Goal: Task Accomplishment & Management: Use online tool/utility

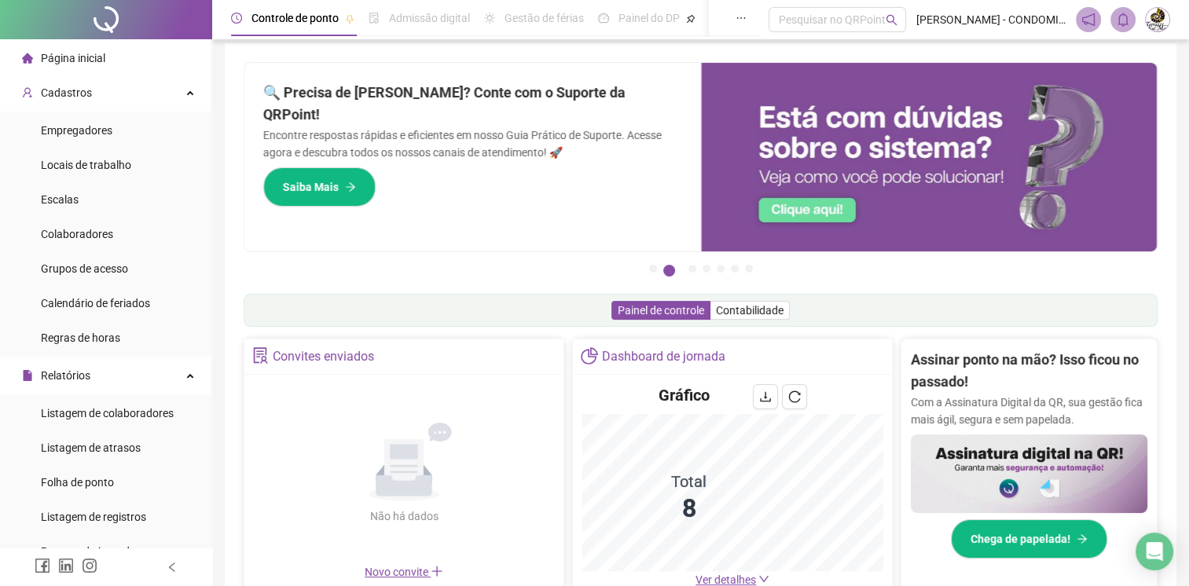
scroll to position [9, 0]
click at [101, 128] on span "Empregadores" at bounding box center [77, 130] width 72 height 13
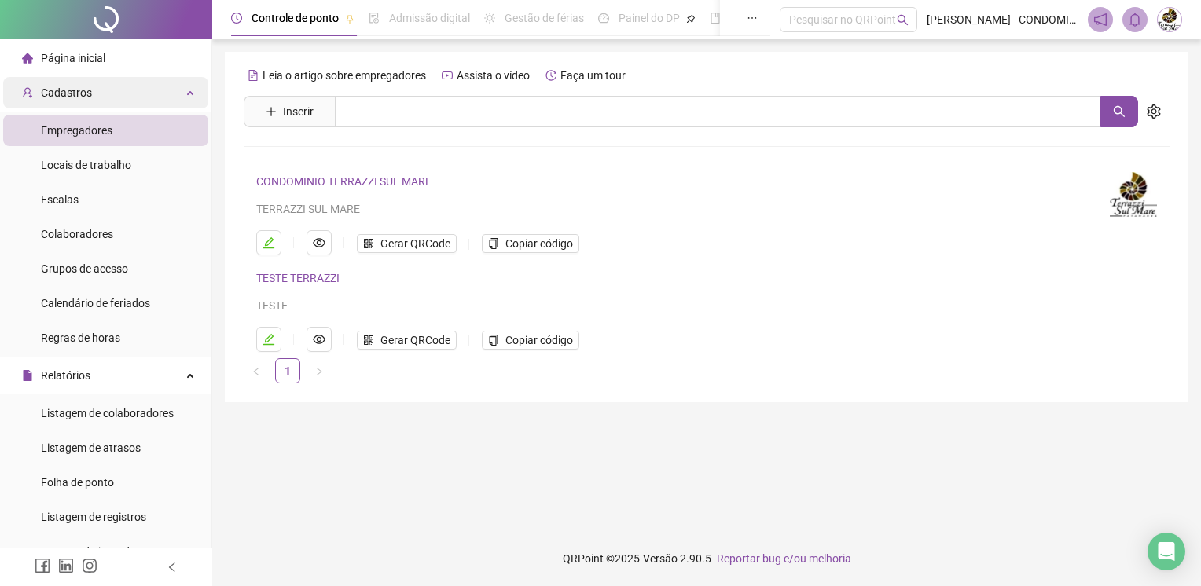
click at [180, 90] on div "Cadastros" at bounding box center [105, 92] width 205 height 31
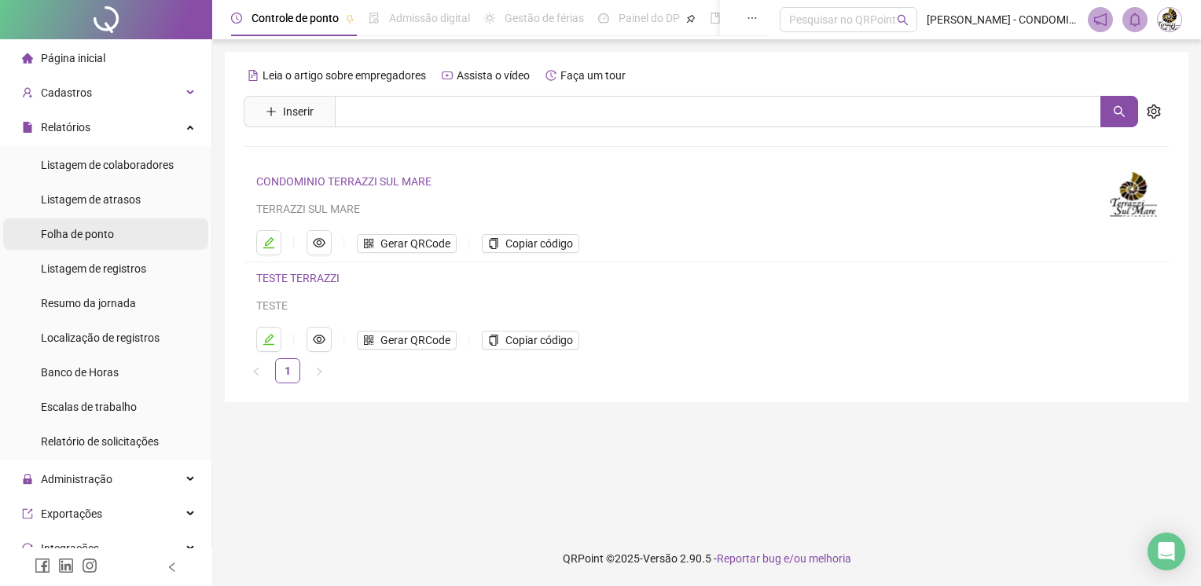
click at [122, 231] on li "Folha de ponto" at bounding box center [105, 234] width 205 height 31
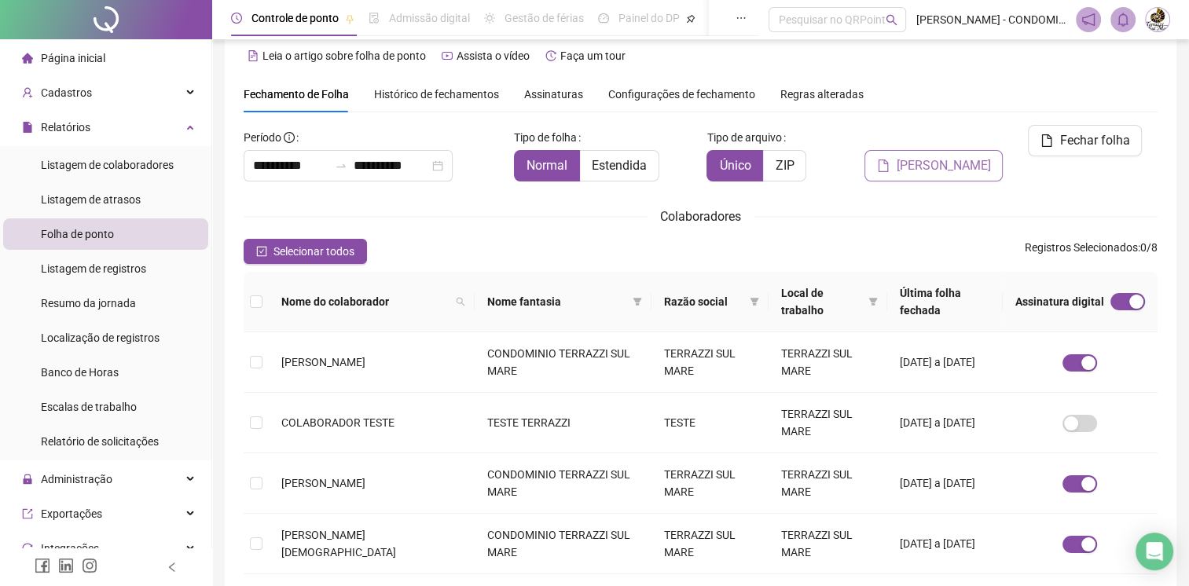
scroll to position [28, 0]
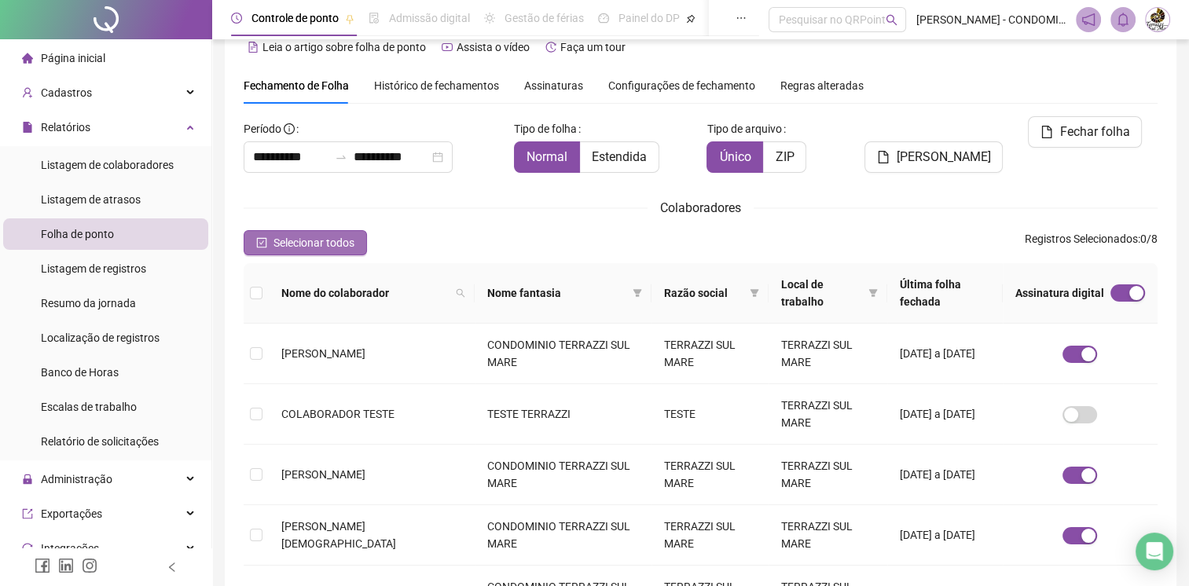
click at [288, 244] on span "Selecionar todos" at bounding box center [314, 242] width 81 height 17
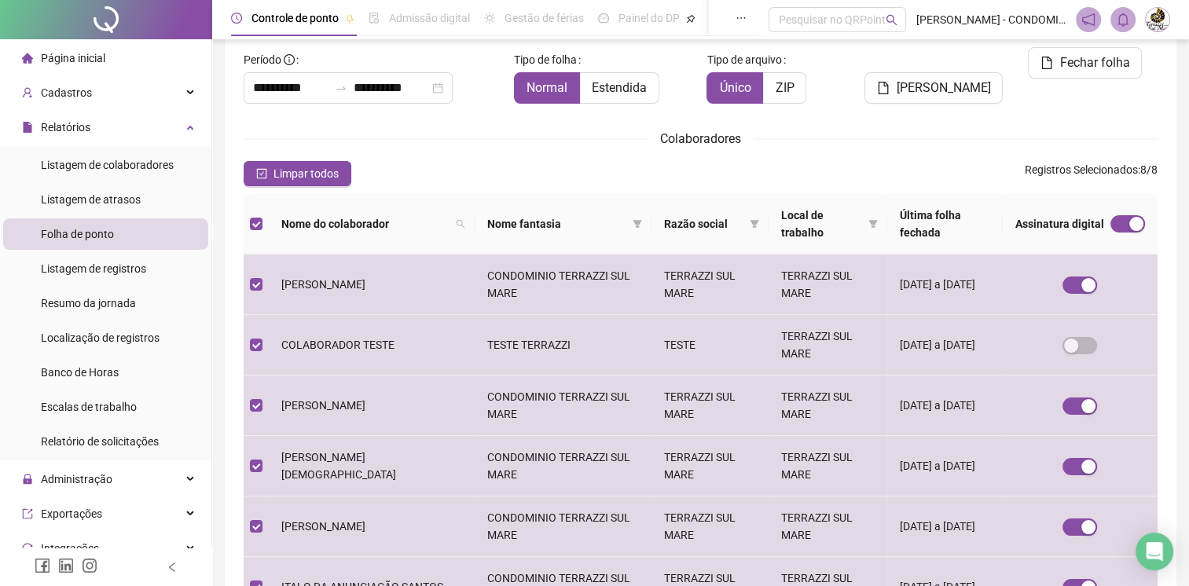
scroll to position [0, 0]
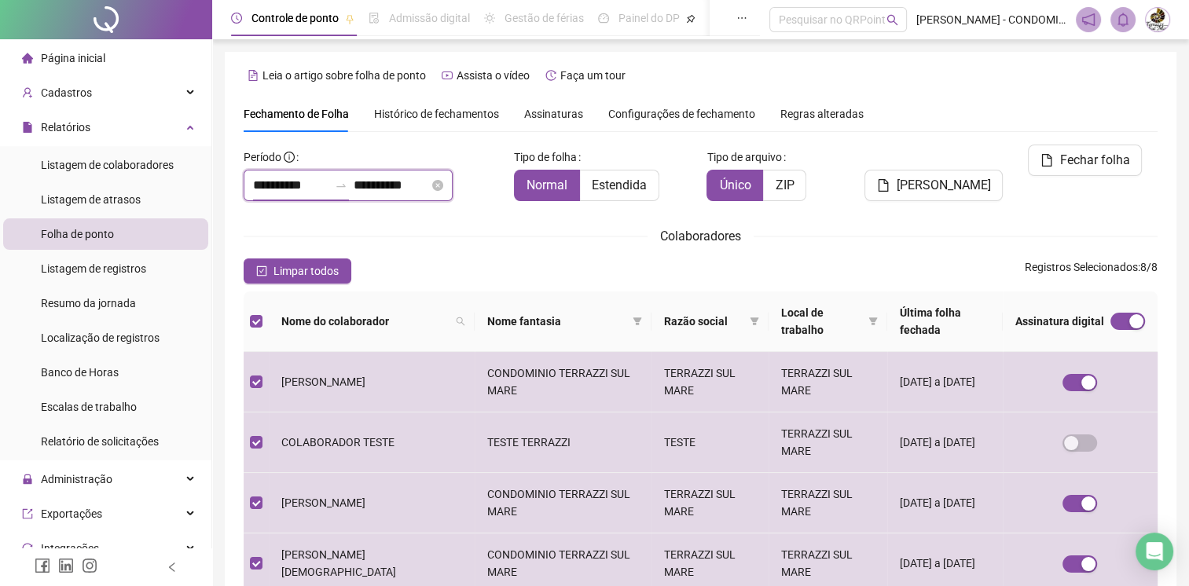
click at [329, 190] on input "**********" at bounding box center [290, 185] width 75 height 19
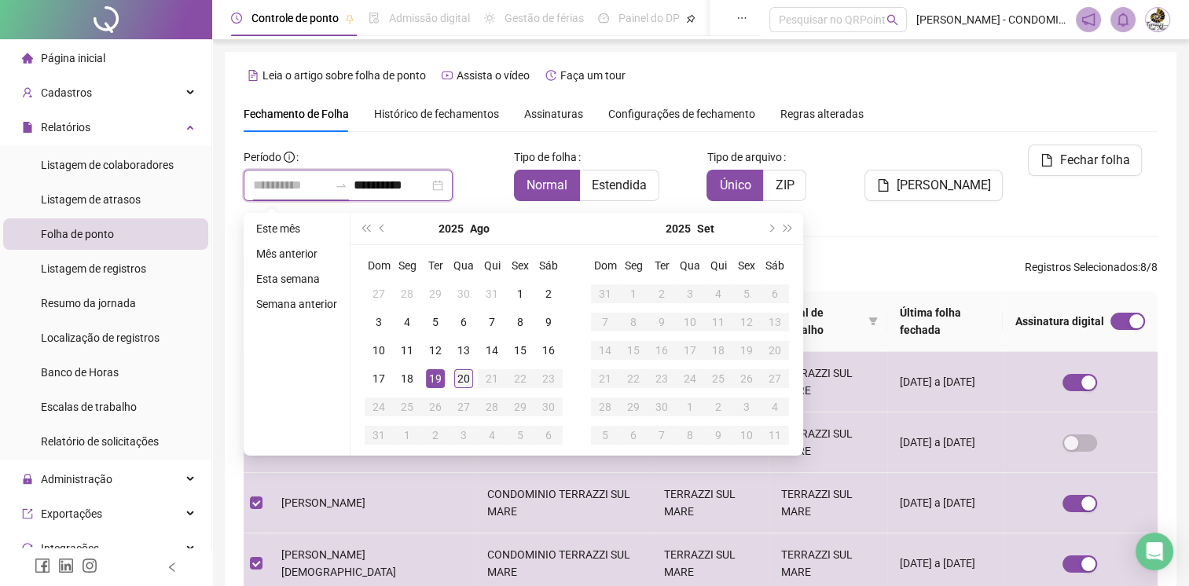
type input "**********"
click at [461, 378] on div "20" at bounding box center [463, 378] width 19 height 19
type input "**********"
click at [846, 237] on div "**********" at bounding box center [701, 516] width 914 height 742
type input "**********"
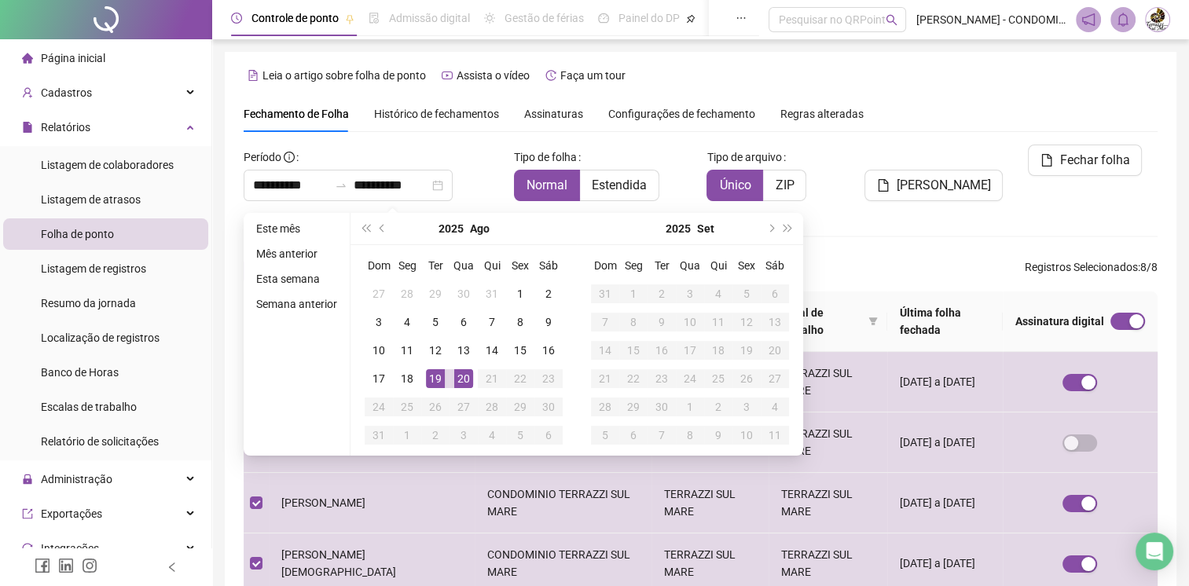
type input "**********"
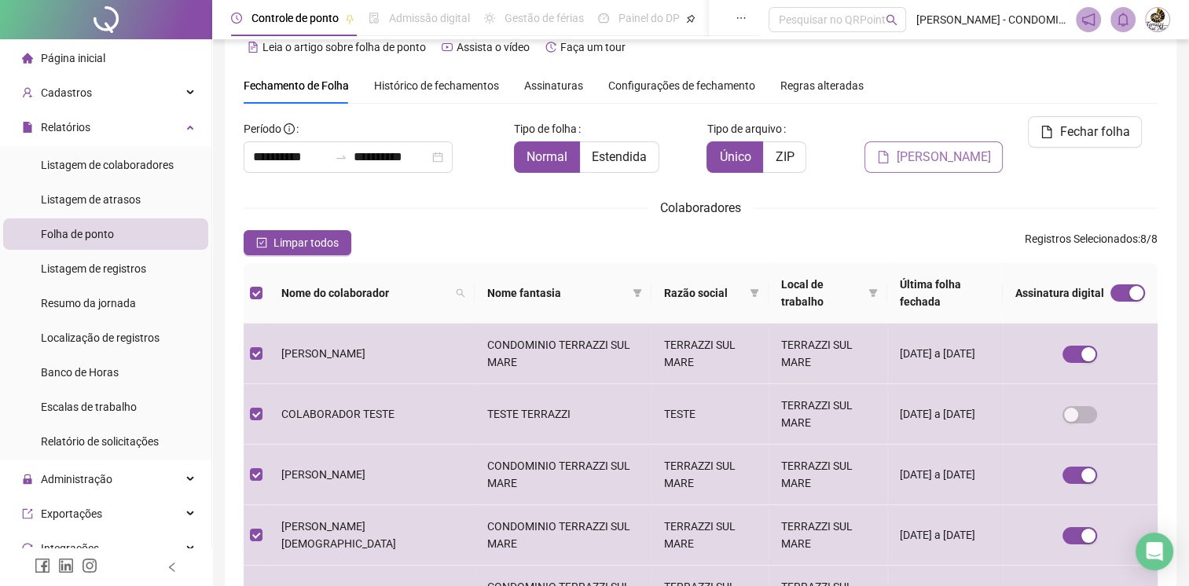
click at [958, 148] on span "[PERSON_NAME]" at bounding box center [943, 157] width 94 height 19
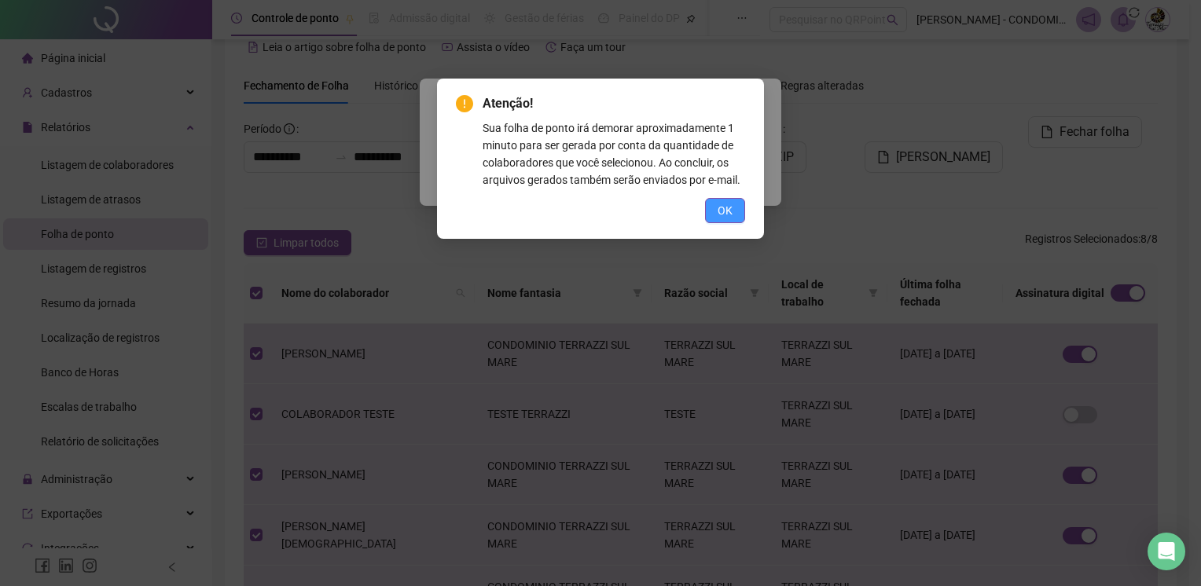
click at [729, 207] on span "OK" at bounding box center [725, 210] width 15 height 17
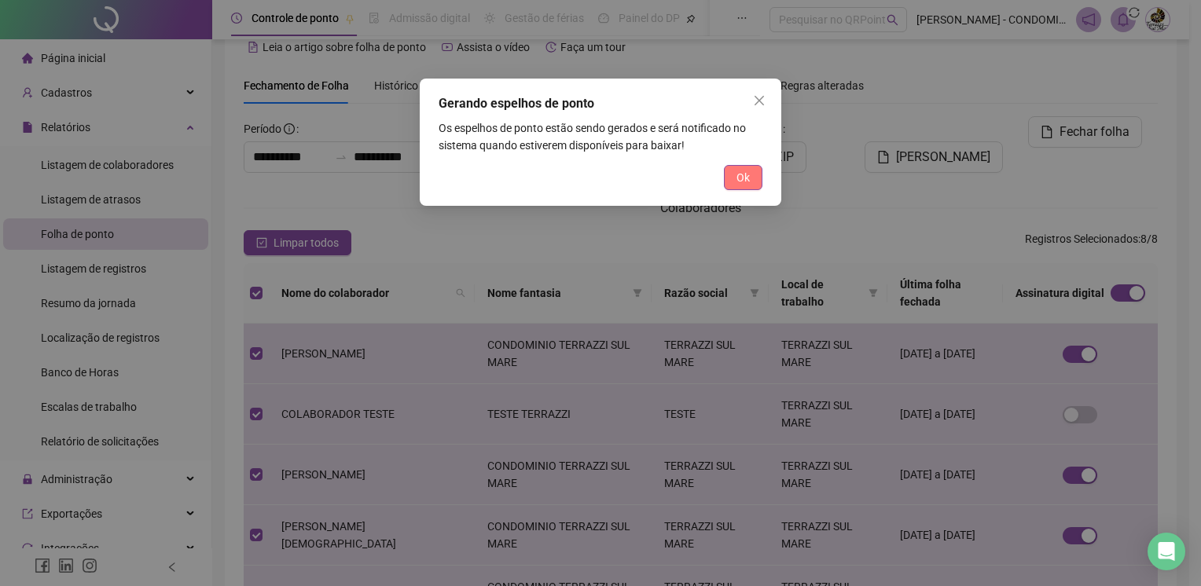
click at [748, 178] on span "Ok" at bounding box center [743, 177] width 13 height 17
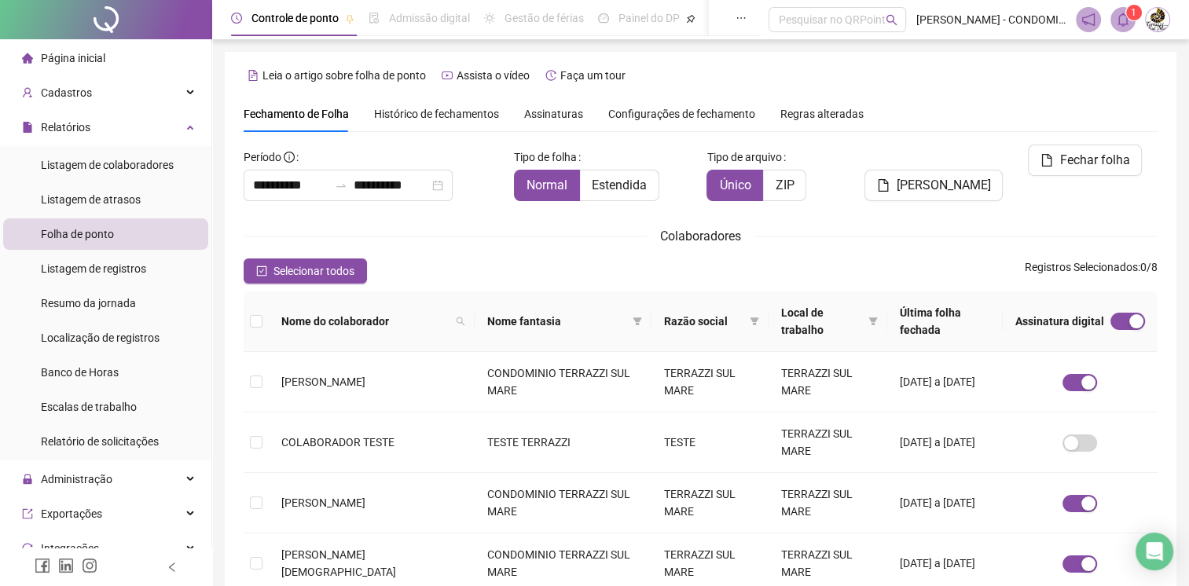
scroll to position [0, 0]
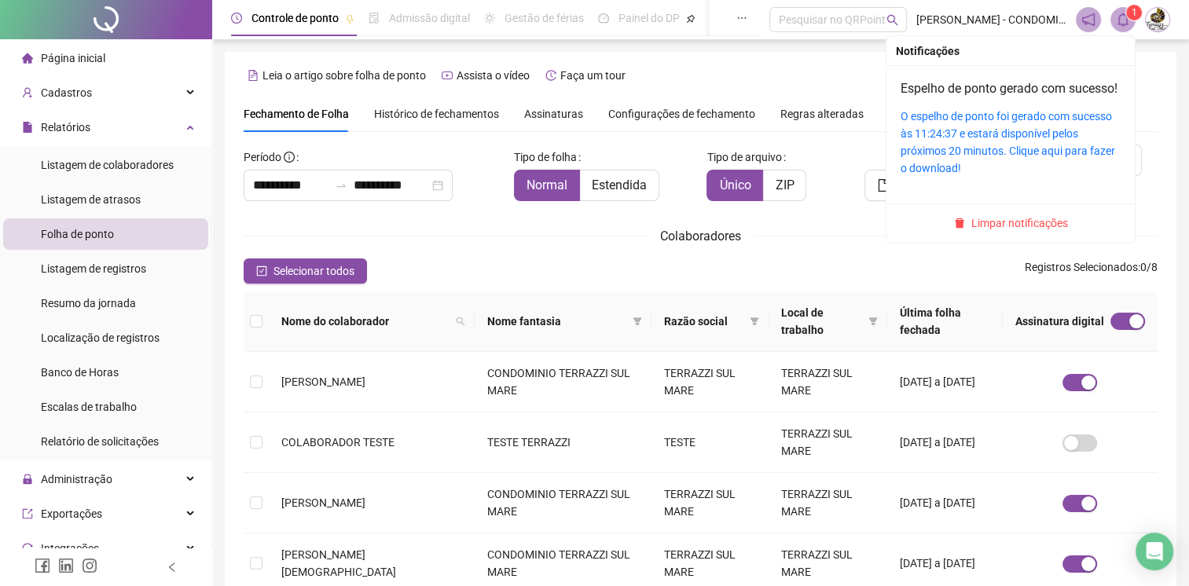
click at [1132, 9] on span "1" at bounding box center [1135, 12] width 6 height 11
click at [963, 152] on link "O espelho de ponto foi gerado com sucesso às 11:24:37 e estará disponível pelos…" at bounding box center [1008, 142] width 215 height 64
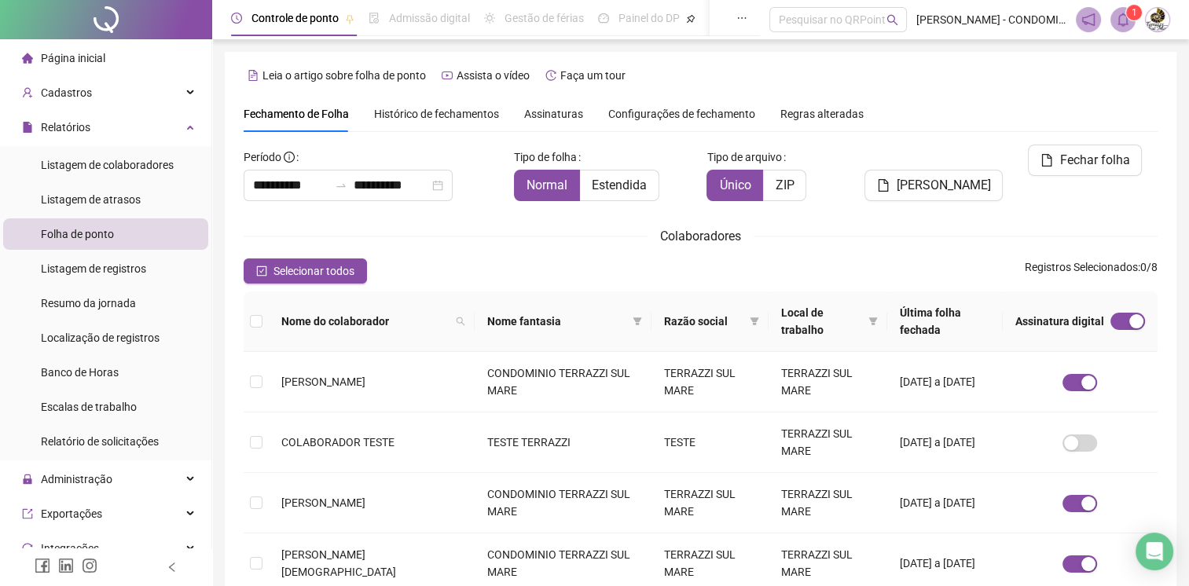
click at [400, 114] on span "Histórico de fechamentos" at bounding box center [436, 114] width 125 height 13
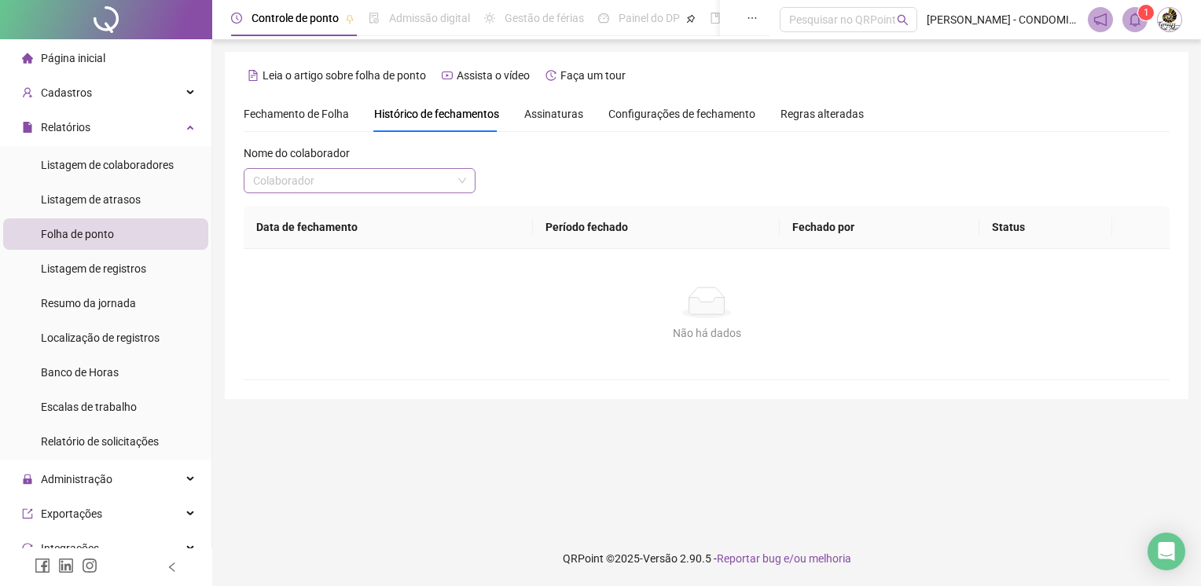
click at [366, 182] on input "search" at bounding box center [352, 181] width 199 height 24
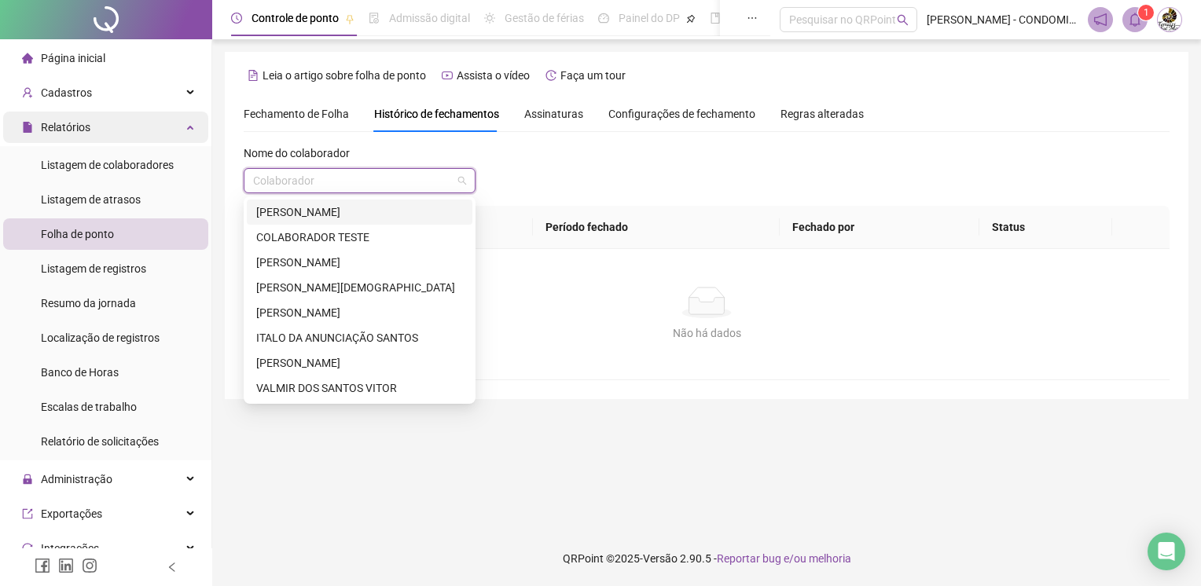
click at [172, 127] on div "Relatórios" at bounding box center [105, 127] width 205 height 31
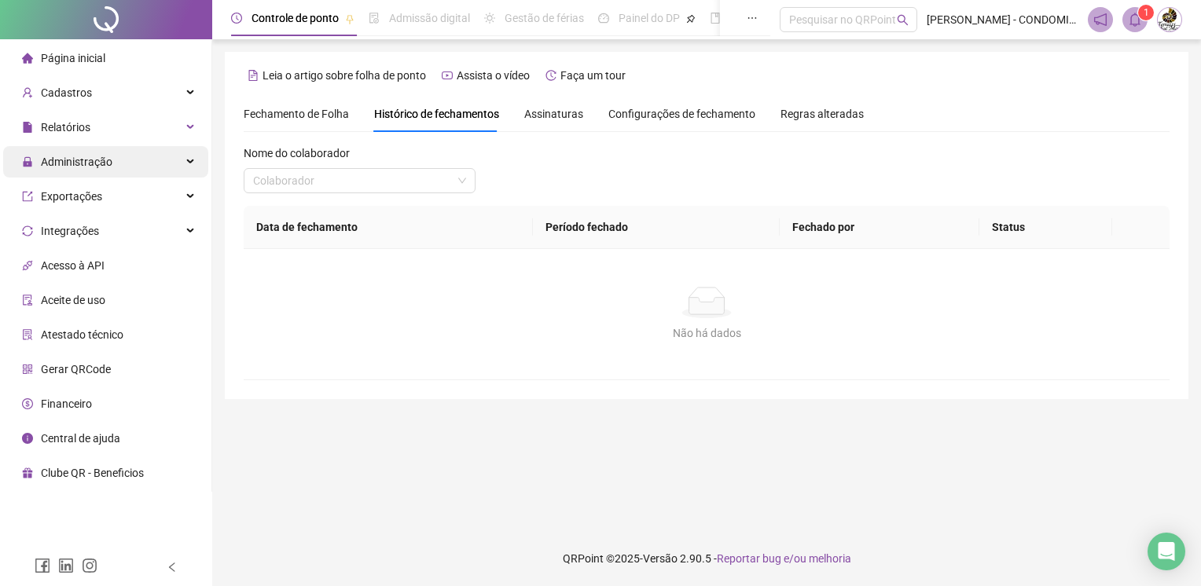
click at [131, 159] on div "Administração" at bounding box center [105, 161] width 205 height 31
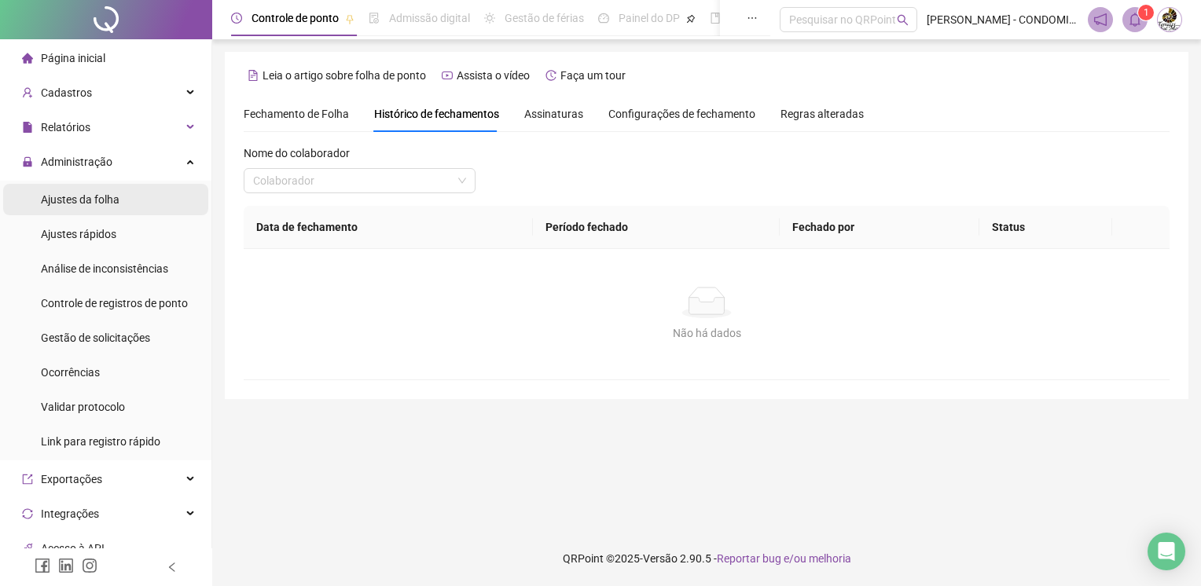
click at [108, 203] on span "Ajustes da folha" at bounding box center [80, 199] width 79 height 13
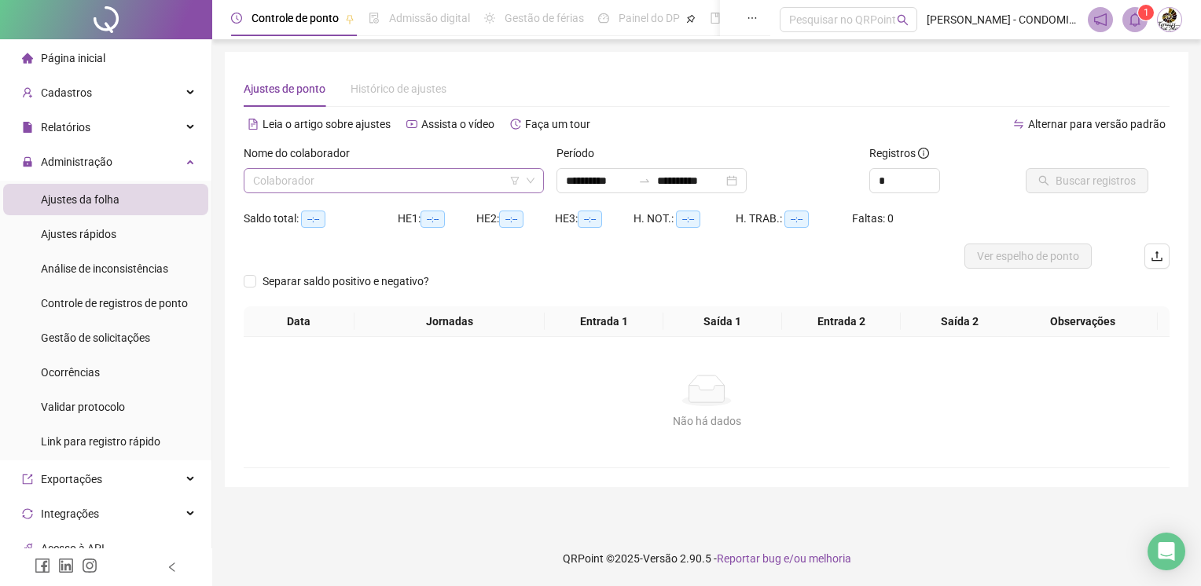
click at [377, 182] on input "search" at bounding box center [386, 181] width 267 height 24
click at [604, 121] on div "Leia o artigo sobre ajustes Assista o vídeo Faça um tour" at bounding box center [475, 124] width 463 height 25
click at [319, 186] on input "search" at bounding box center [386, 181] width 267 height 24
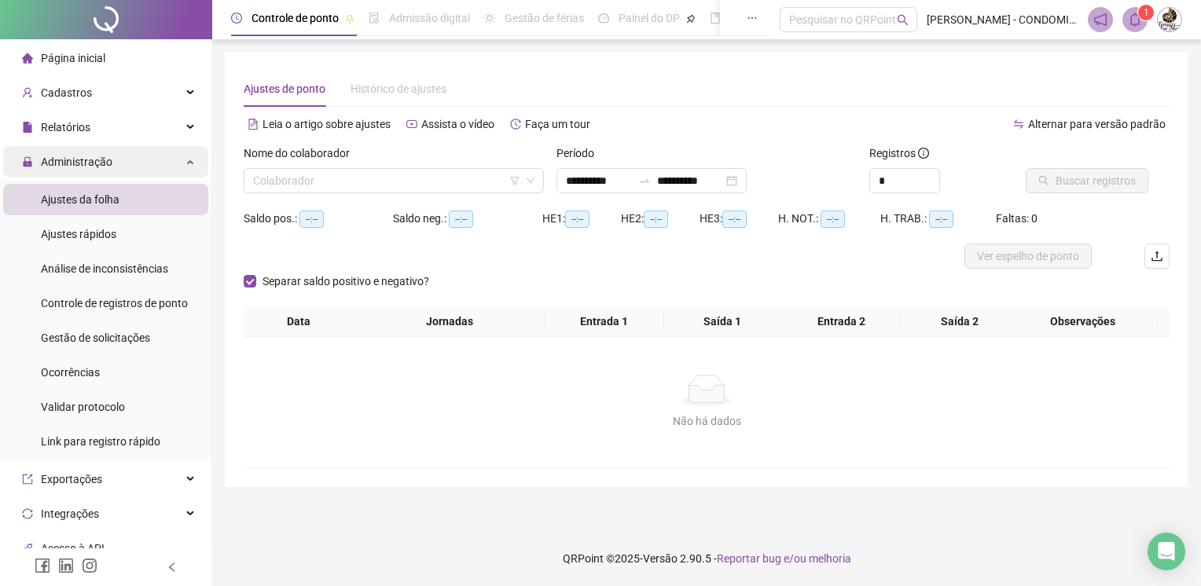
click at [100, 167] on span "Administração" at bounding box center [77, 162] width 72 height 13
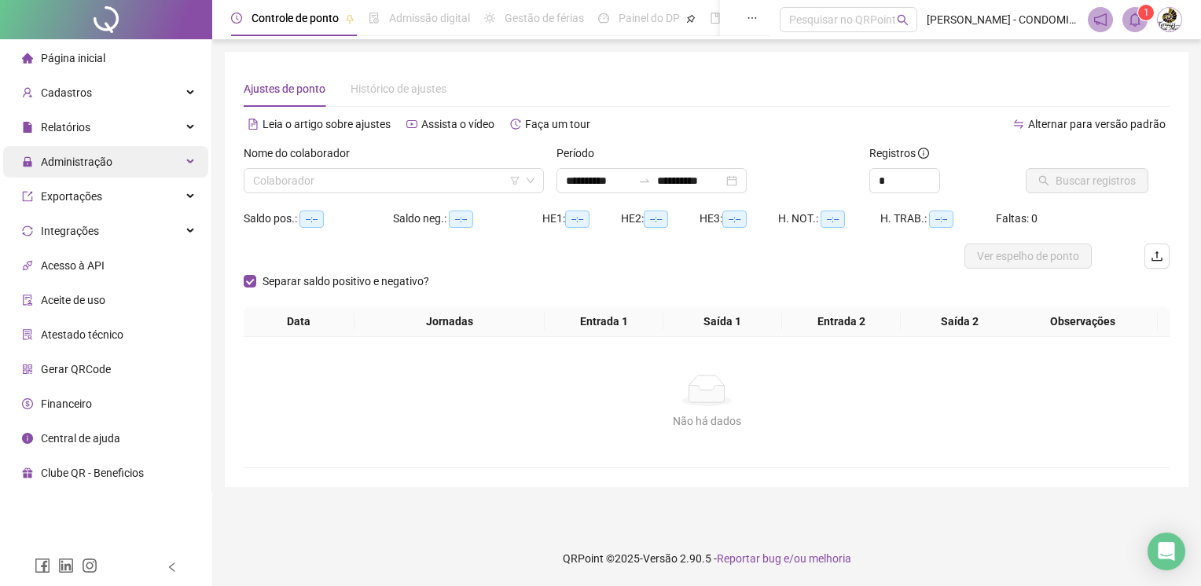
click at [104, 160] on span "Administração" at bounding box center [77, 162] width 72 height 13
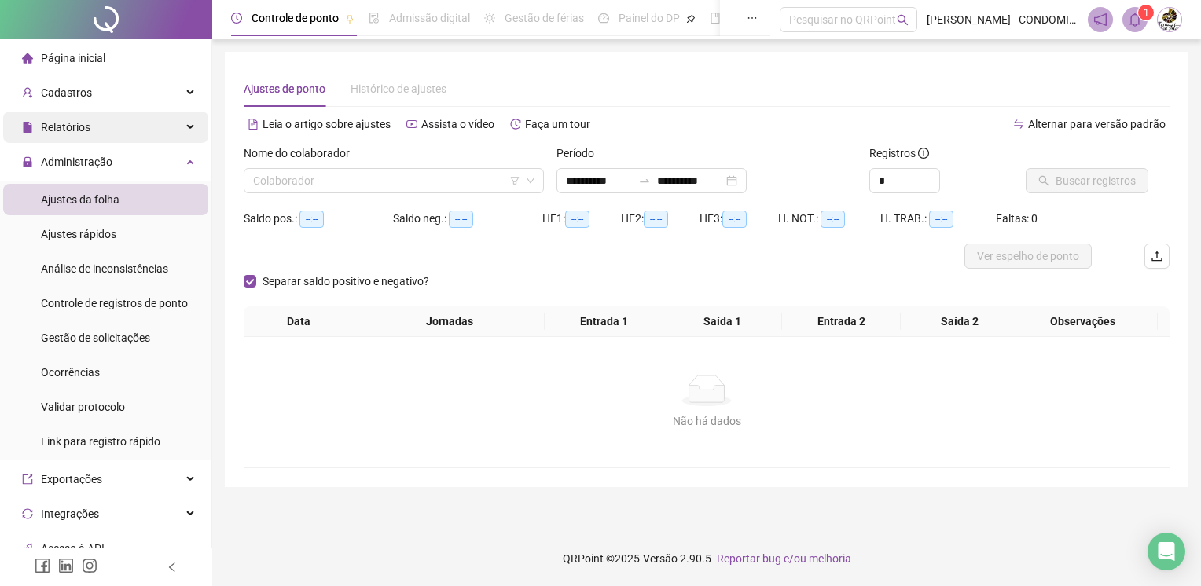
click at [116, 130] on div "Relatórios" at bounding box center [105, 127] width 205 height 31
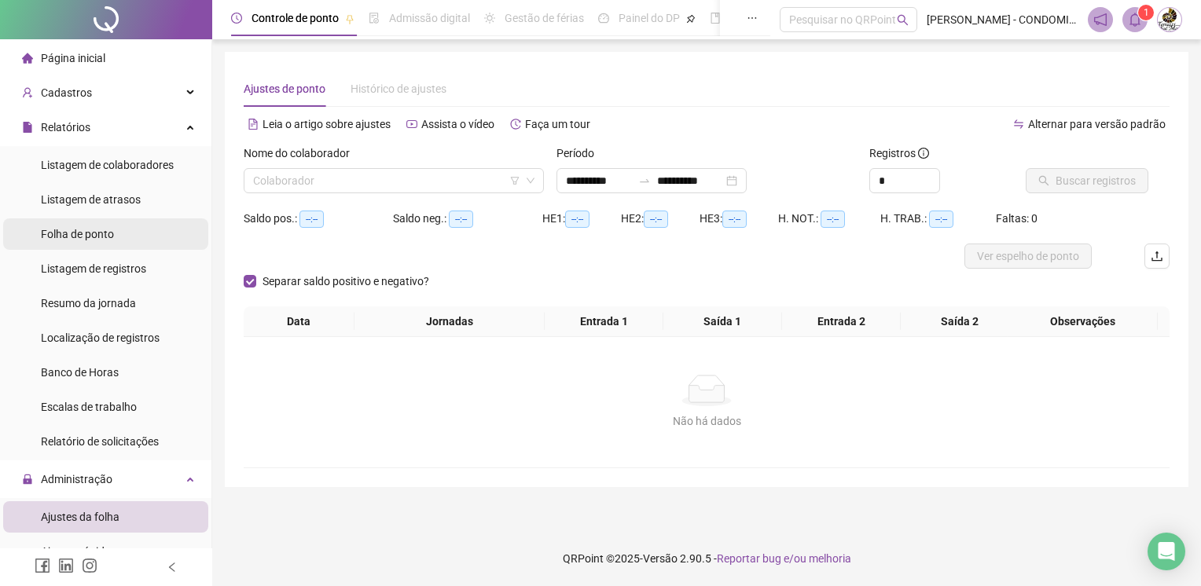
click at [98, 225] on div "Folha de ponto" at bounding box center [77, 234] width 73 height 31
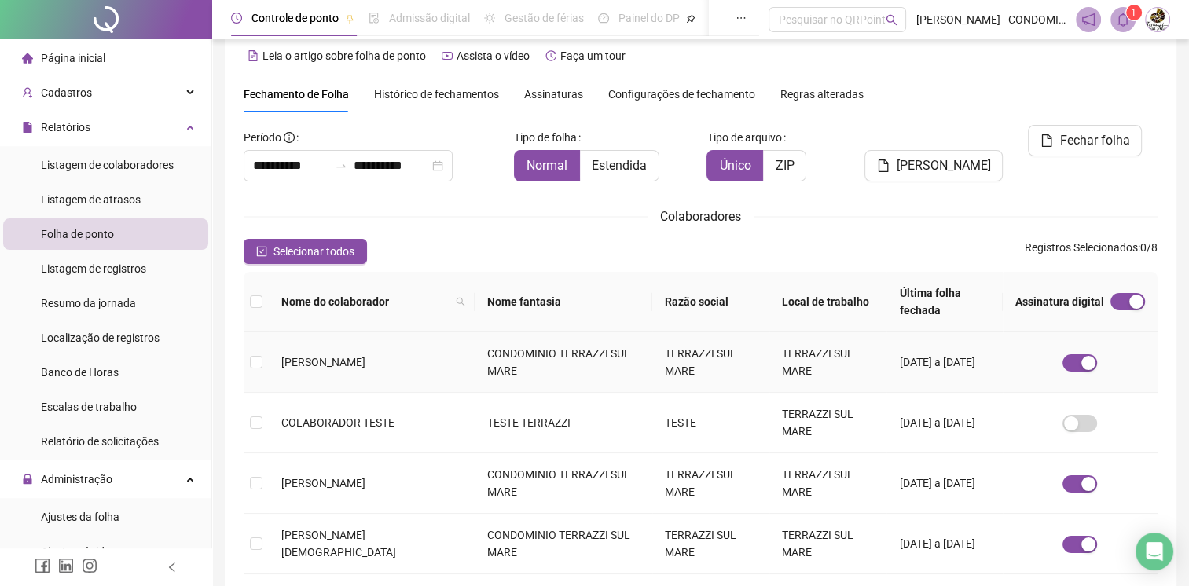
scroll to position [28, 0]
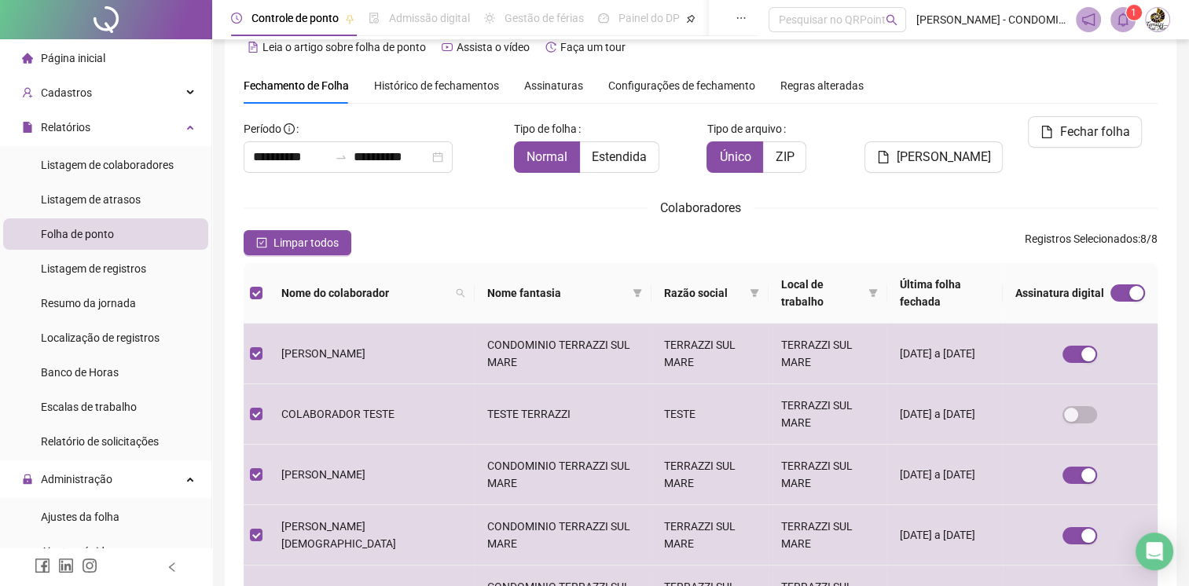
click at [448, 89] on span "Histórico de fechamentos" at bounding box center [436, 85] width 125 height 13
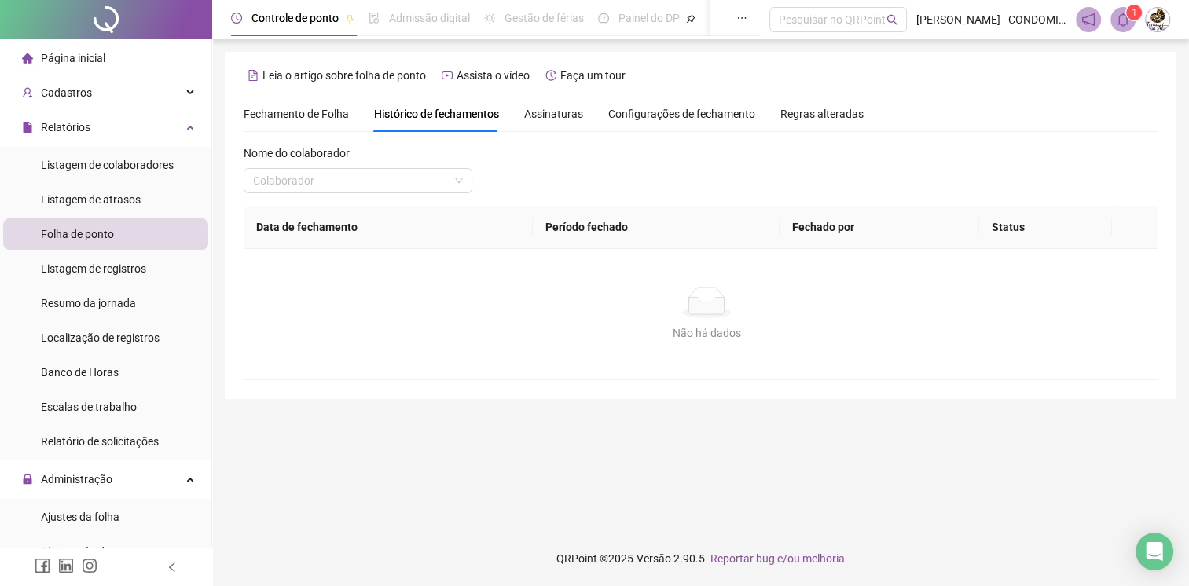
scroll to position [0, 0]
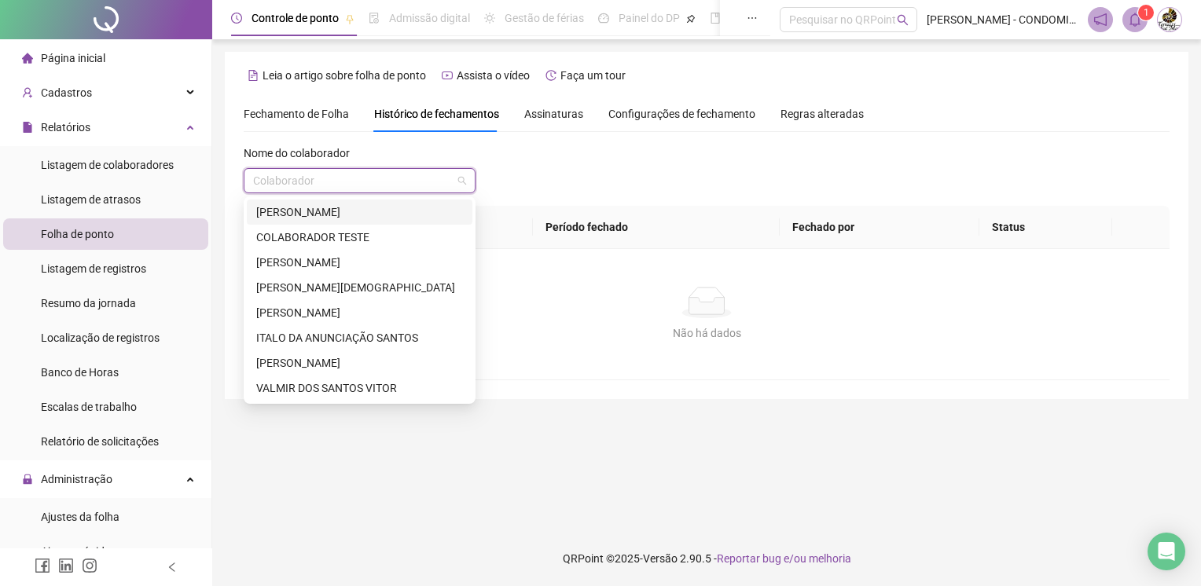
click at [321, 178] on input "search" at bounding box center [352, 181] width 199 height 24
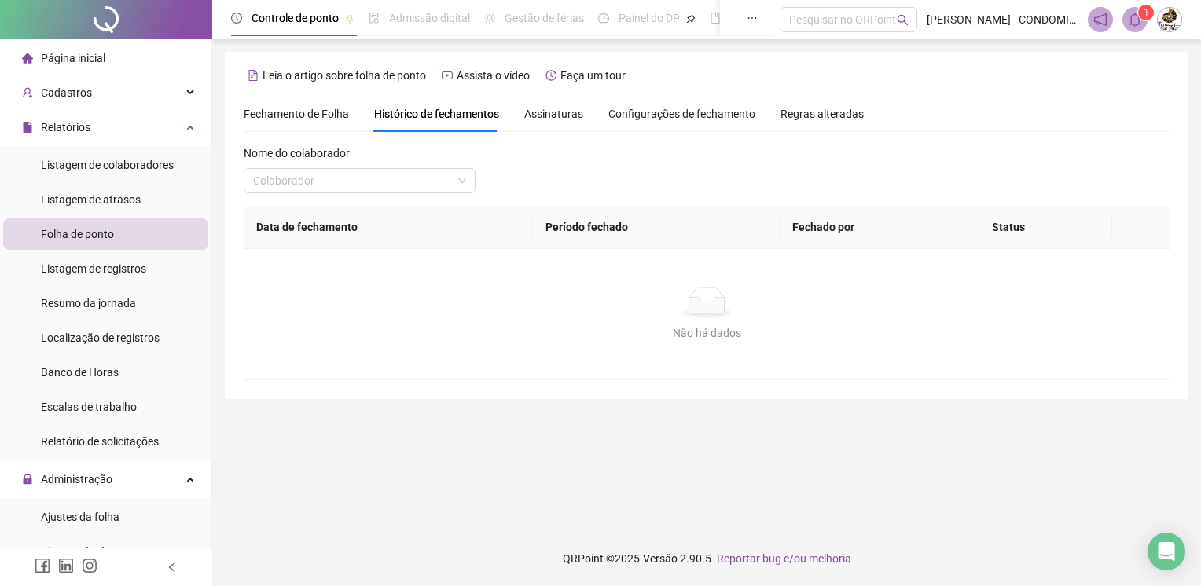
click at [304, 112] on span "Fechamento de Folha" at bounding box center [296, 114] width 105 height 13
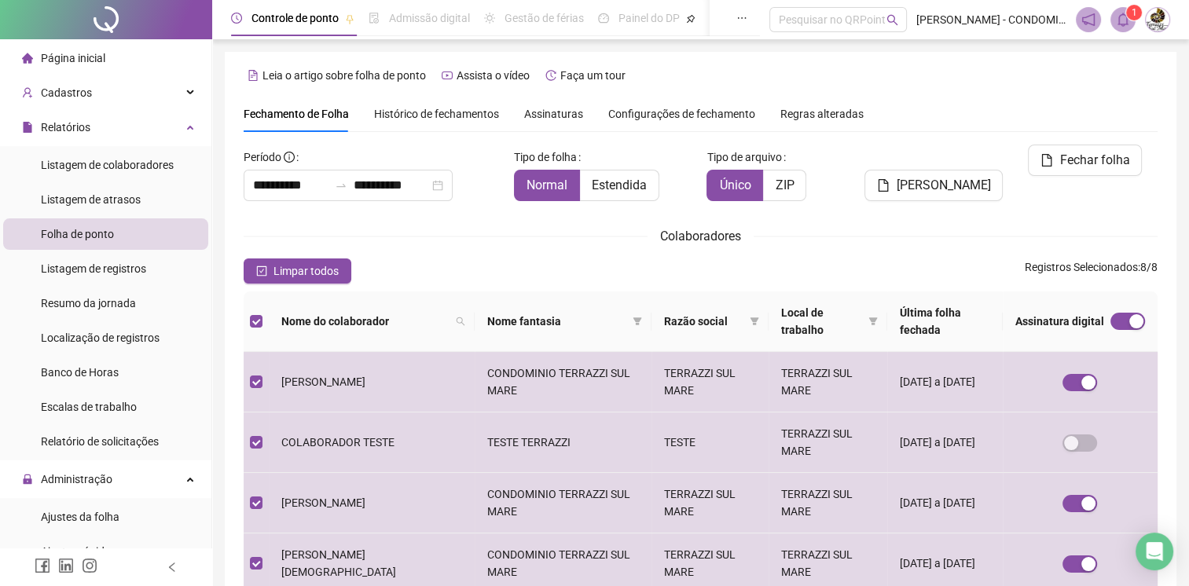
scroll to position [28, 0]
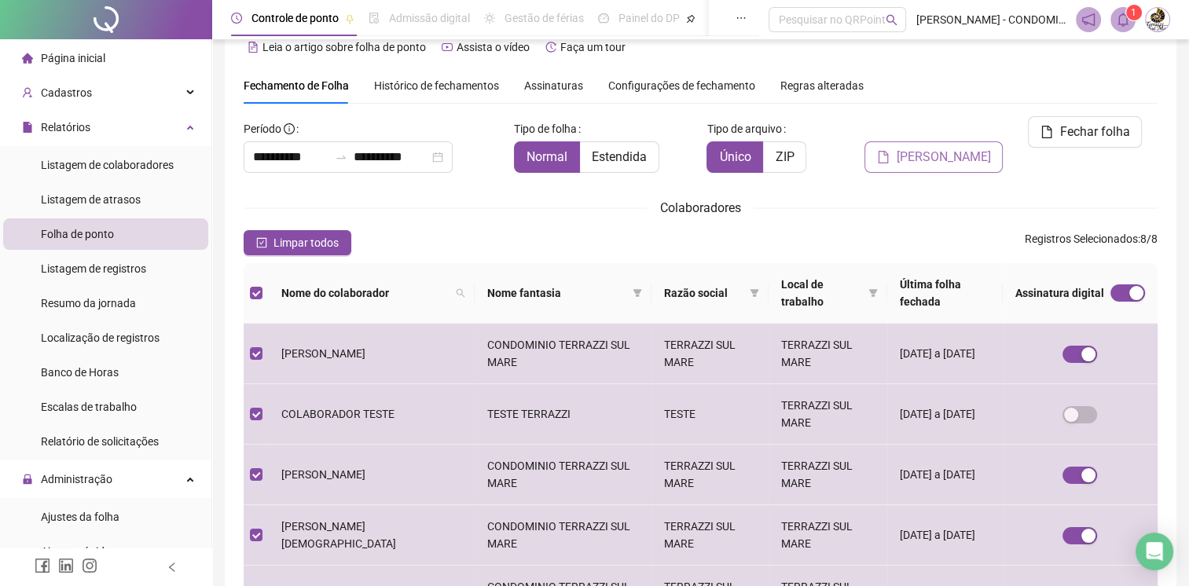
click at [933, 148] on span "[PERSON_NAME]" at bounding box center [943, 157] width 94 height 19
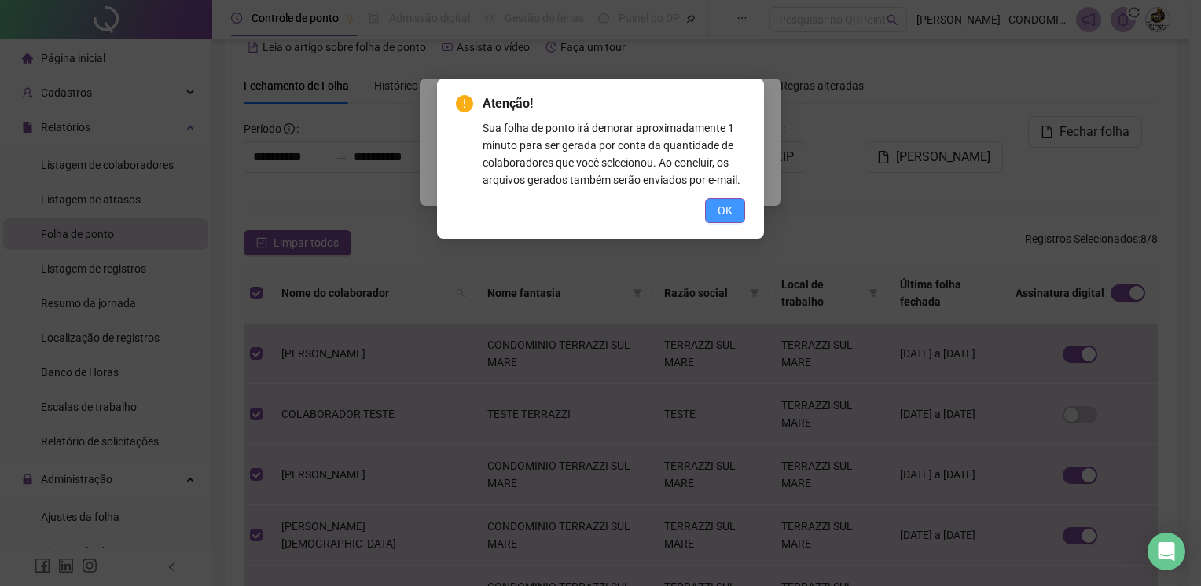
click at [726, 213] on span "OK" at bounding box center [725, 210] width 15 height 17
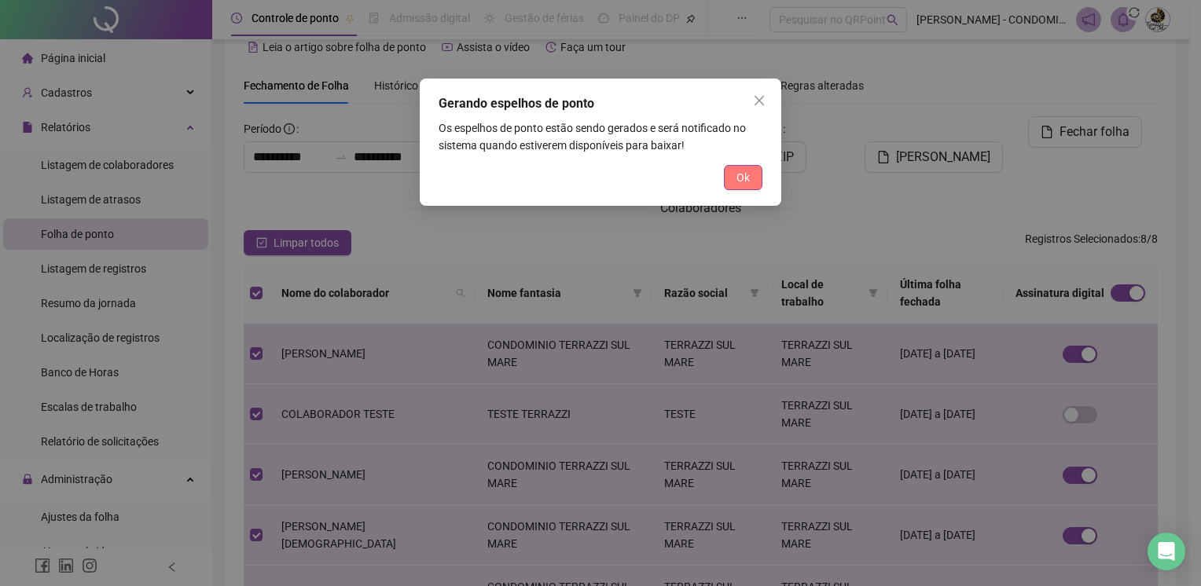
click at [742, 180] on span "Ok" at bounding box center [743, 177] width 13 height 17
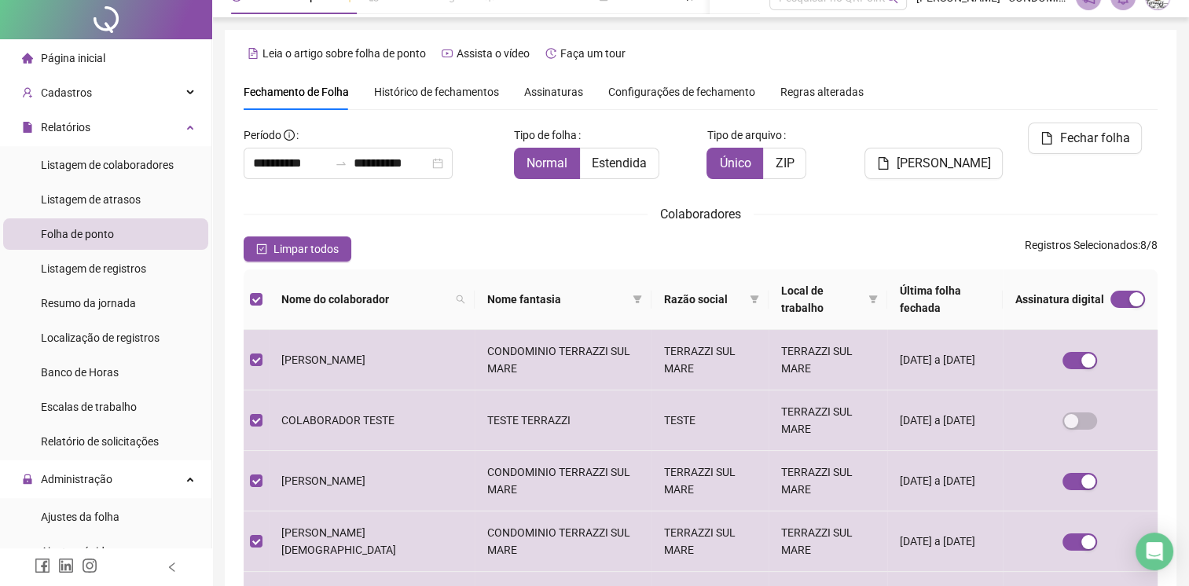
scroll to position [0, 0]
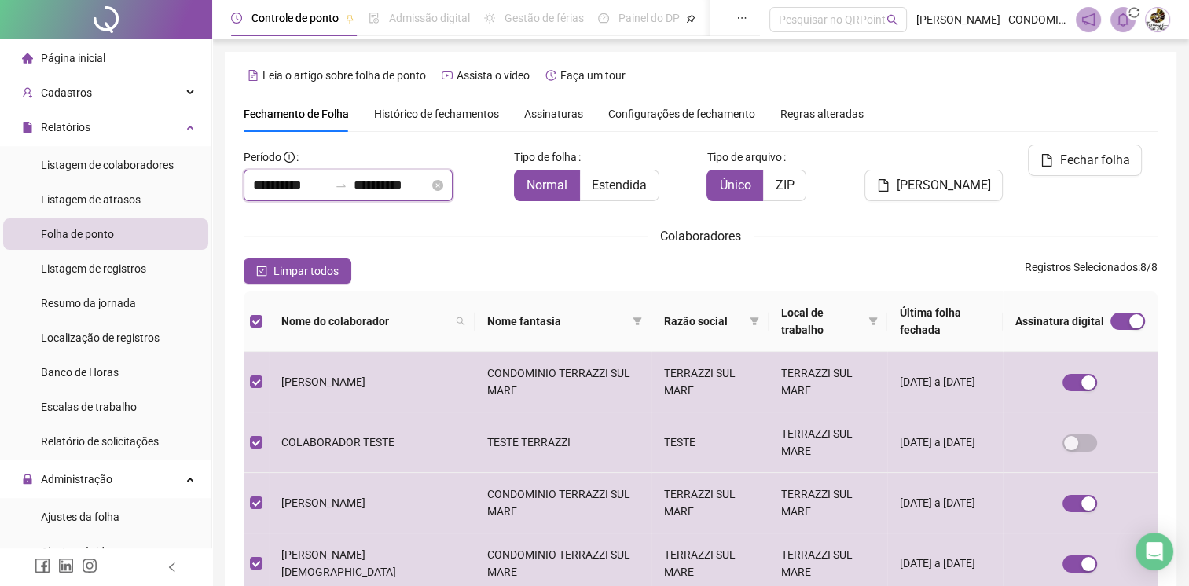
click at [418, 182] on input "**********" at bounding box center [391, 185] width 75 height 19
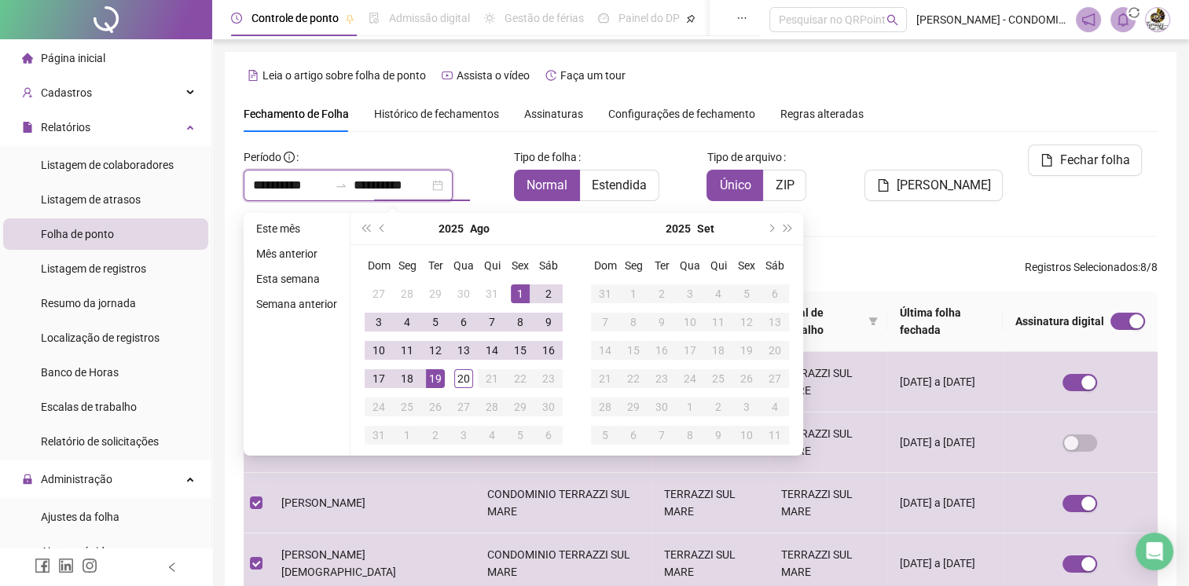
type input "**********"
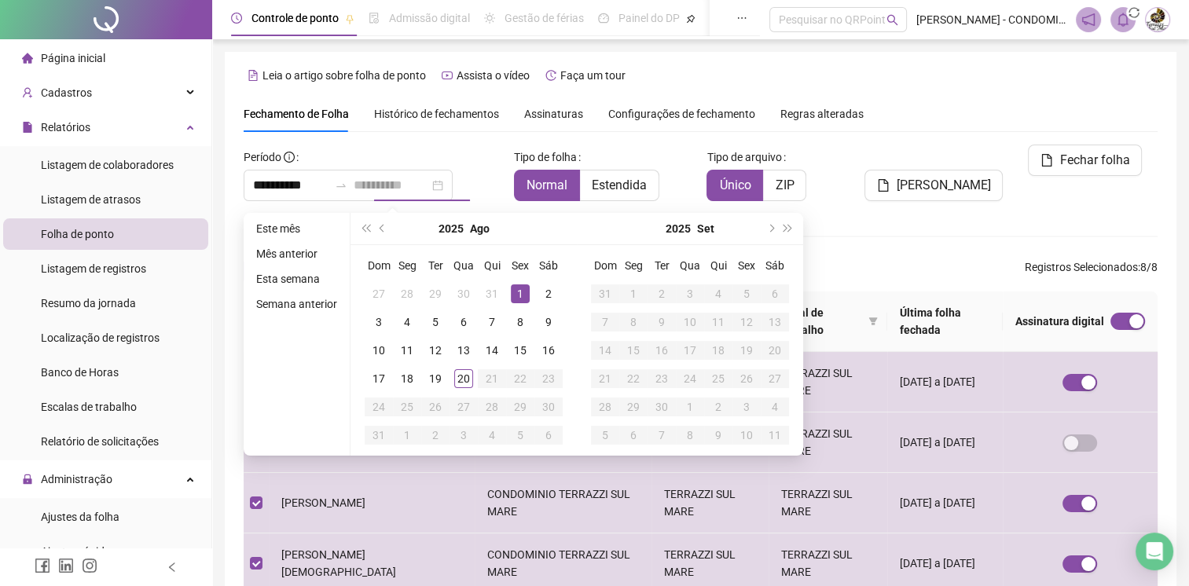
click at [522, 292] on div "1" at bounding box center [520, 294] width 19 height 19
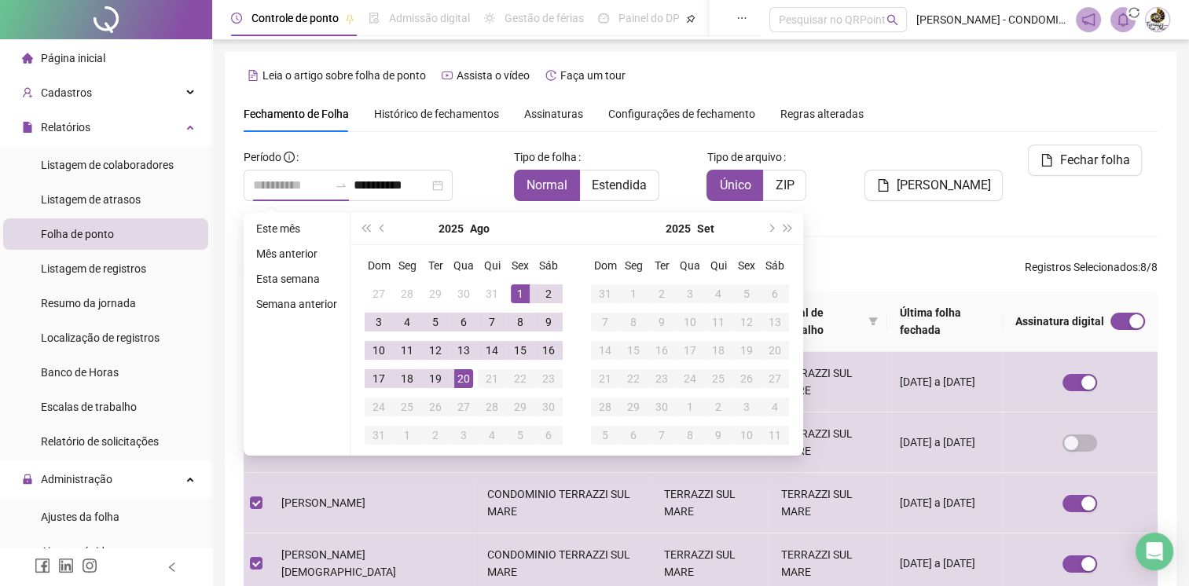
click at [462, 370] on div "20" at bounding box center [463, 378] width 19 height 19
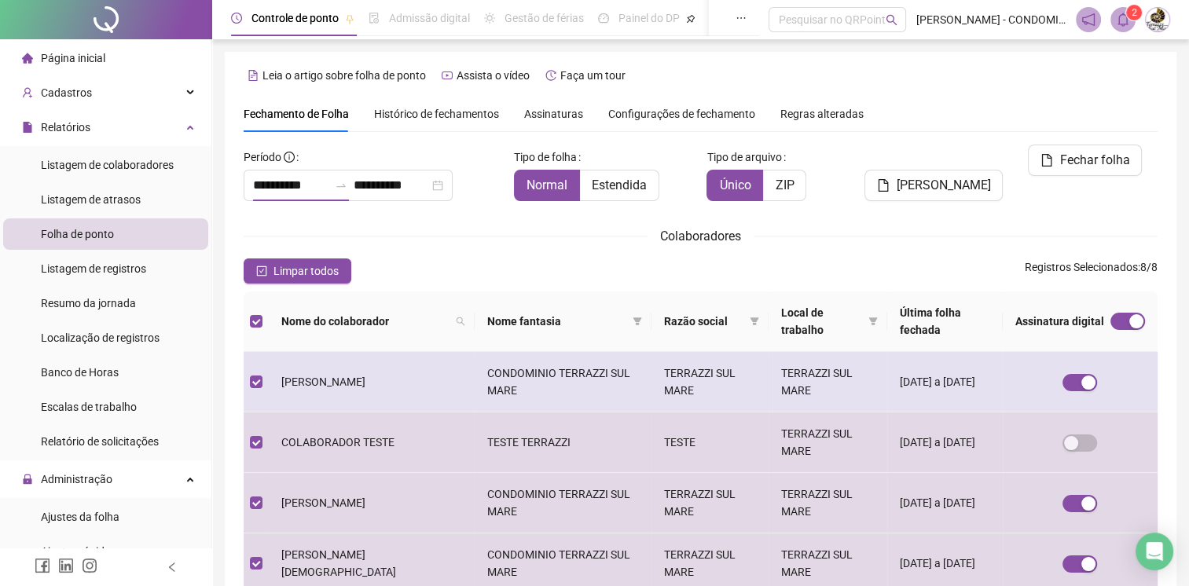
type input "**********"
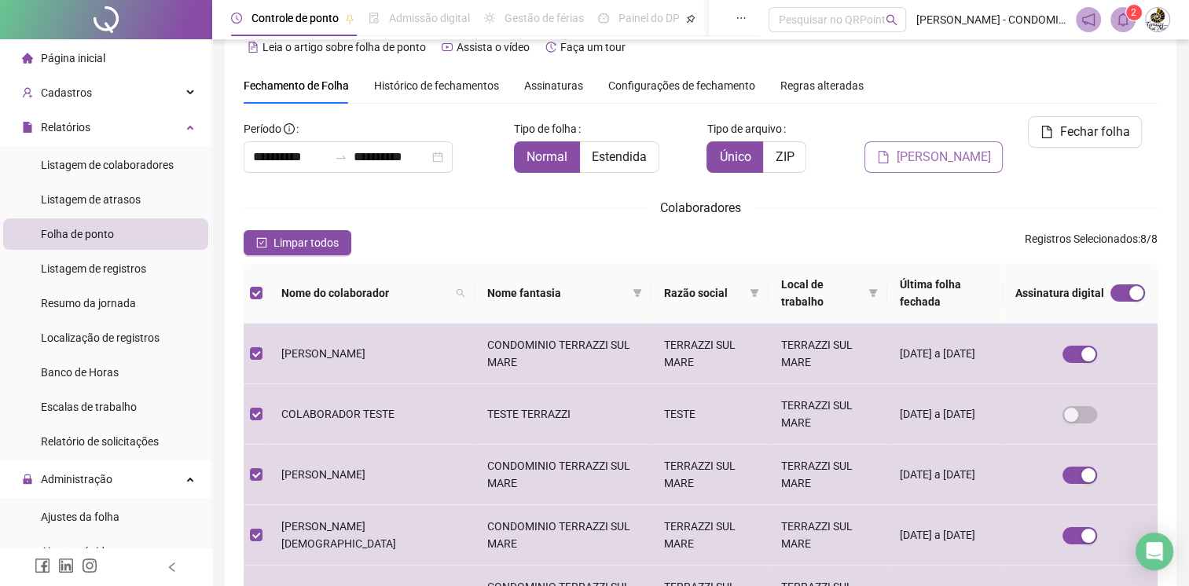
click at [931, 148] on span "[PERSON_NAME]" at bounding box center [943, 157] width 94 height 19
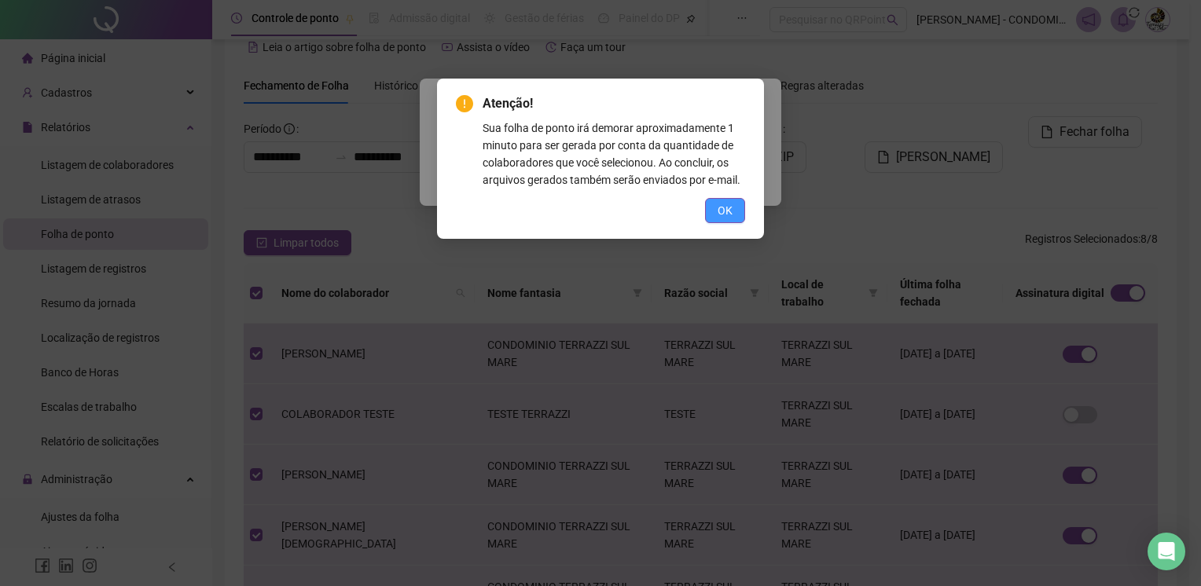
click at [728, 215] on span "OK" at bounding box center [725, 210] width 15 height 17
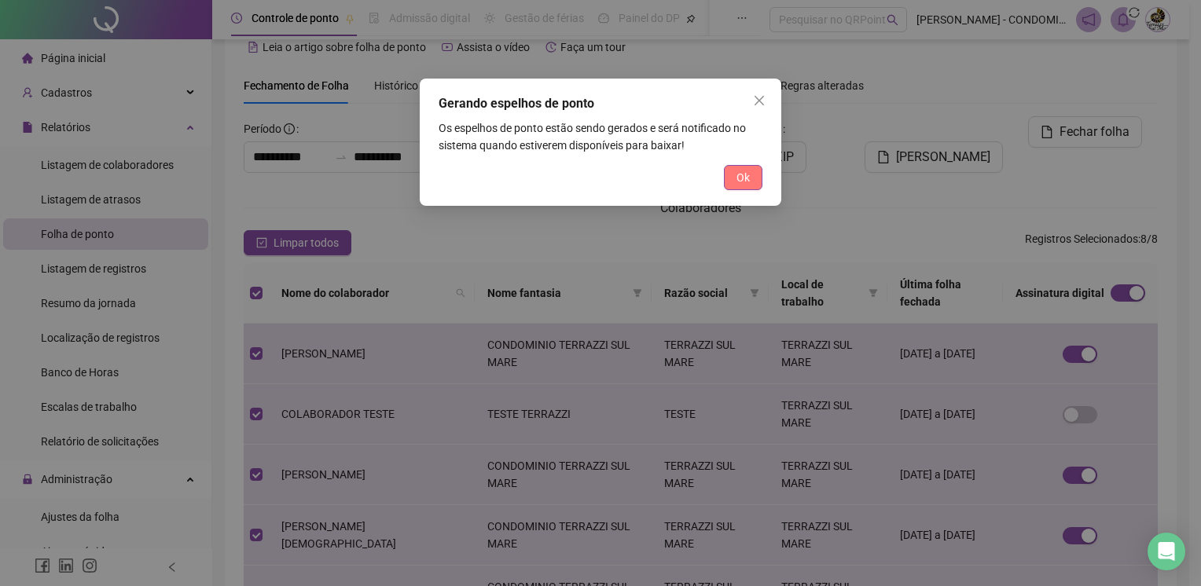
click at [748, 180] on span "Ok" at bounding box center [743, 177] width 13 height 17
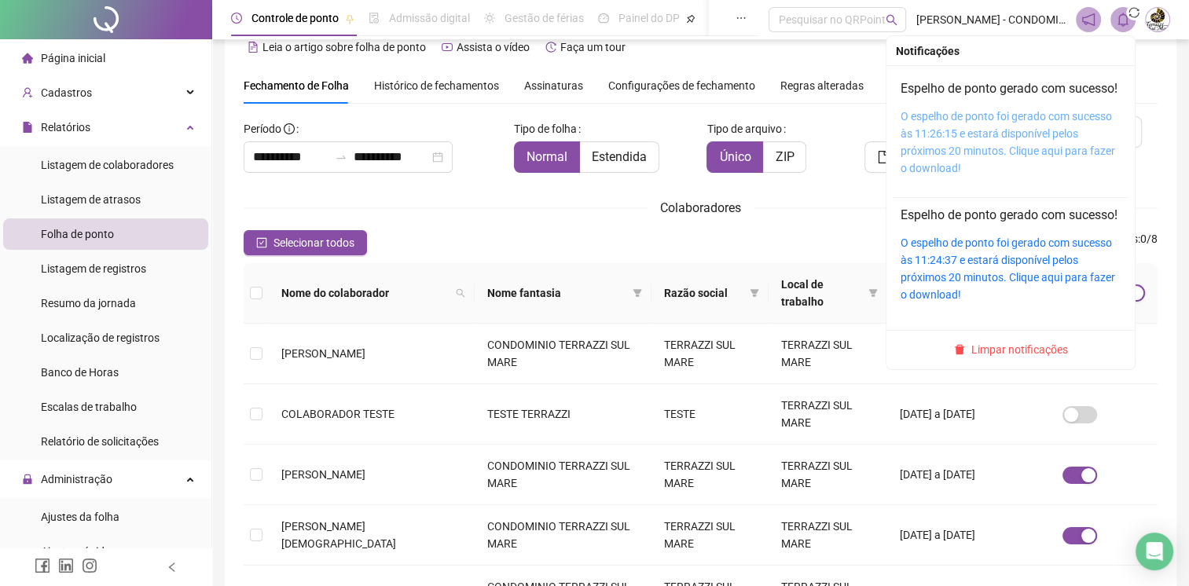
click at [998, 170] on link "O espelho de ponto foi gerado com sucesso às 11:26:15 e estará disponível pelos…" at bounding box center [1008, 142] width 215 height 64
click at [997, 170] on link "O espelho de ponto foi gerado com sucesso às 11:26:15 e estará disponível pelos…" at bounding box center [1008, 142] width 215 height 64
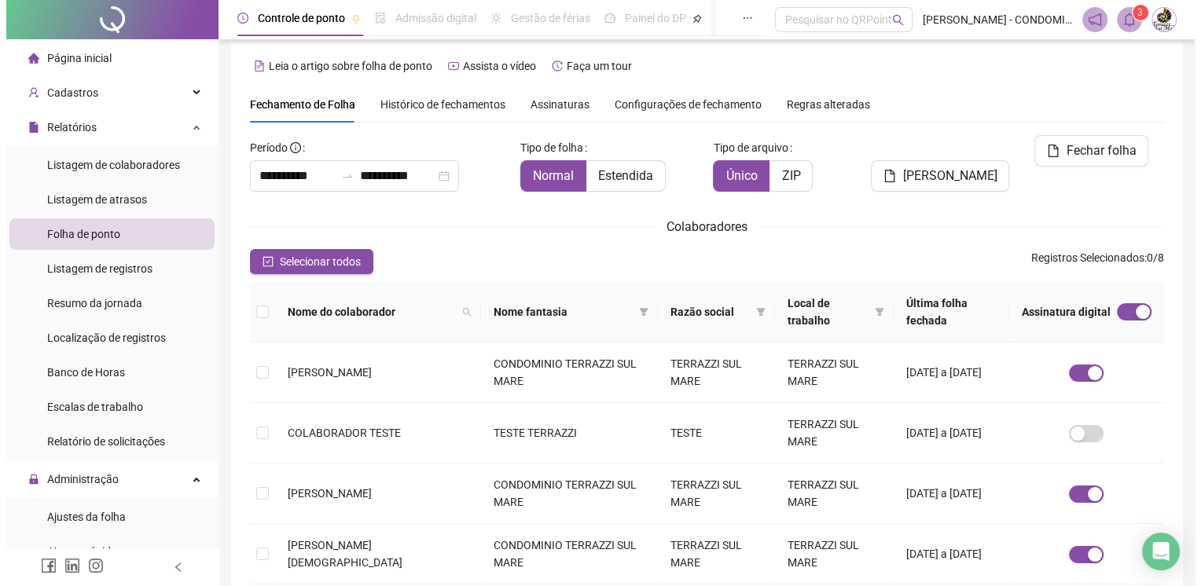
scroll to position [0, 0]
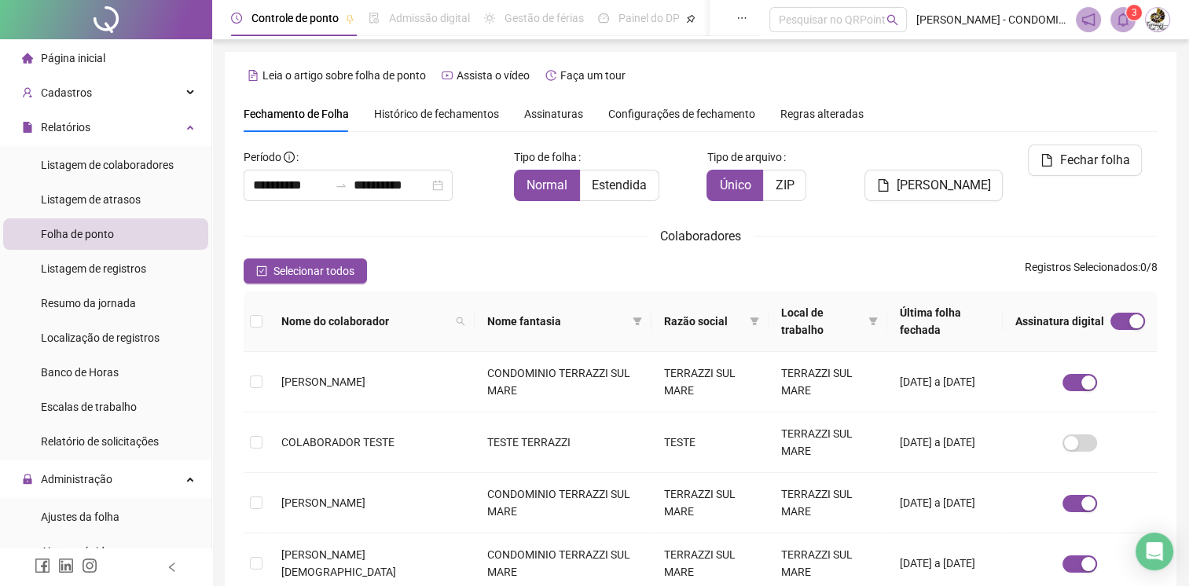
click at [443, 115] on span "Histórico de fechamentos" at bounding box center [436, 114] width 125 height 13
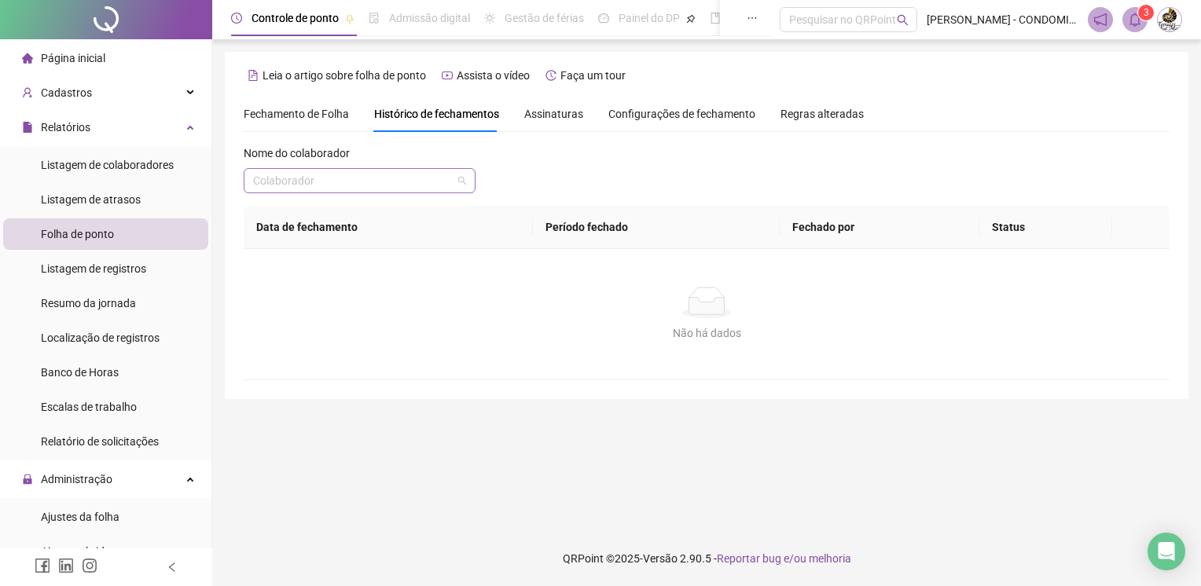
click at [387, 184] on input "search" at bounding box center [352, 181] width 199 height 24
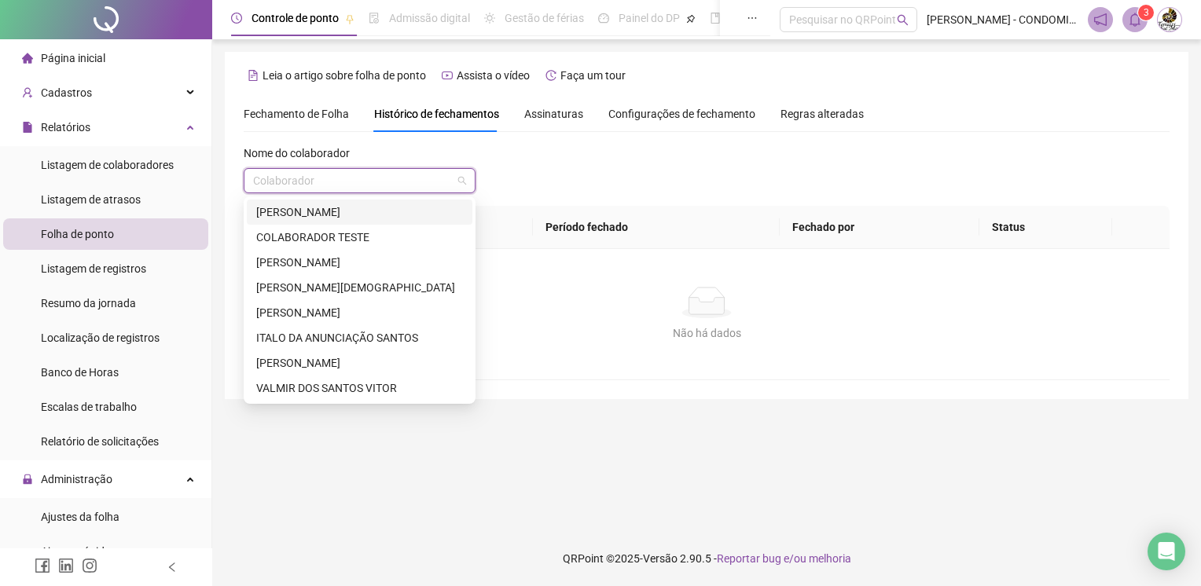
click at [365, 206] on div "[PERSON_NAME]" at bounding box center [359, 212] width 207 height 17
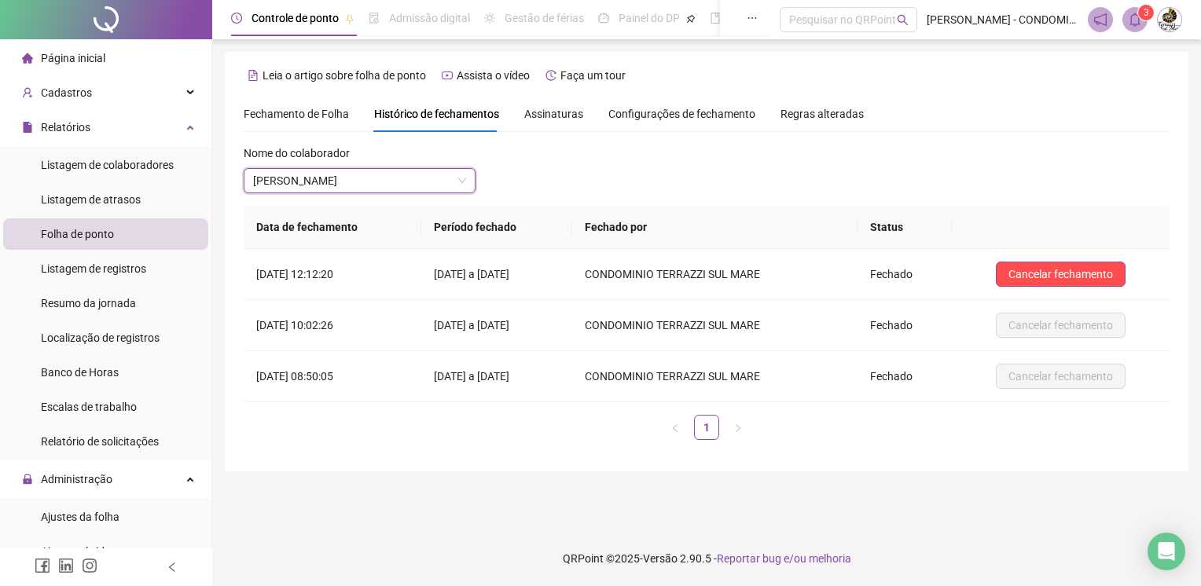
click at [126, 239] on li "Folha de ponto" at bounding box center [105, 234] width 205 height 31
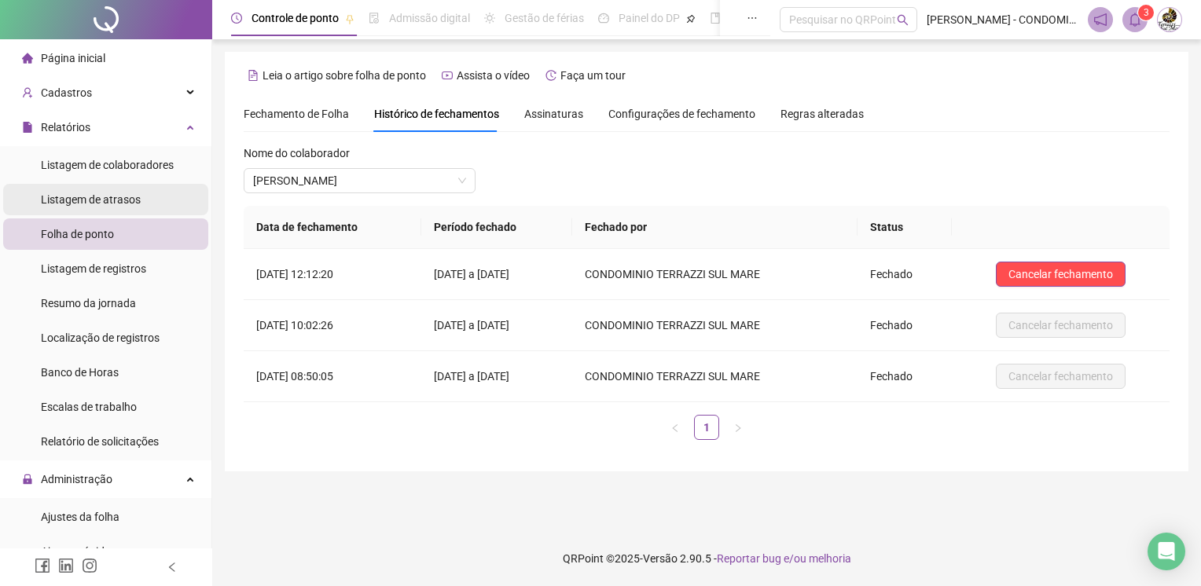
click at [116, 200] on span "Listagem de atrasos" at bounding box center [91, 199] width 100 height 13
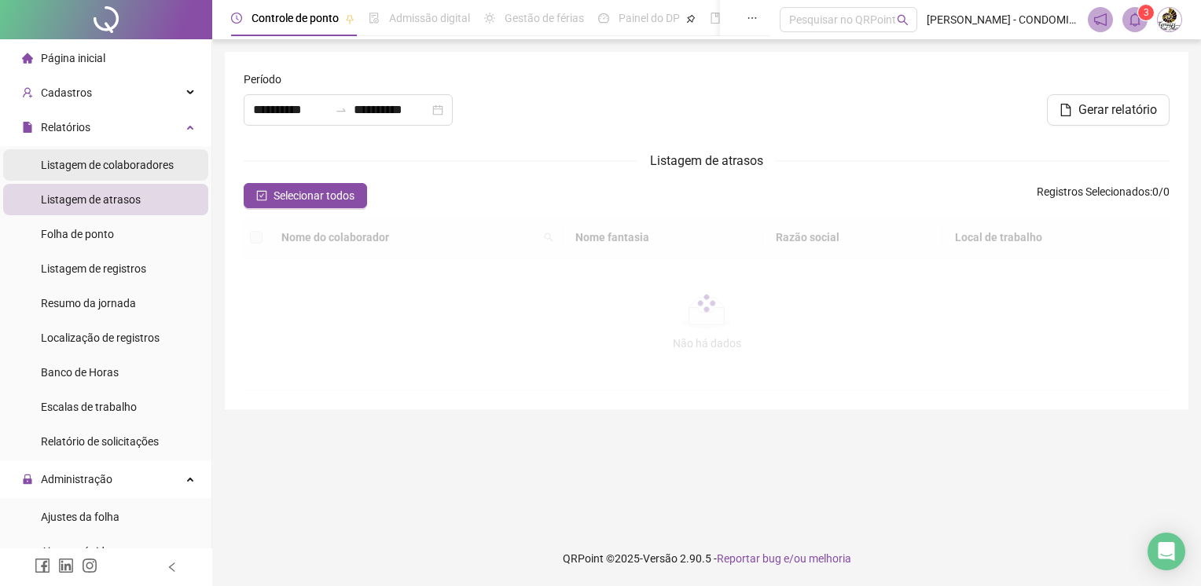
type input "**********"
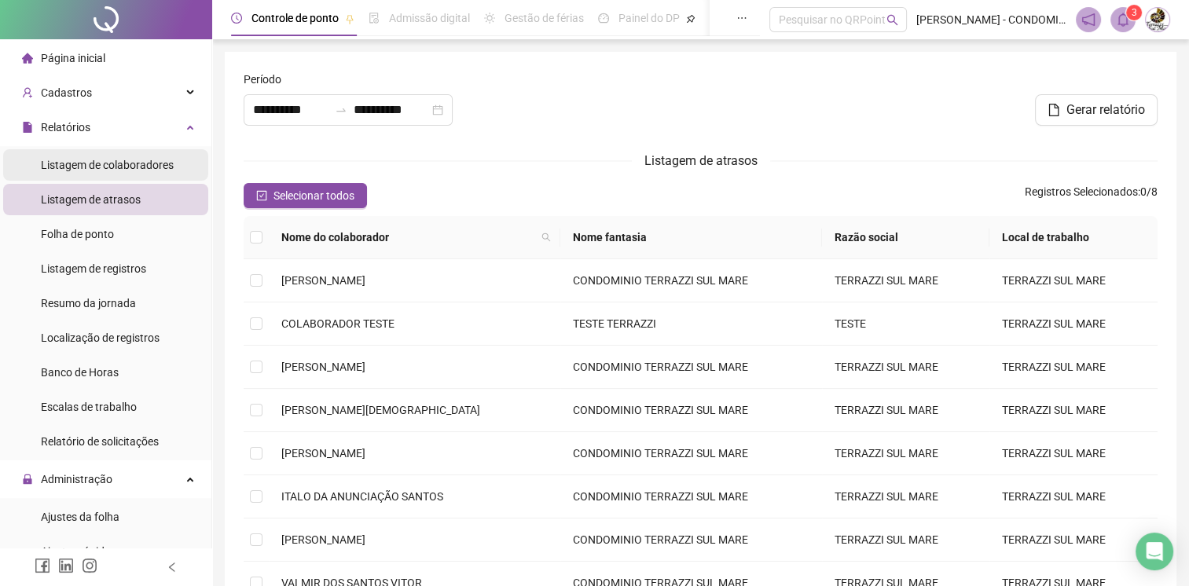
click at [126, 170] on span "Listagem de colaboradores" at bounding box center [107, 165] width 133 height 13
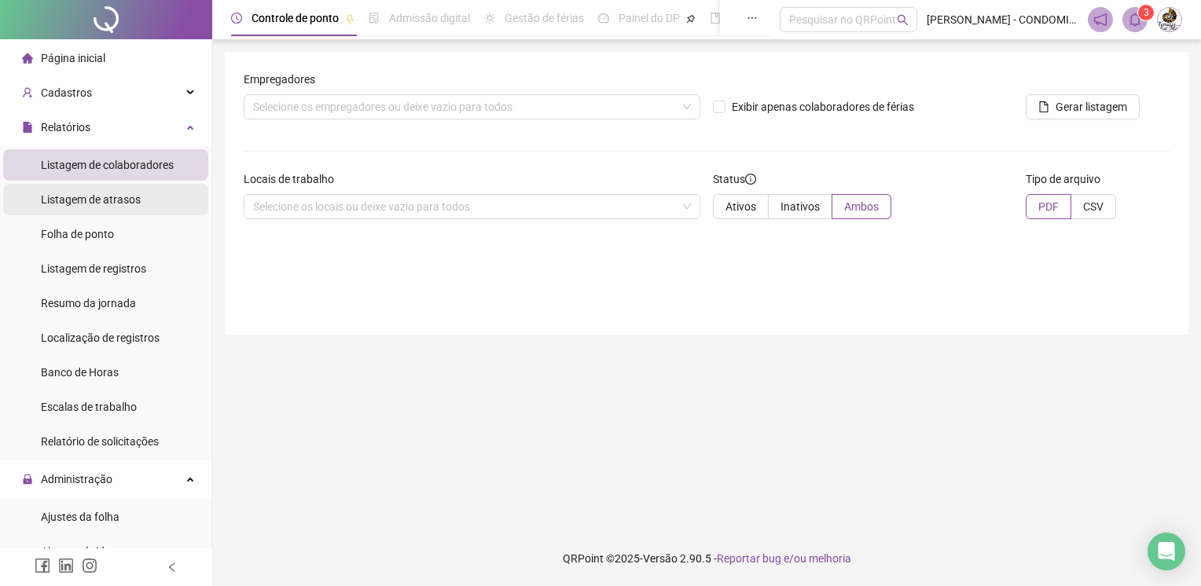
click at [103, 204] on span "Listagem de atrasos" at bounding box center [91, 199] width 100 height 13
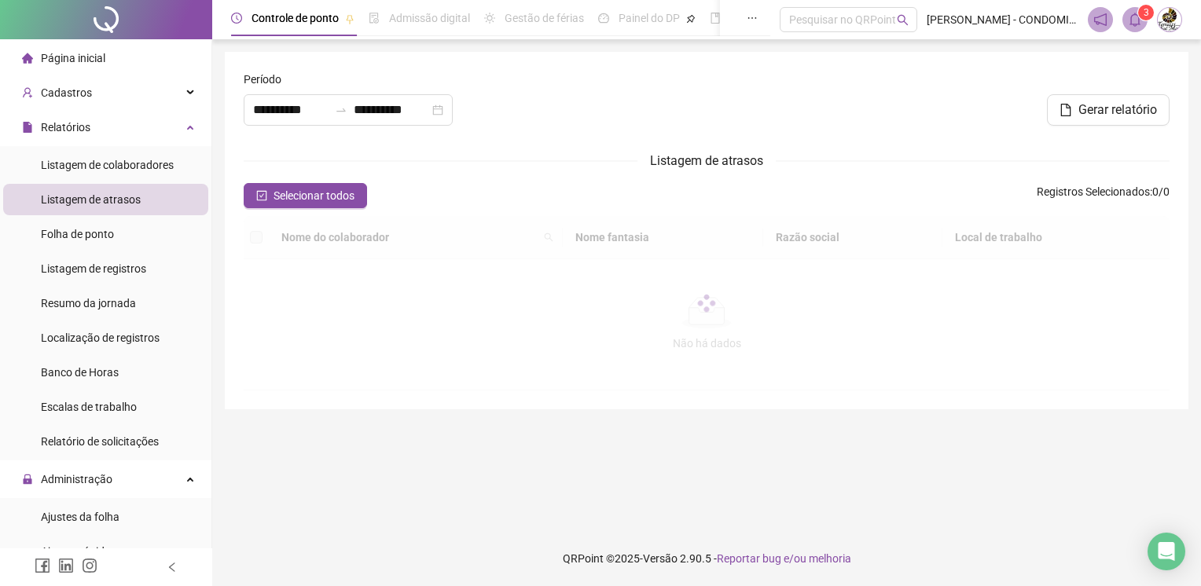
type input "**********"
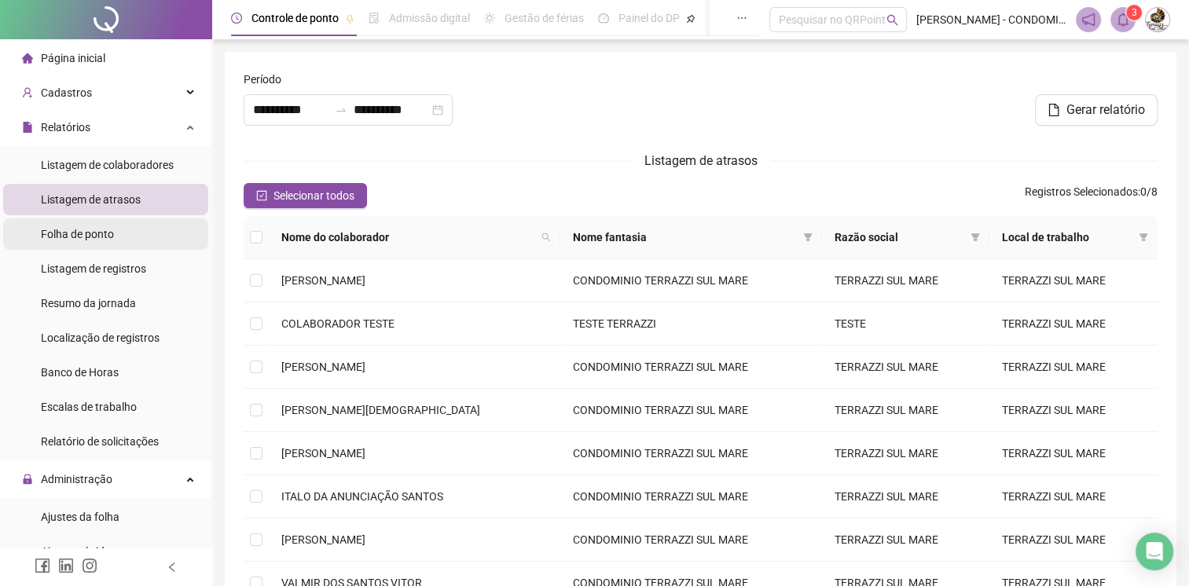
click at [86, 237] on span "Folha de ponto" at bounding box center [77, 234] width 73 height 13
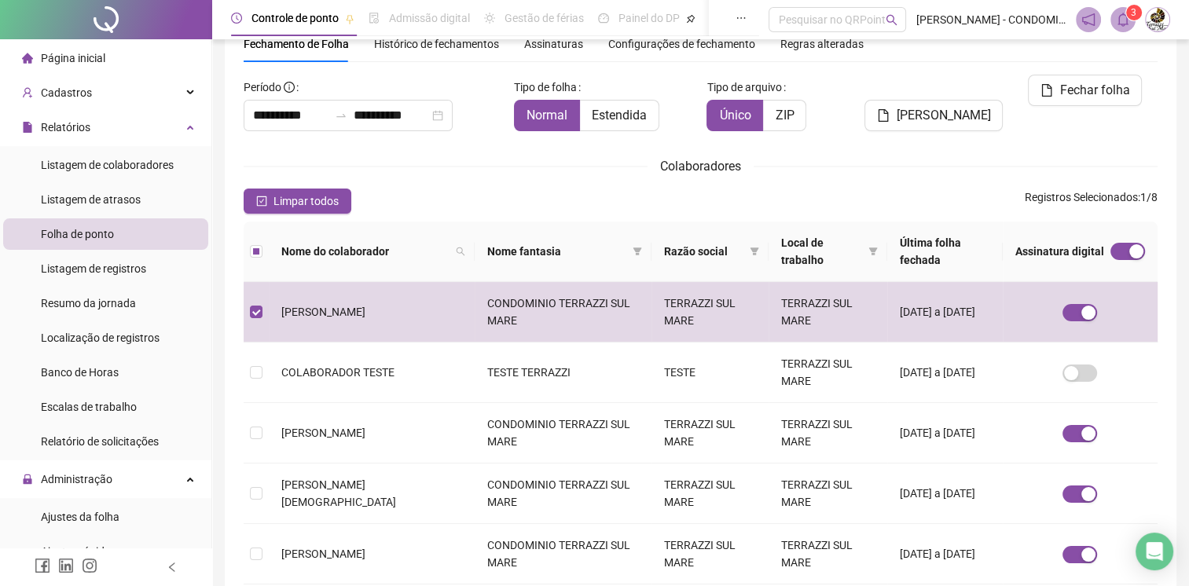
scroll to position [28, 0]
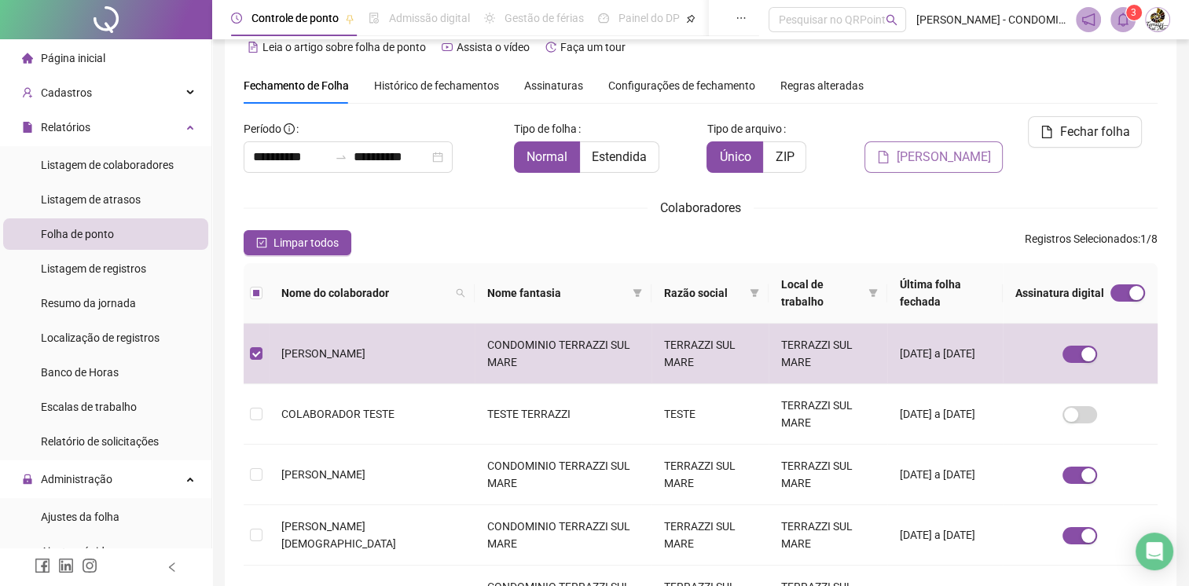
click at [967, 148] on span "[PERSON_NAME]" at bounding box center [943, 157] width 94 height 19
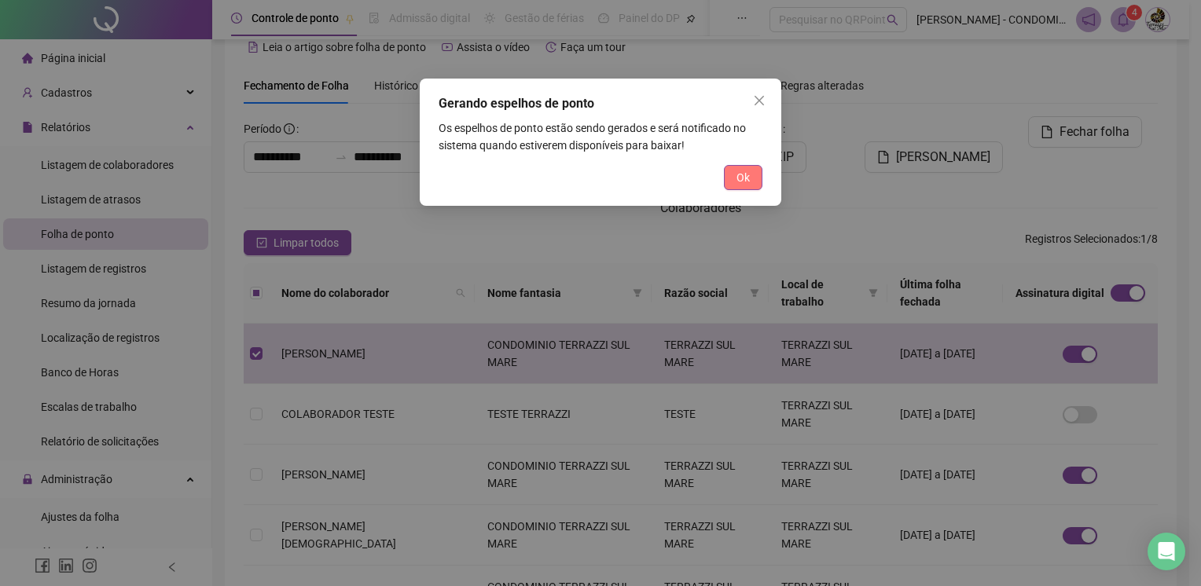
click at [744, 180] on span "Ok" at bounding box center [743, 177] width 13 height 17
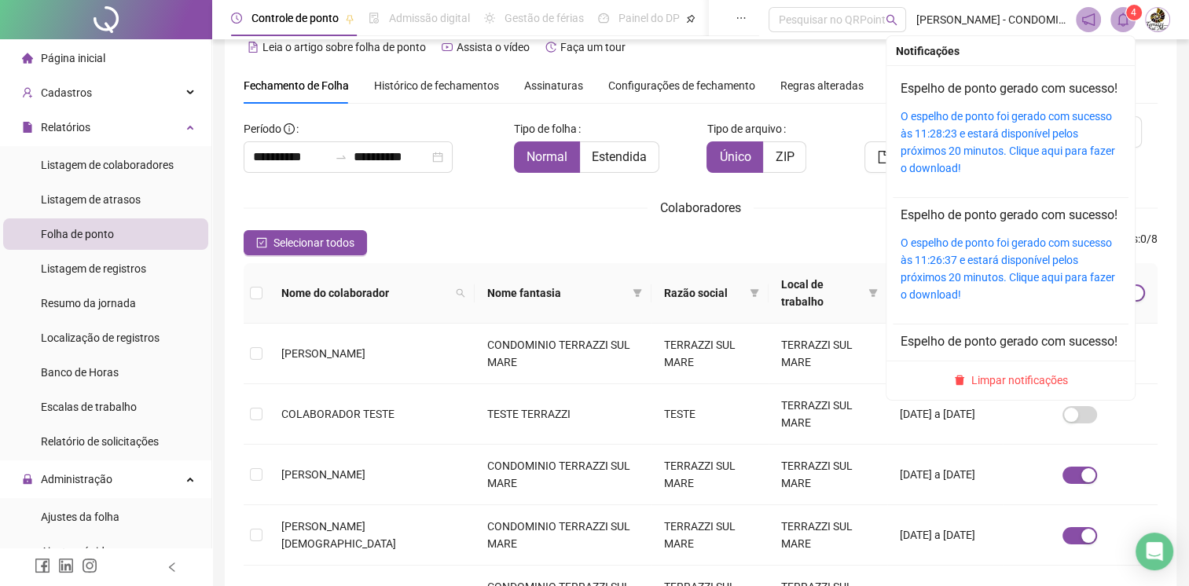
click at [1126, 17] on icon "bell" at bounding box center [1123, 20] width 14 height 14
click at [953, 163] on link "O espelho de ponto foi gerado com sucesso às 11:28:23 e estará disponível pelos…" at bounding box center [1008, 142] width 215 height 64
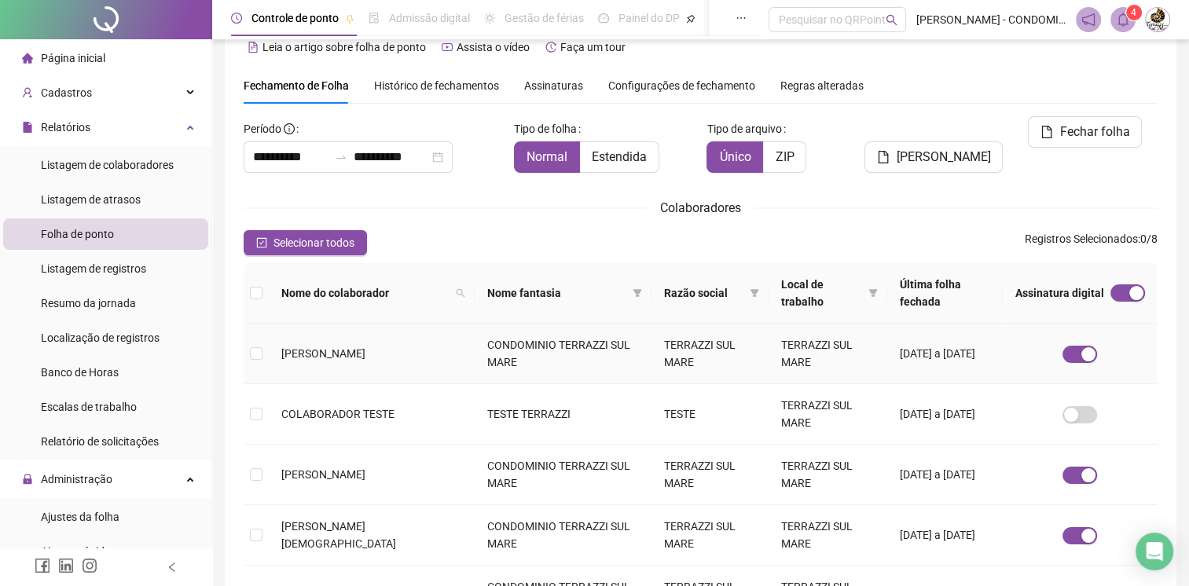
scroll to position [0, 0]
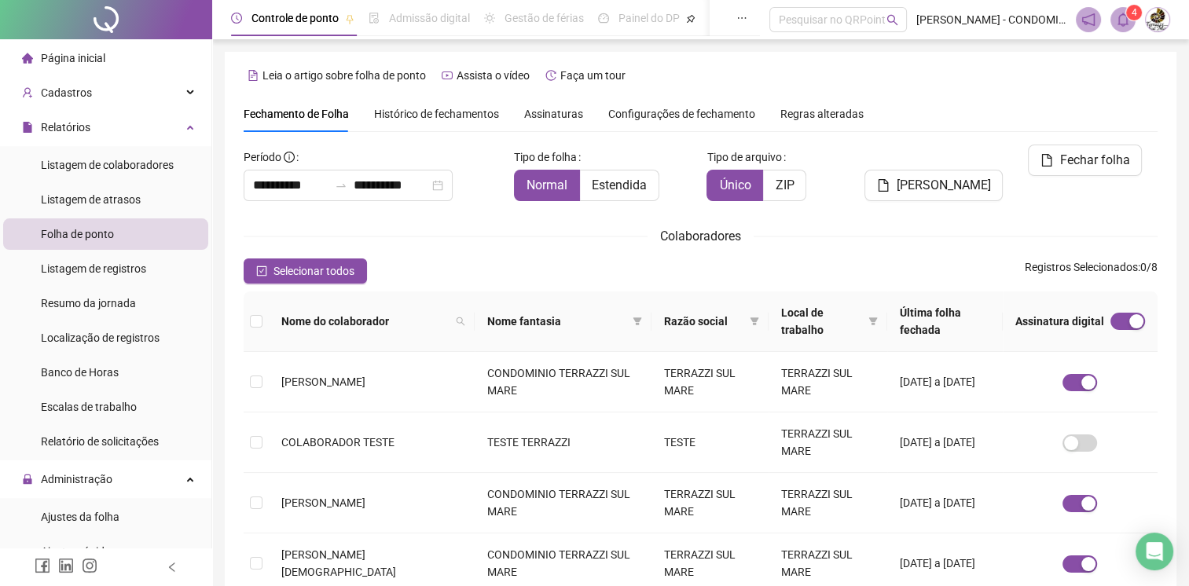
click at [108, 61] on li "Página inicial" at bounding box center [105, 57] width 205 height 31
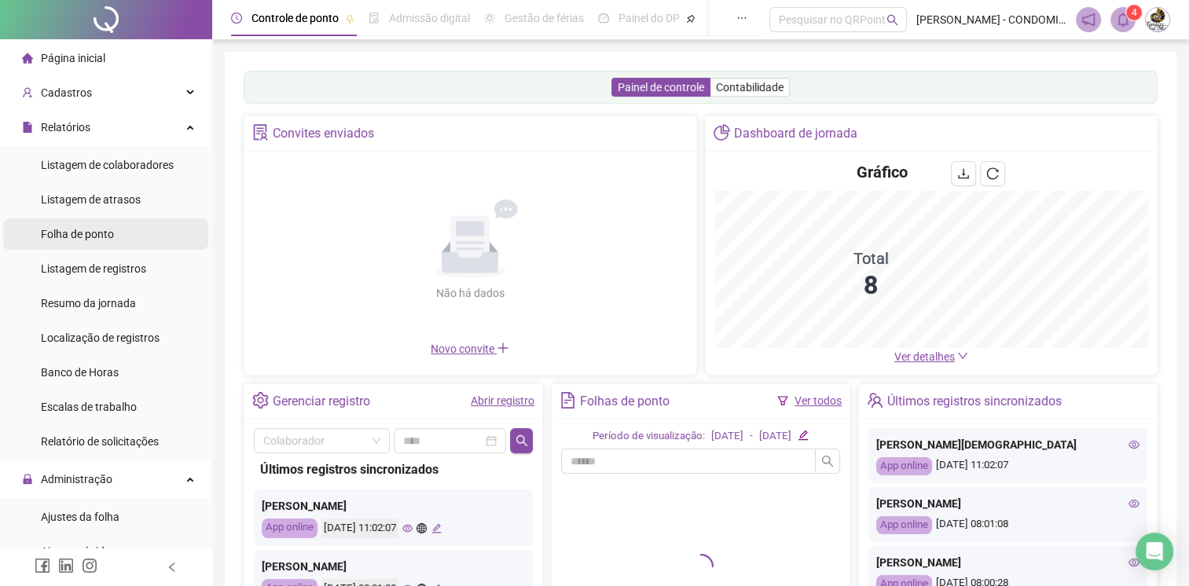
click at [101, 238] on span "Folha de ponto" at bounding box center [77, 234] width 73 height 13
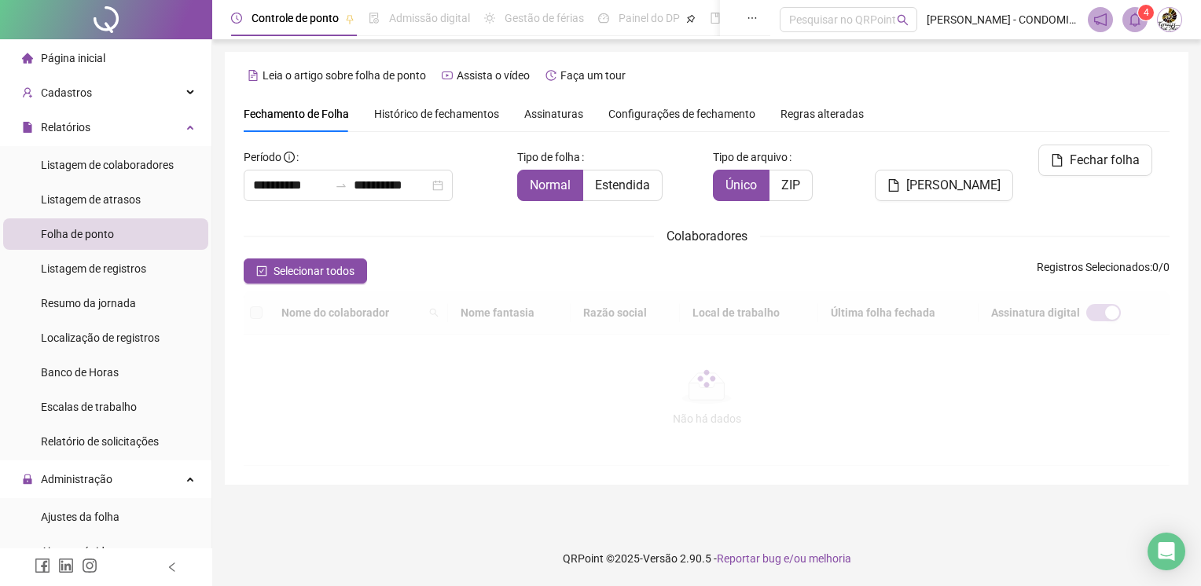
click at [538, 110] on span "Assinaturas" at bounding box center [553, 113] width 59 height 11
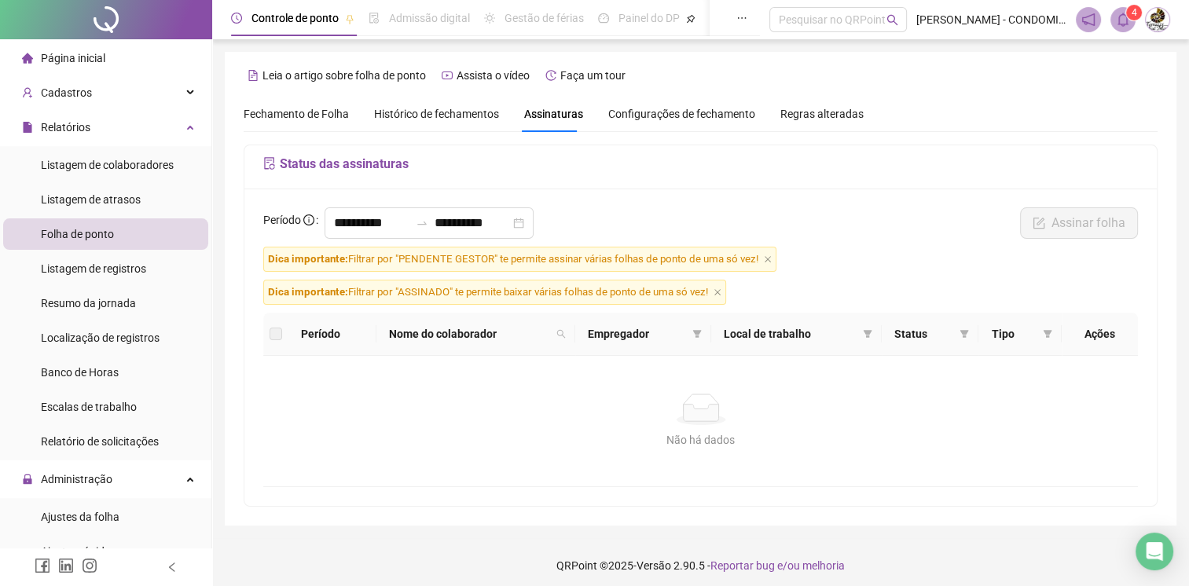
click at [138, 231] on li "Folha de ponto" at bounding box center [105, 234] width 205 height 31
click at [450, 113] on span "Histórico de fechamentos" at bounding box center [436, 114] width 125 height 13
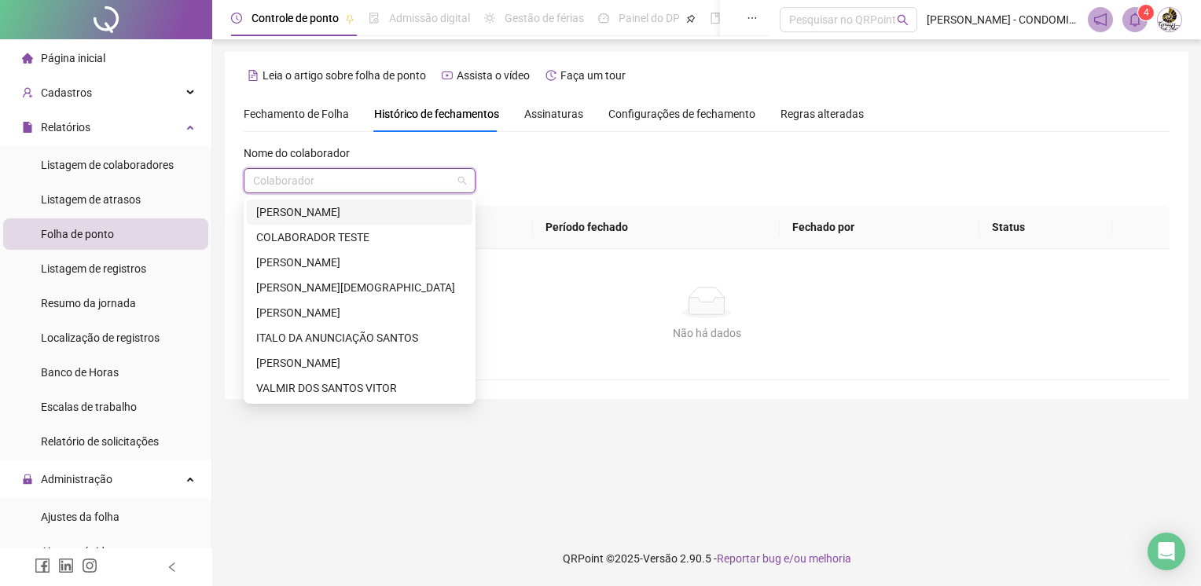
click at [277, 182] on input "search" at bounding box center [352, 181] width 199 height 24
click at [286, 222] on div "[PERSON_NAME]" at bounding box center [360, 212] width 226 height 25
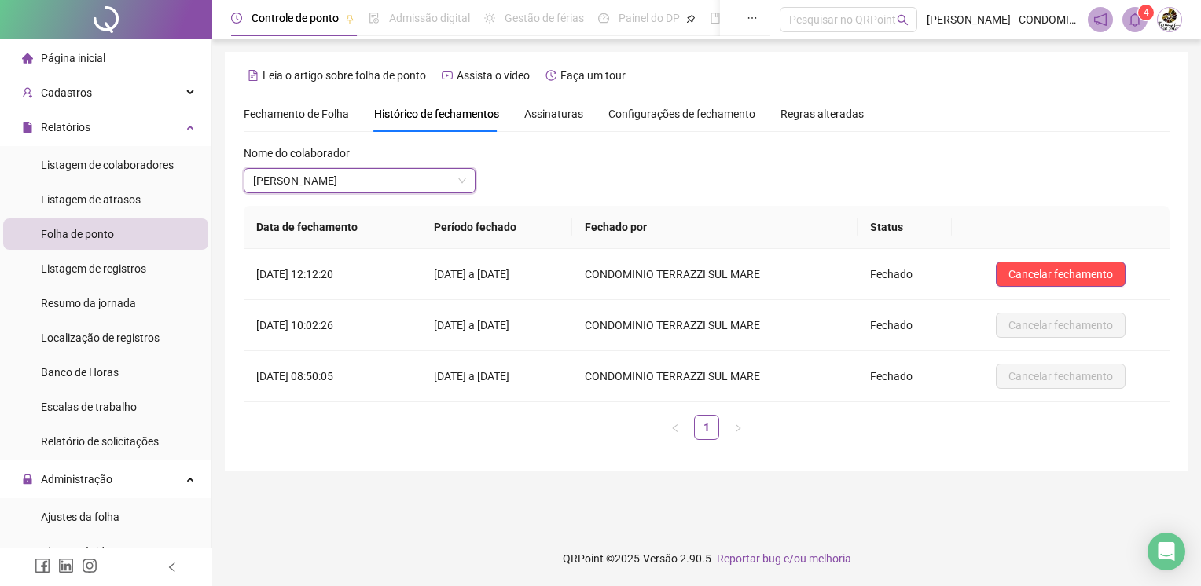
click at [304, 116] on span "Fechamento de Folha" at bounding box center [296, 114] width 105 height 13
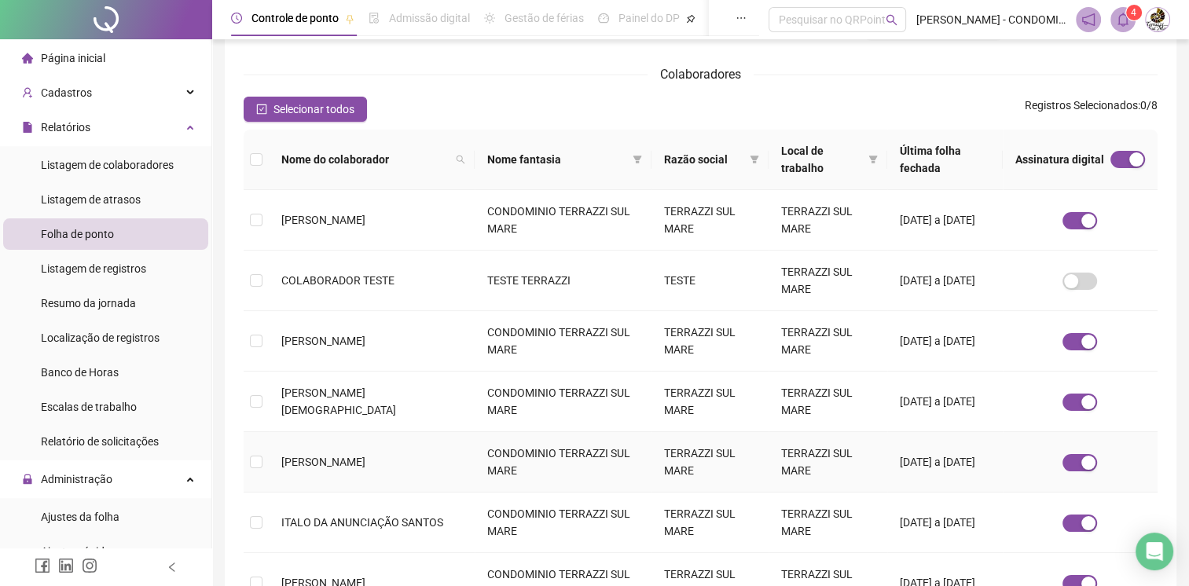
scroll to position [343, 0]
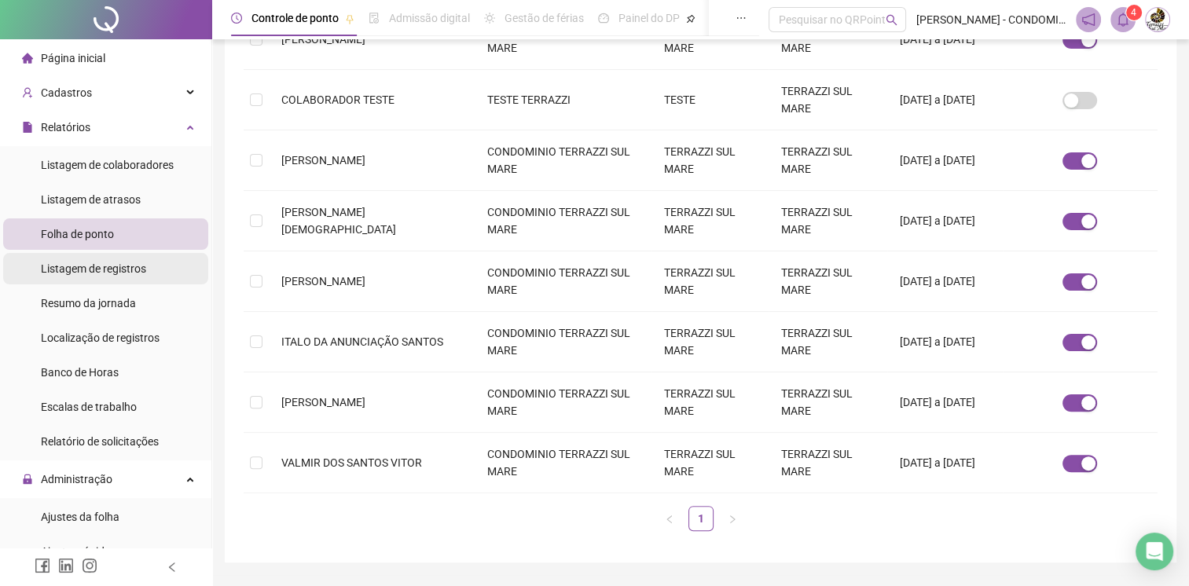
click at [83, 274] on span "Listagem de registros" at bounding box center [93, 269] width 105 height 13
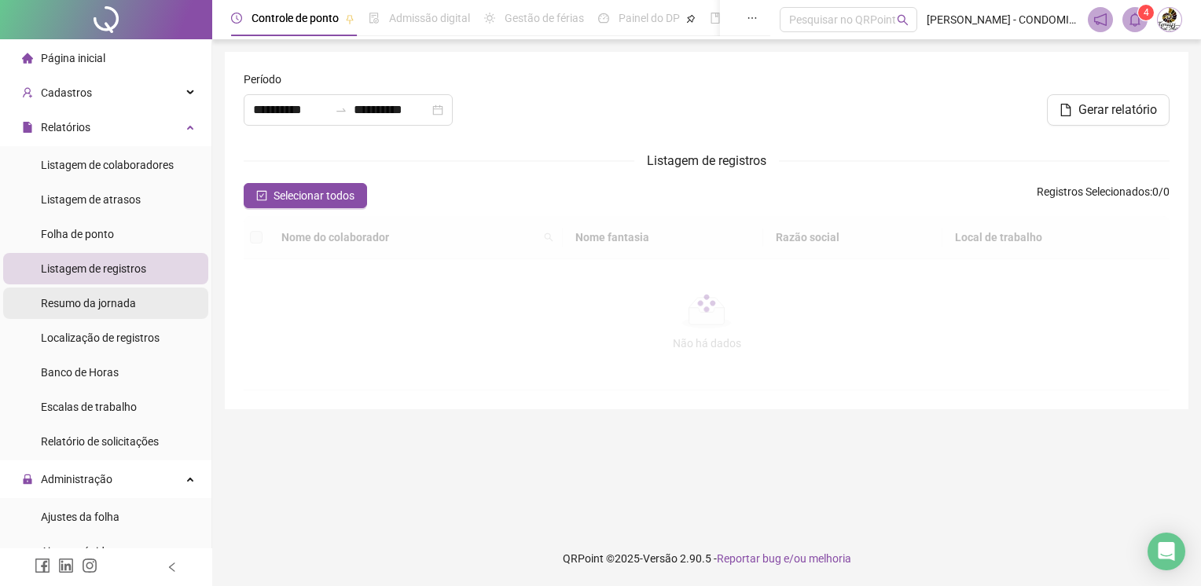
type input "**********"
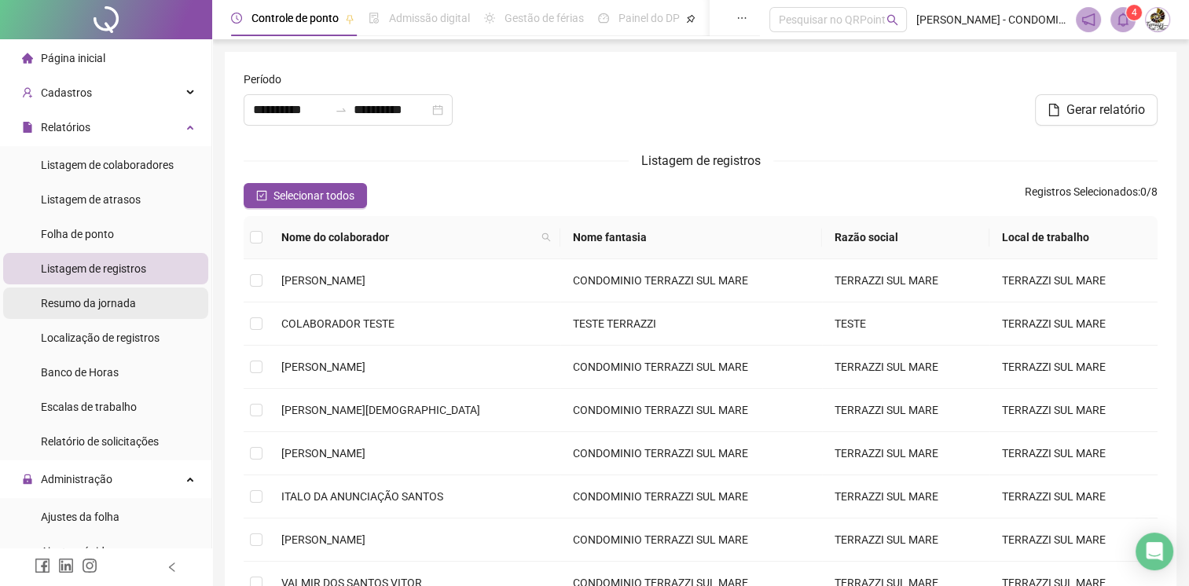
click at [72, 304] on span "Resumo da jornada" at bounding box center [88, 303] width 95 height 13
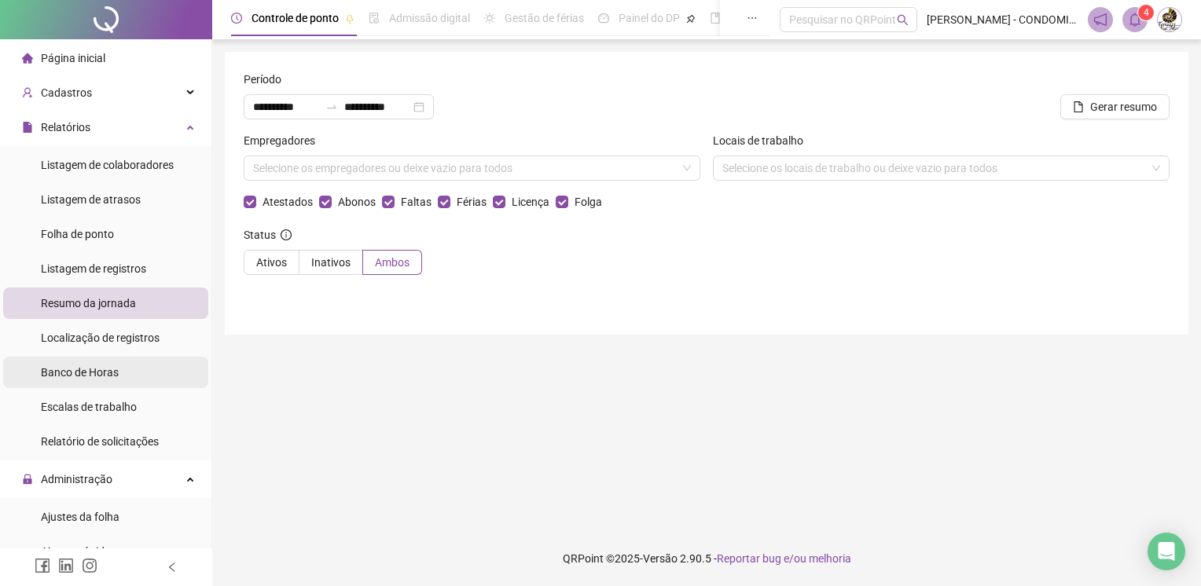
click at [108, 373] on span "Banco de Horas" at bounding box center [80, 372] width 78 height 13
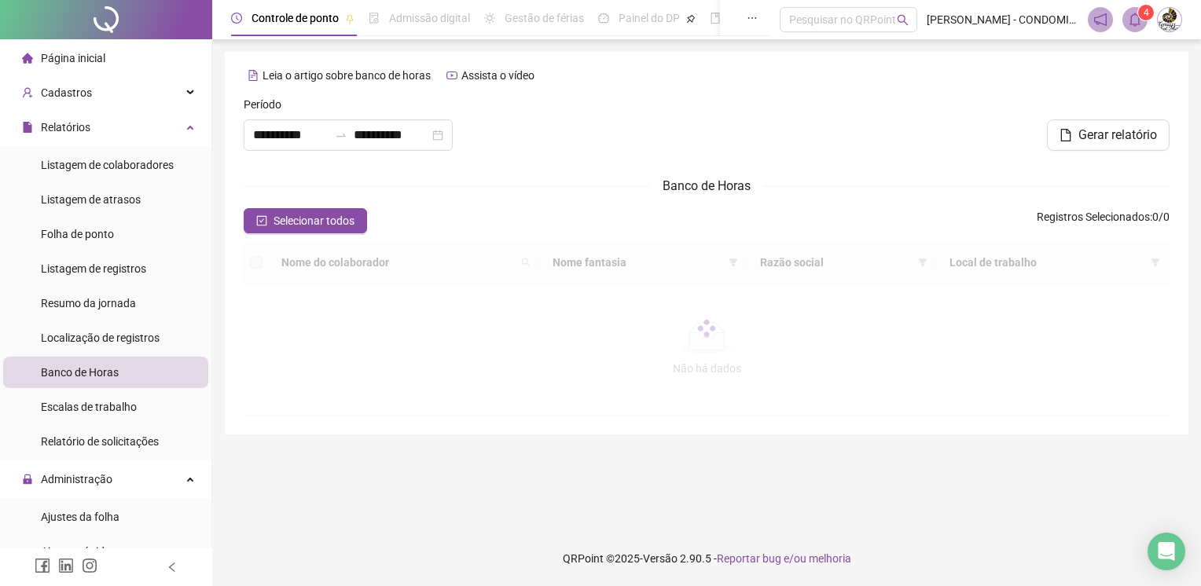
type input "**********"
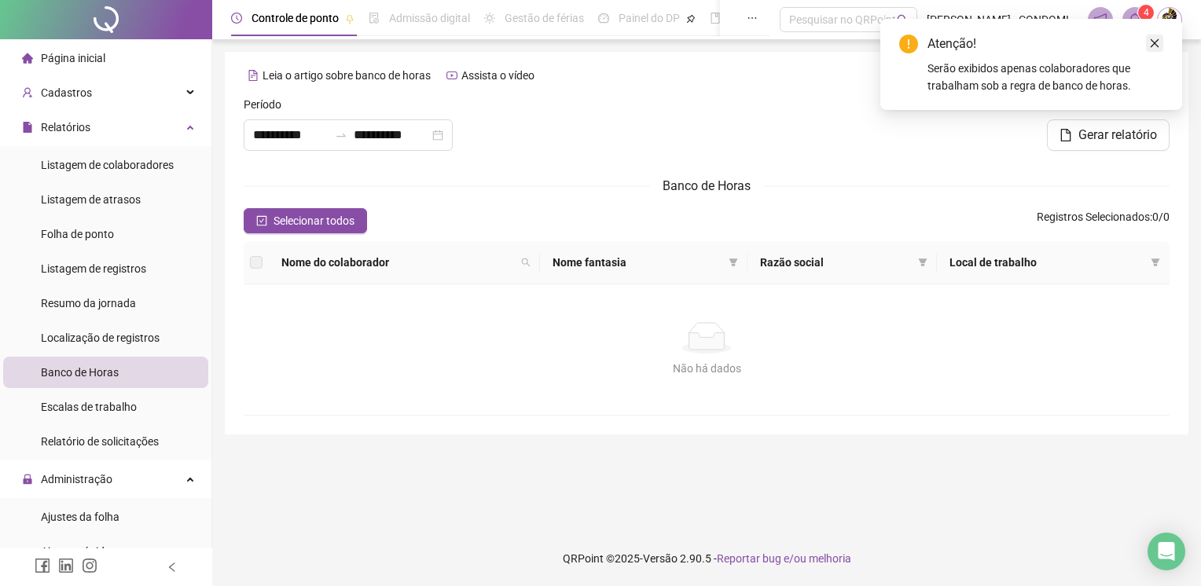
click at [1155, 39] on icon "close" at bounding box center [1154, 43] width 11 height 11
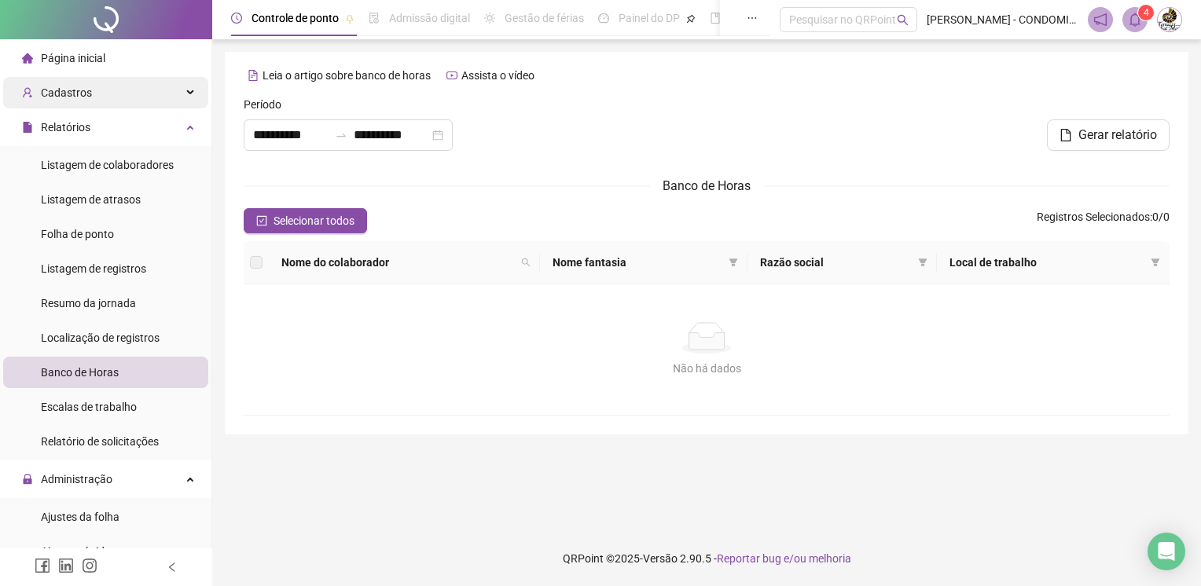
click at [110, 93] on div "Cadastros" at bounding box center [105, 92] width 205 height 31
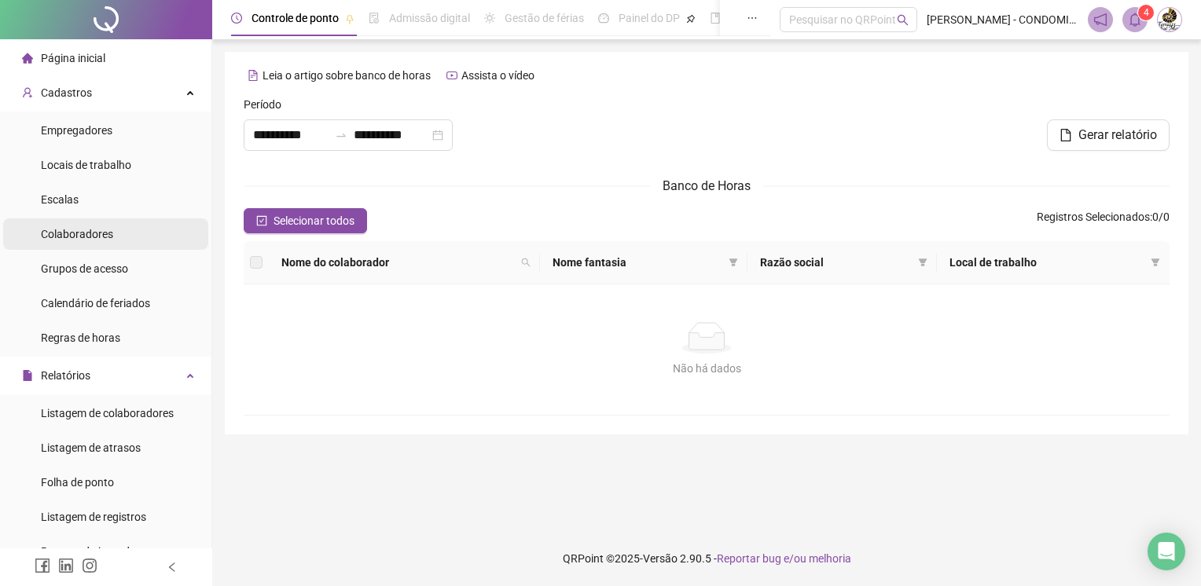
click at [100, 237] on span "Colaboradores" at bounding box center [77, 234] width 72 height 13
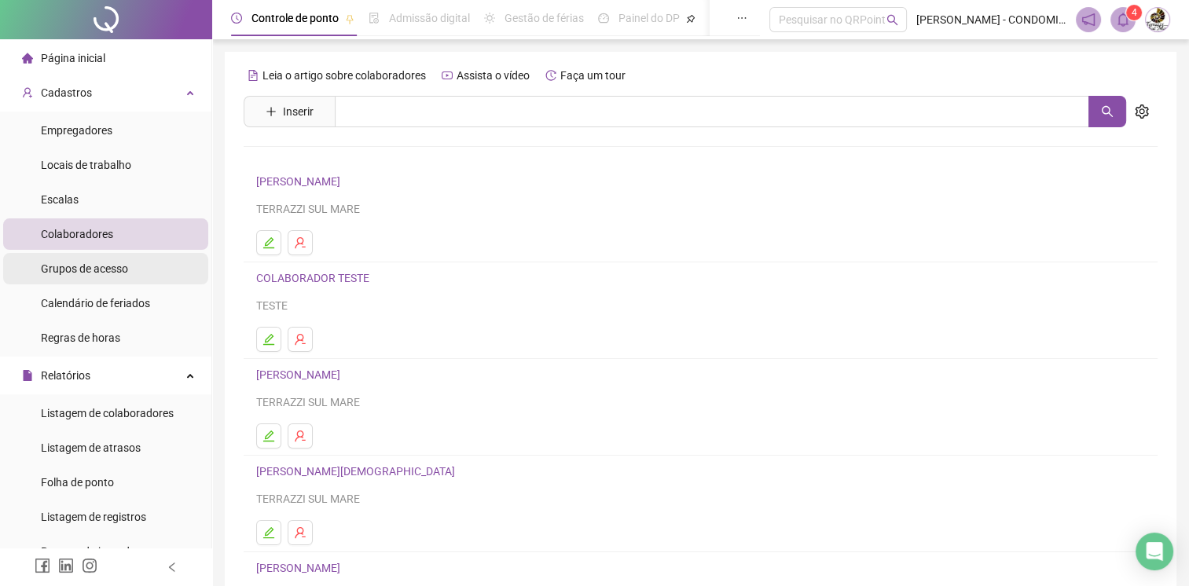
click at [86, 259] on div "Grupos de acesso" at bounding box center [84, 268] width 87 height 31
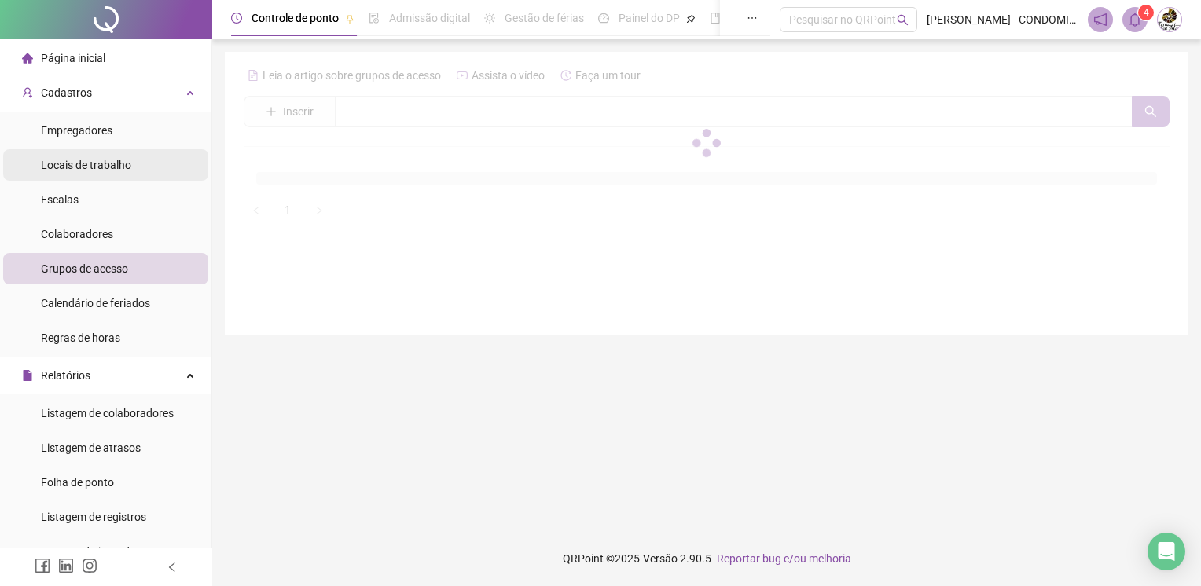
click at [89, 162] on span "Locais de trabalho" at bounding box center [86, 165] width 90 height 13
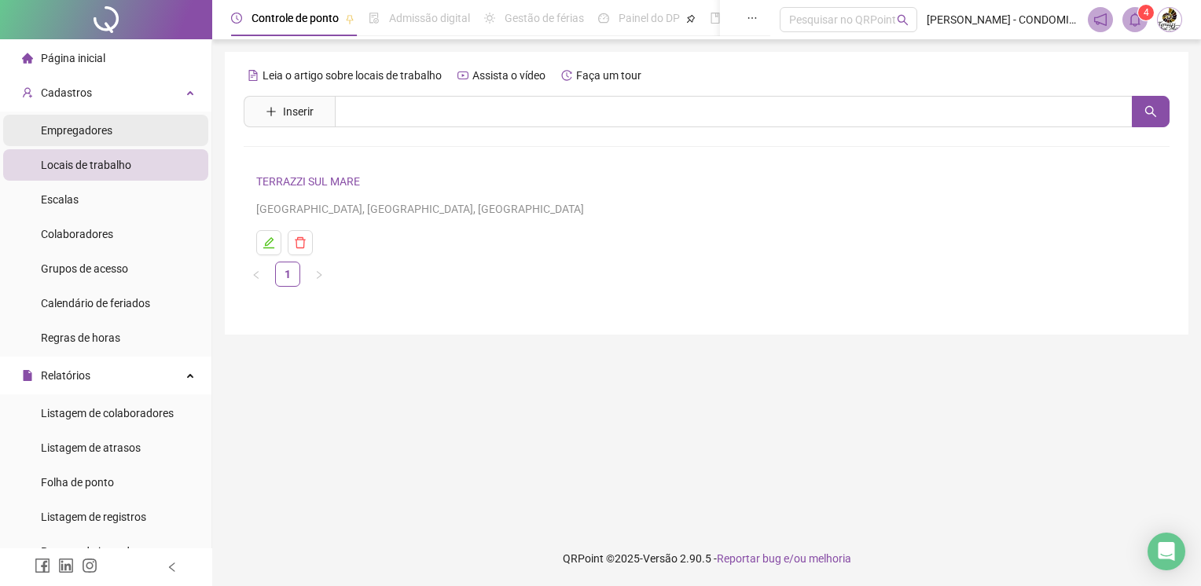
click at [80, 134] on span "Empregadores" at bounding box center [77, 130] width 72 height 13
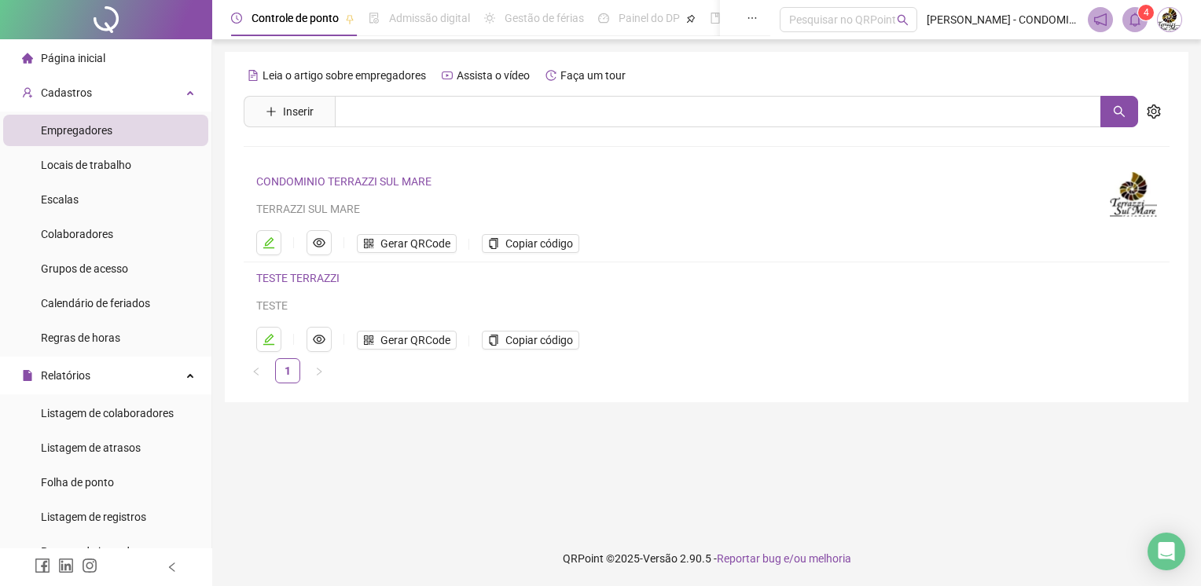
click at [396, 19] on span "Admissão digital" at bounding box center [429, 18] width 81 height 13
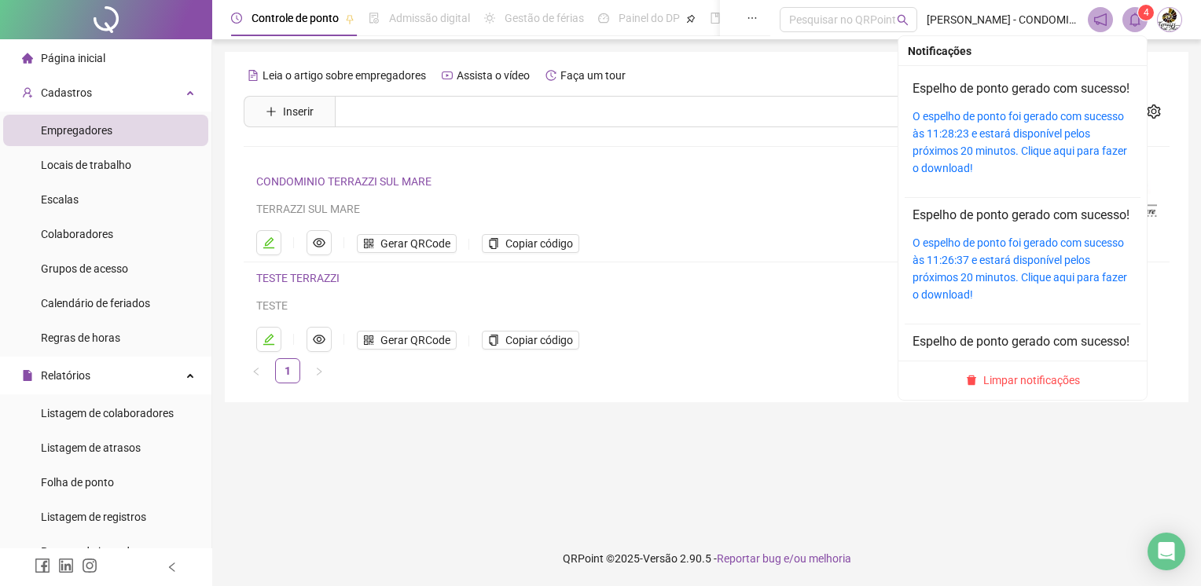
click at [1140, 18] on icon "bell" at bounding box center [1135, 20] width 14 height 14
click at [949, 167] on link "O espelho de ponto foi gerado com sucesso às 11:28:23 e estará disponível pelos…" at bounding box center [1020, 142] width 215 height 64
click at [1139, 12] on sup "4" at bounding box center [1146, 13] width 16 height 16
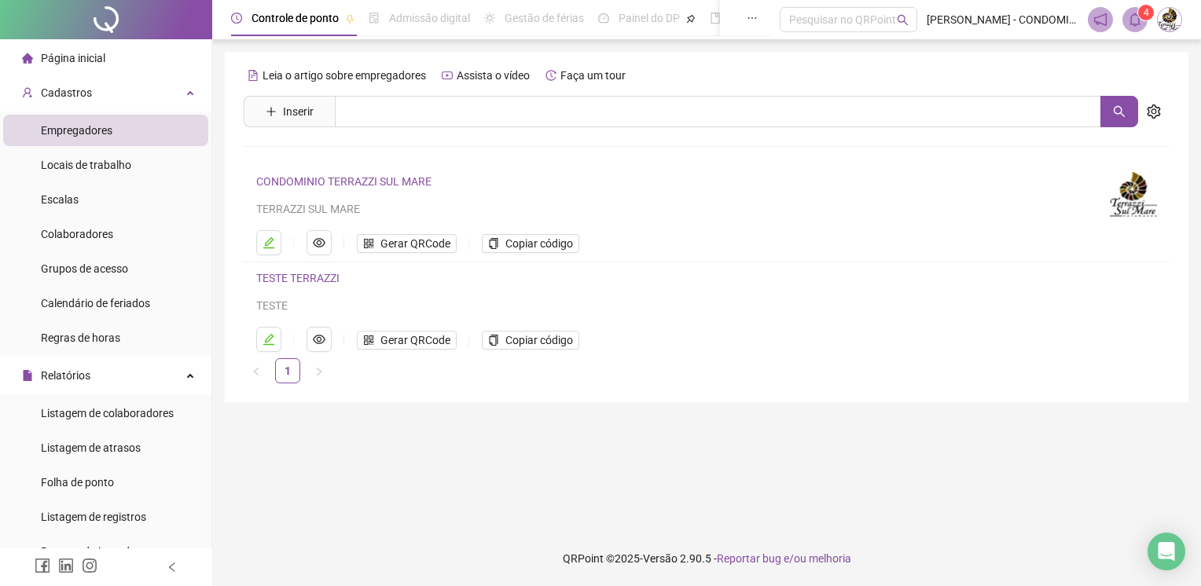
click at [94, 124] on span "Empregadores" at bounding box center [77, 130] width 72 height 13
click at [124, 93] on div "Cadastros" at bounding box center [105, 92] width 205 height 31
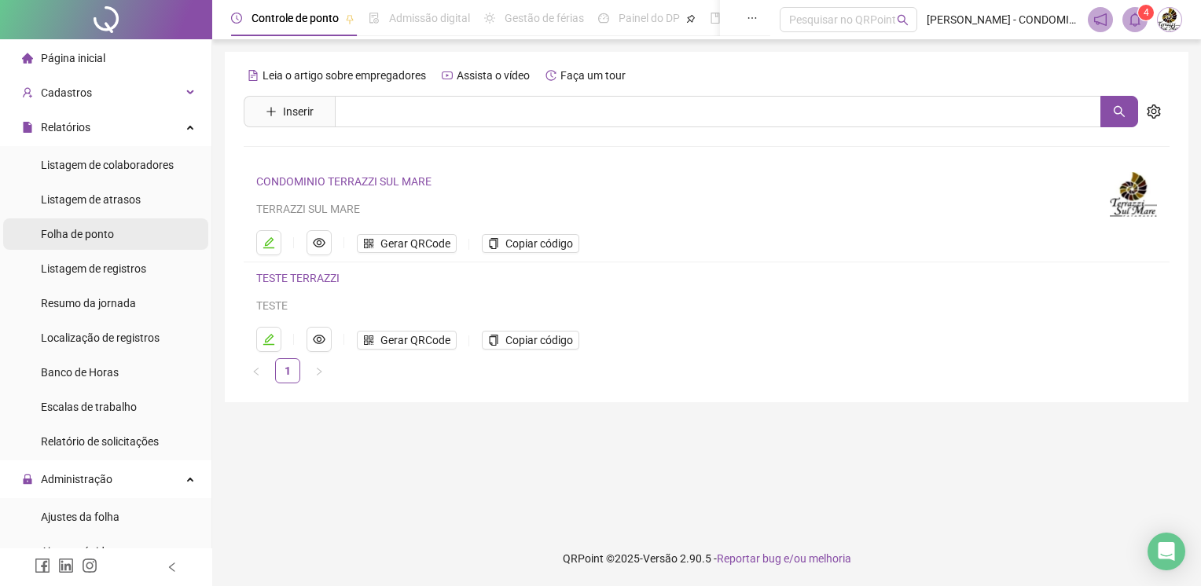
click at [103, 234] on span "Folha de ponto" at bounding box center [77, 234] width 73 height 13
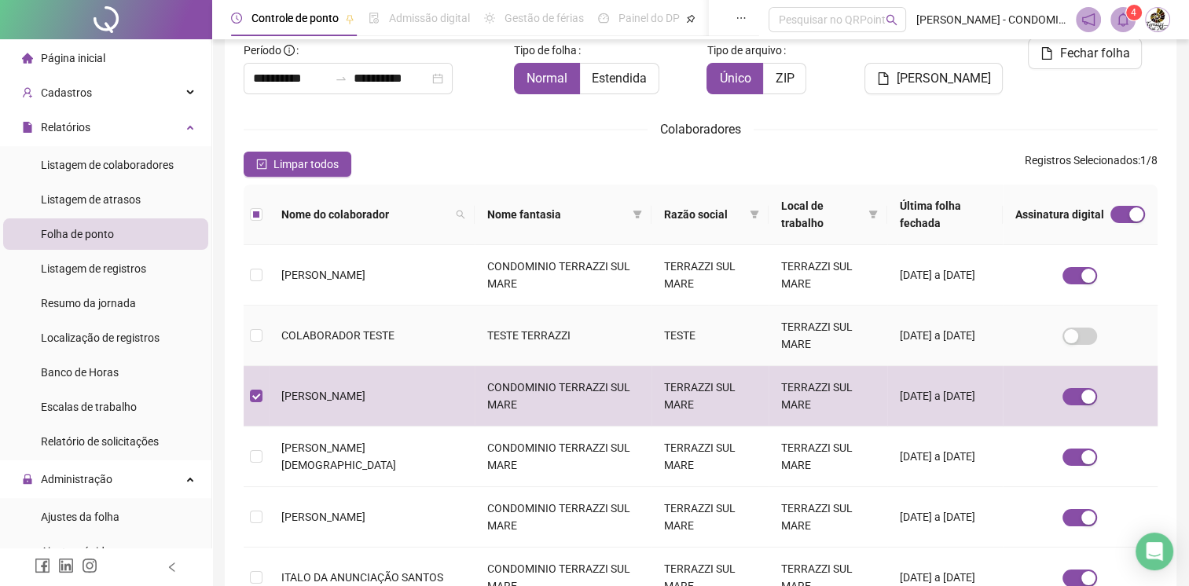
scroll to position [28, 0]
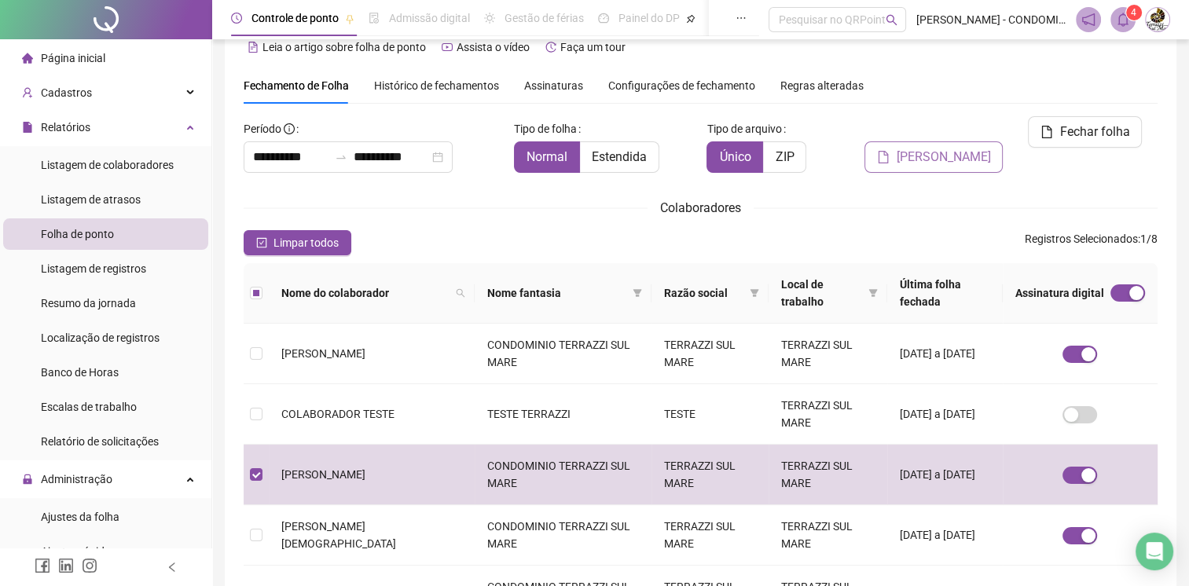
click at [954, 148] on span "[PERSON_NAME]" at bounding box center [943, 157] width 94 height 19
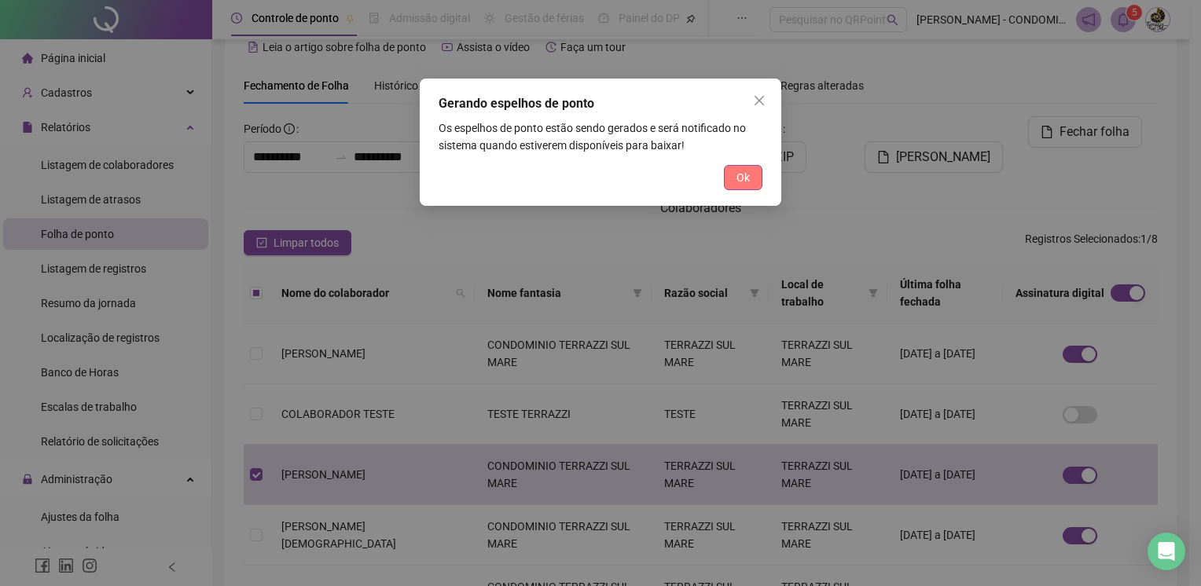
click at [738, 172] on span "Ok" at bounding box center [743, 177] width 13 height 17
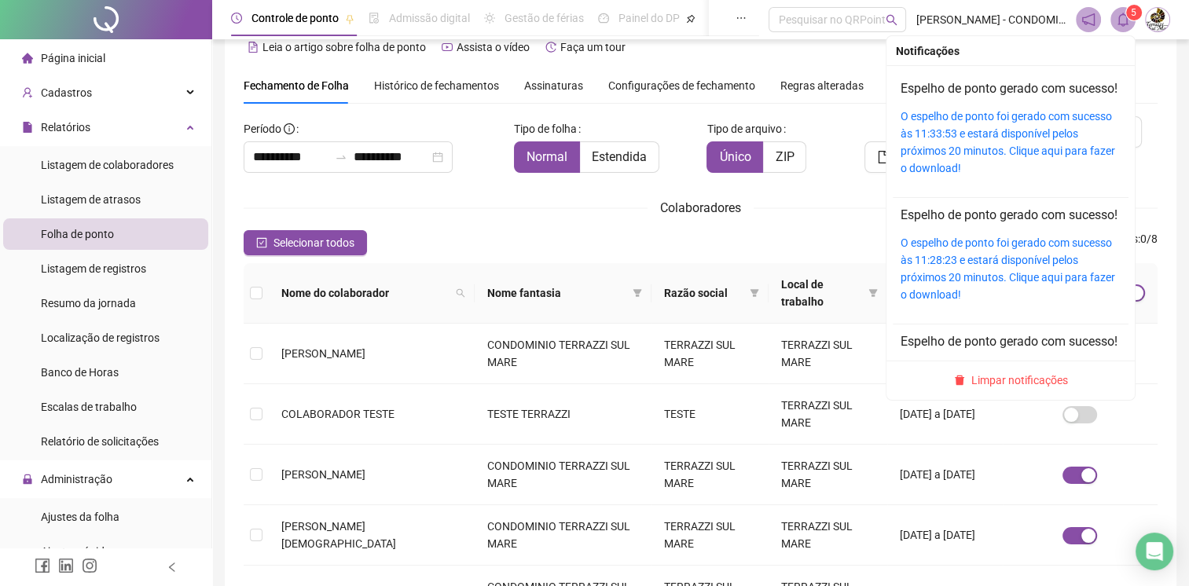
click at [1125, 14] on icon "bell" at bounding box center [1123, 20] width 11 height 14
click at [995, 378] on span "Limpar notificações" at bounding box center [1020, 380] width 97 height 17
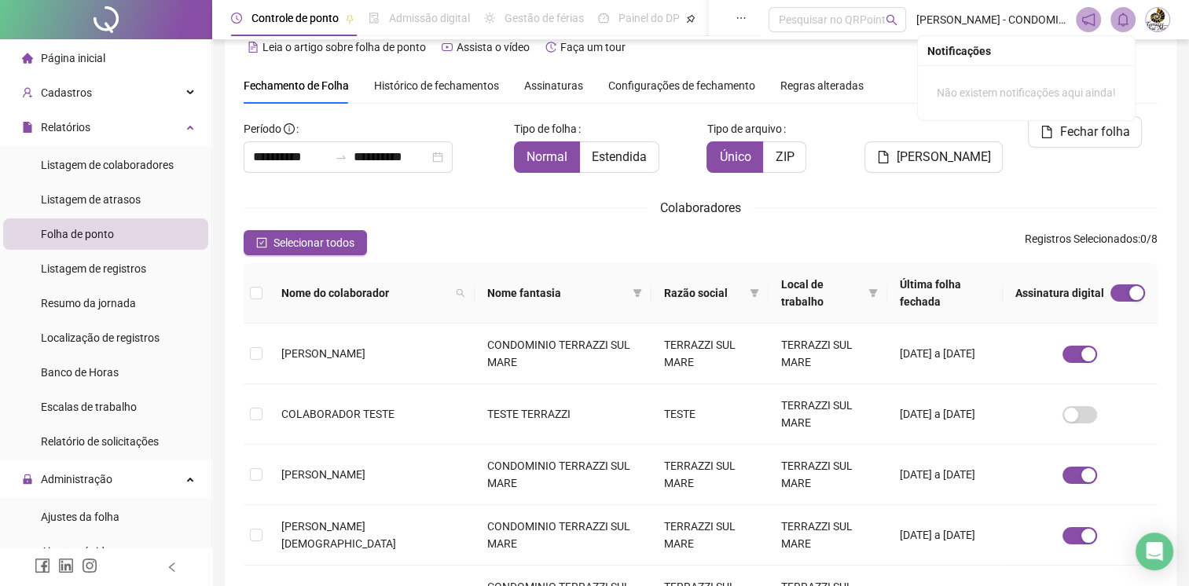
click at [1126, 19] on icon "bell" at bounding box center [1123, 20] width 14 height 14
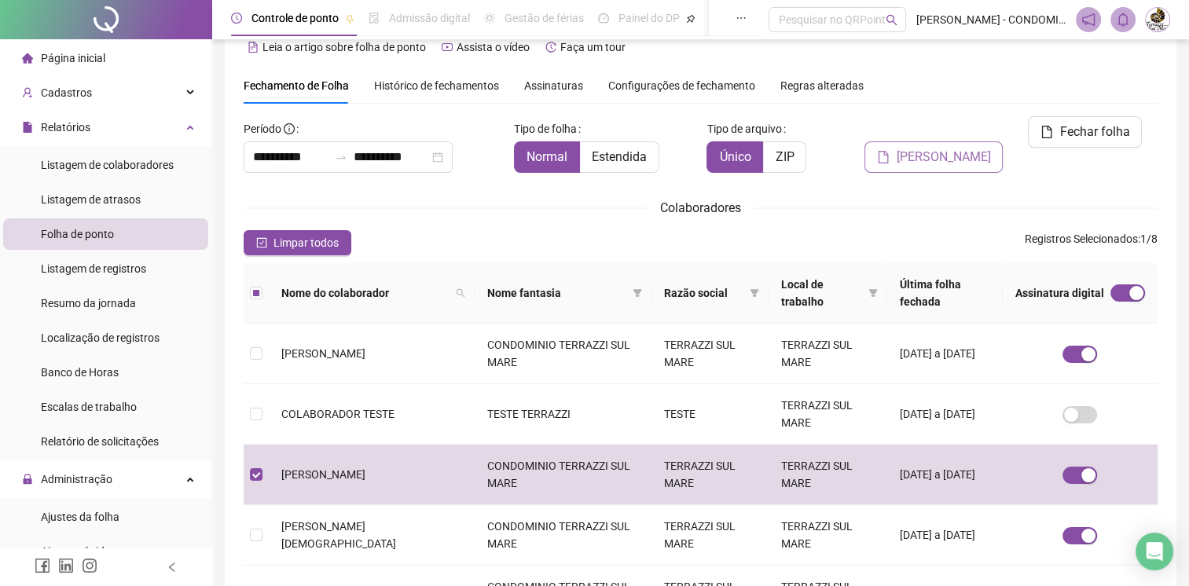
click at [956, 148] on span "[PERSON_NAME]" at bounding box center [943, 157] width 94 height 19
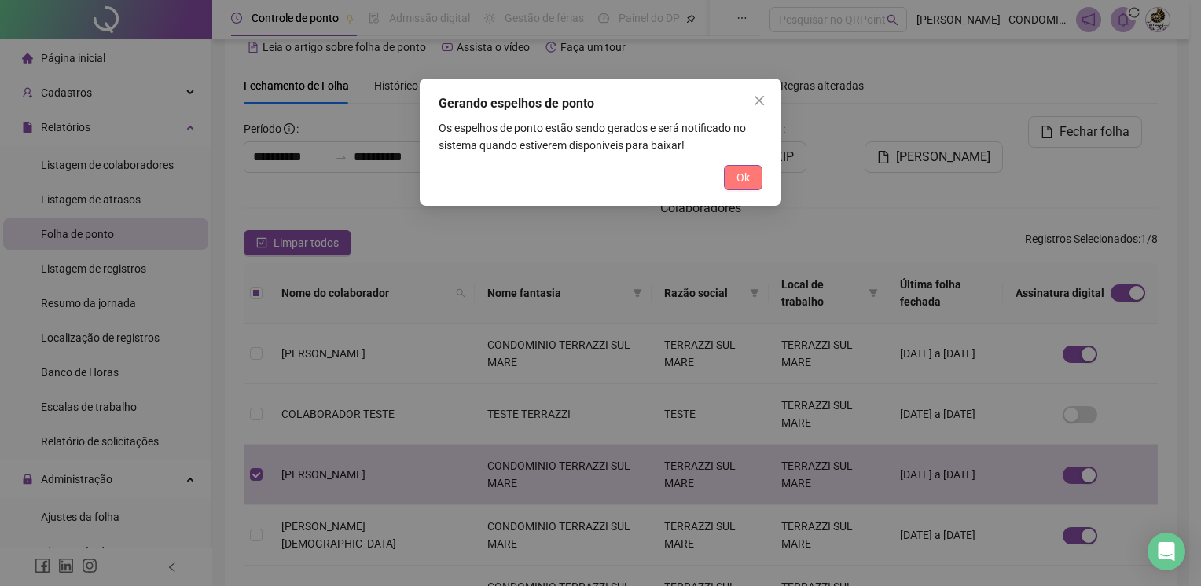
click at [733, 174] on button "Ok" at bounding box center [743, 177] width 39 height 25
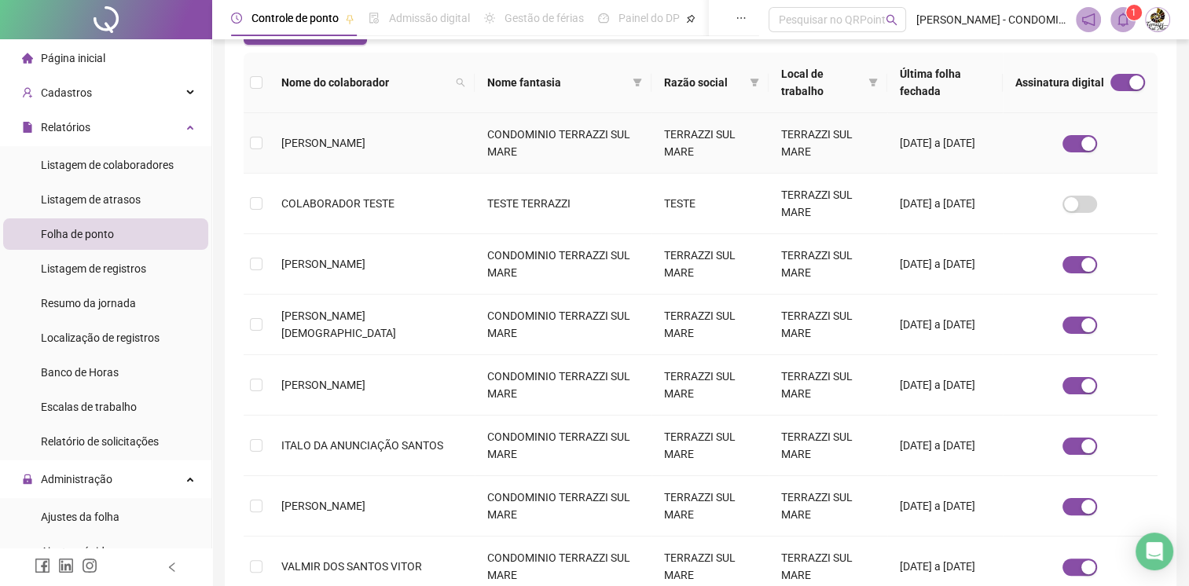
scroll to position [264, 0]
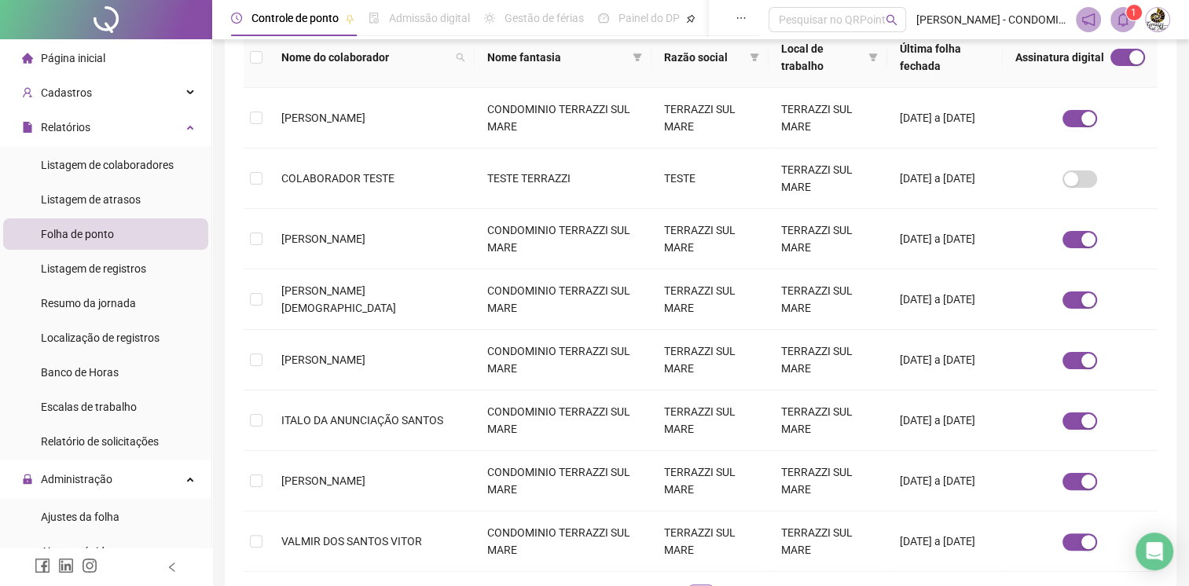
click at [1130, 17] on sup "1" at bounding box center [1134, 13] width 16 height 16
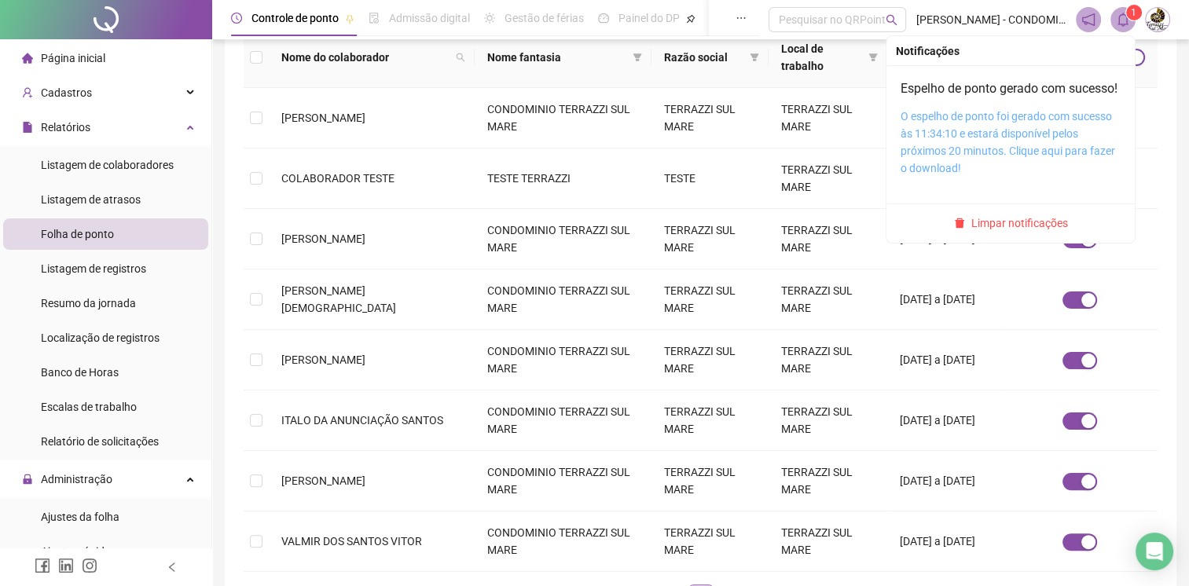
click at [988, 154] on link "O espelho de ponto foi gerado com sucesso às 11:34:10 e estará disponível pelos…" at bounding box center [1008, 142] width 215 height 64
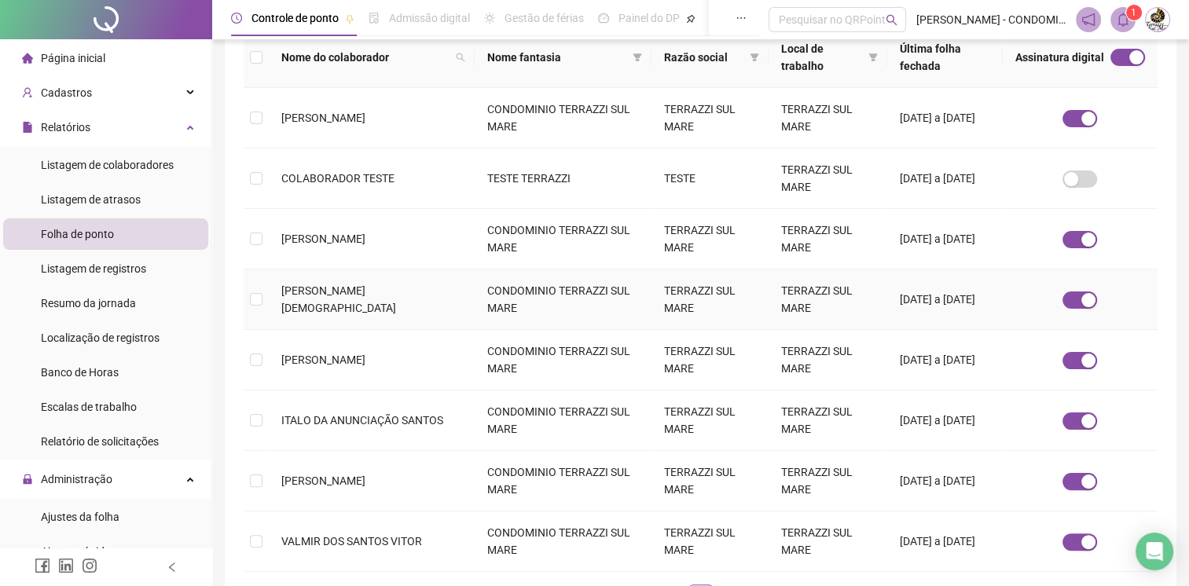
click at [263, 297] on td at bounding box center [256, 300] width 25 height 61
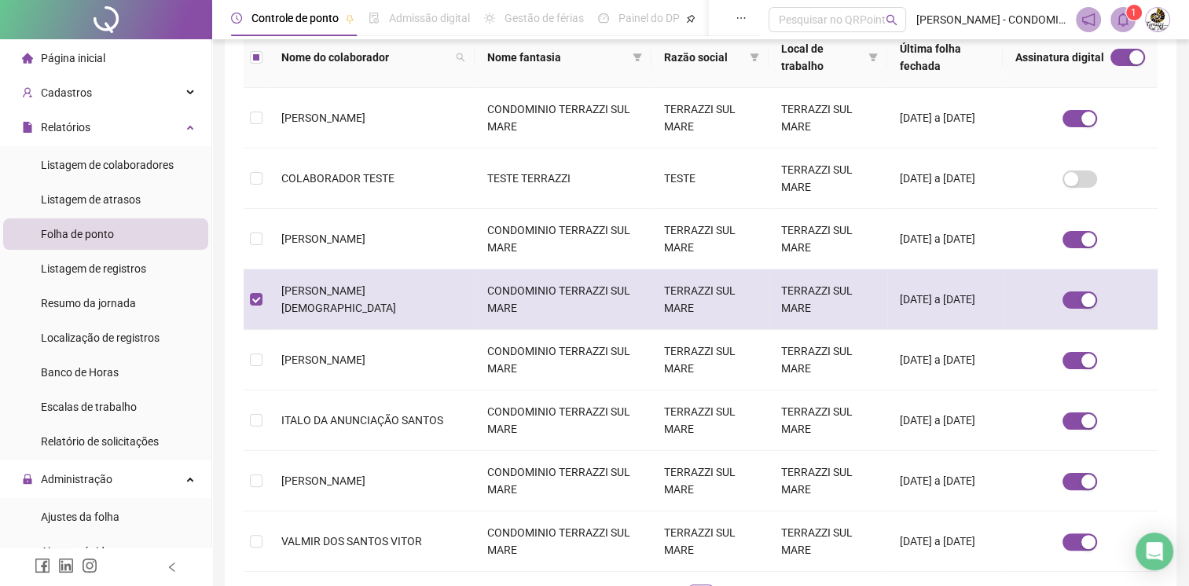
scroll to position [28, 0]
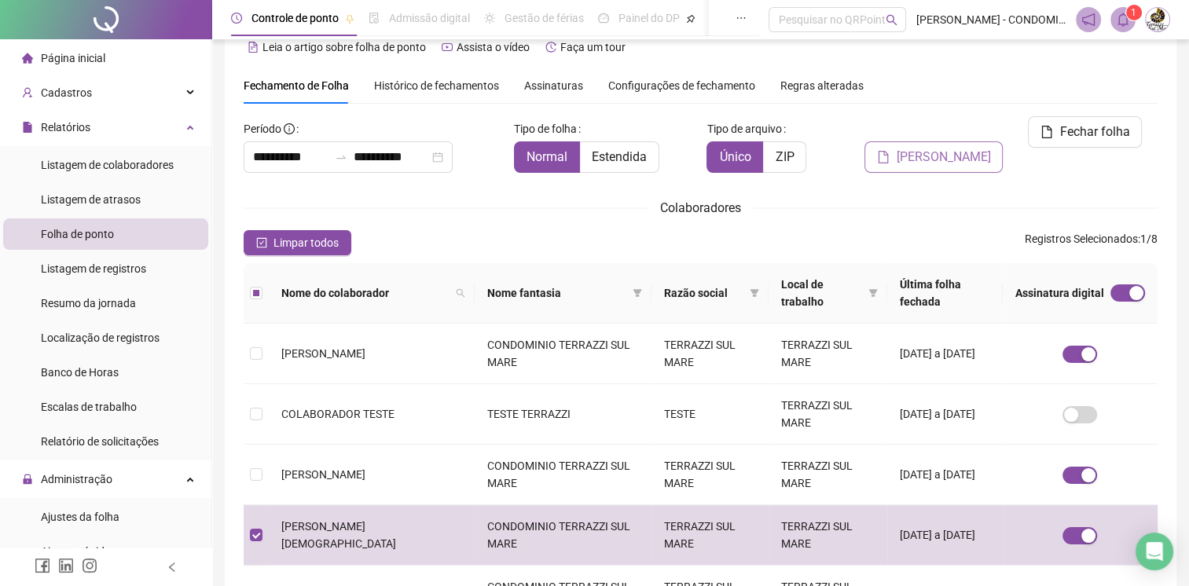
click at [953, 148] on span "[PERSON_NAME]" at bounding box center [943, 157] width 94 height 19
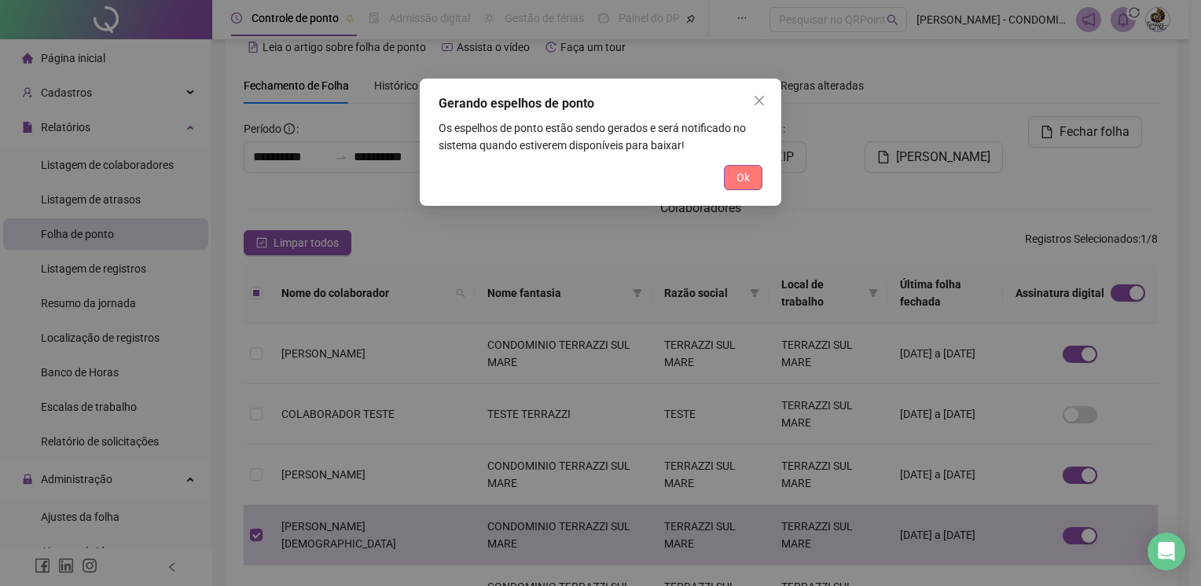
click at [752, 178] on button "Ok" at bounding box center [743, 177] width 39 height 25
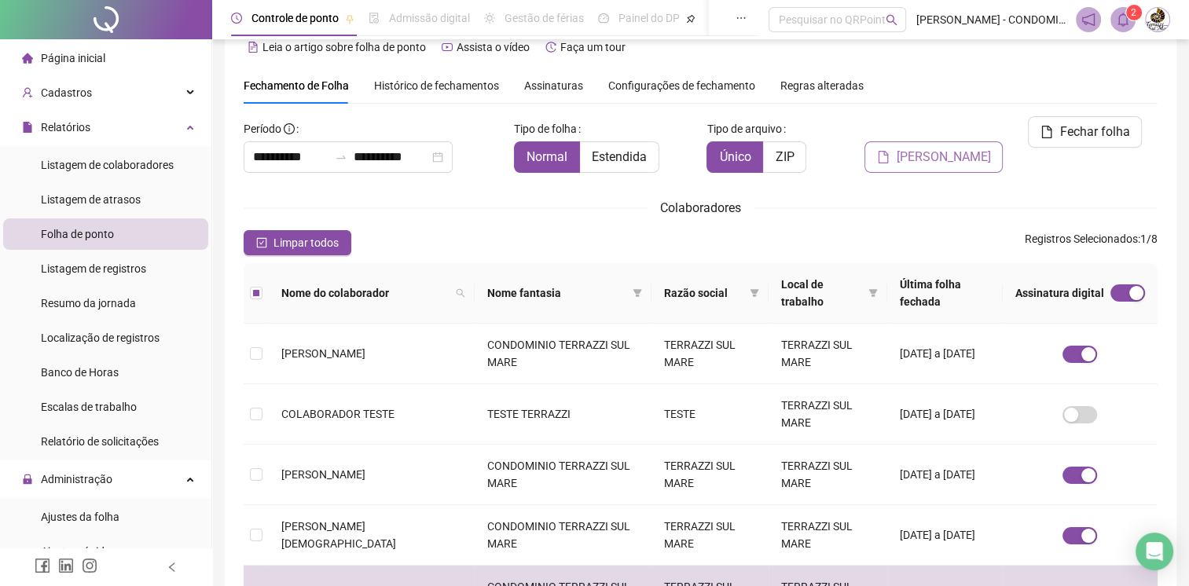
click at [968, 148] on span "[PERSON_NAME]" at bounding box center [943, 157] width 94 height 19
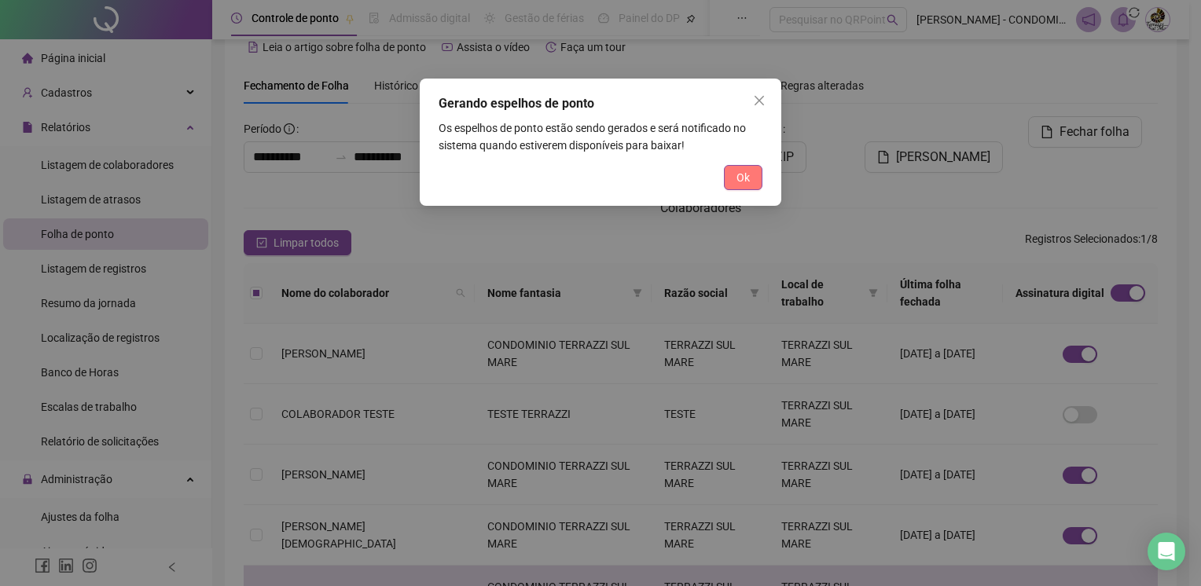
click at [755, 177] on button "Ok" at bounding box center [743, 177] width 39 height 25
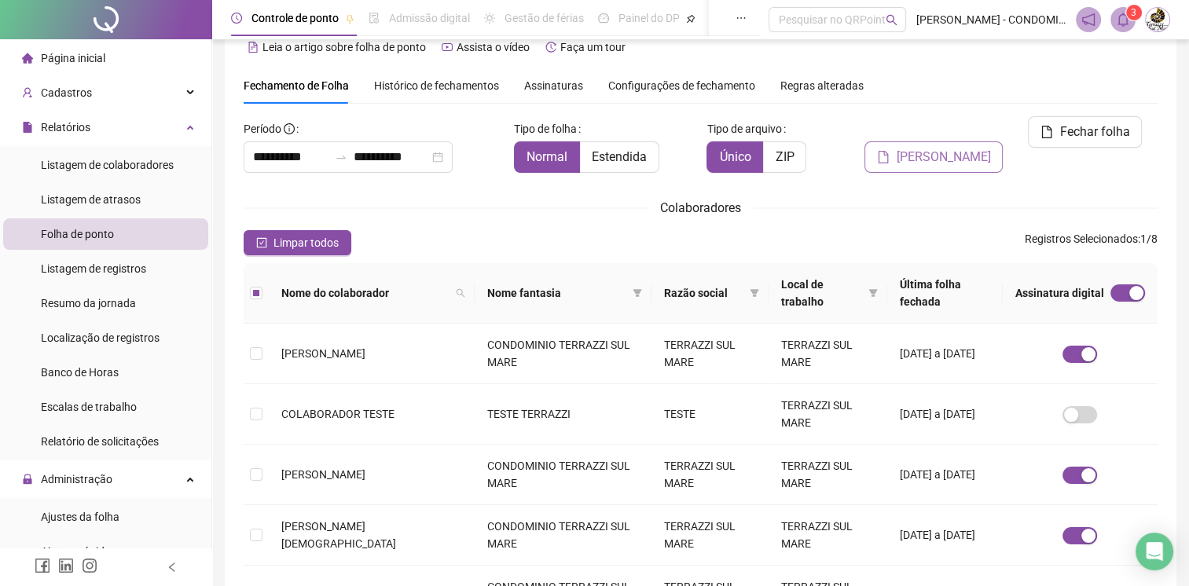
click at [964, 148] on span "[PERSON_NAME]" at bounding box center [943, 157] width 94 height 19
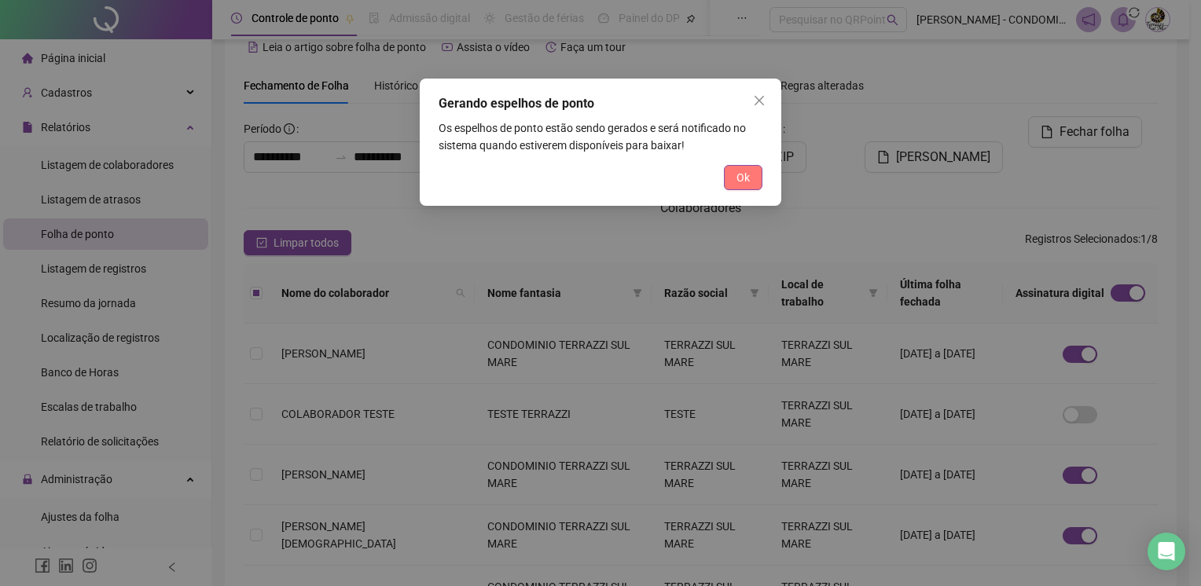
click at [739, 175] on span "Ok" at bounding box center [743, 177] width 13 height 17
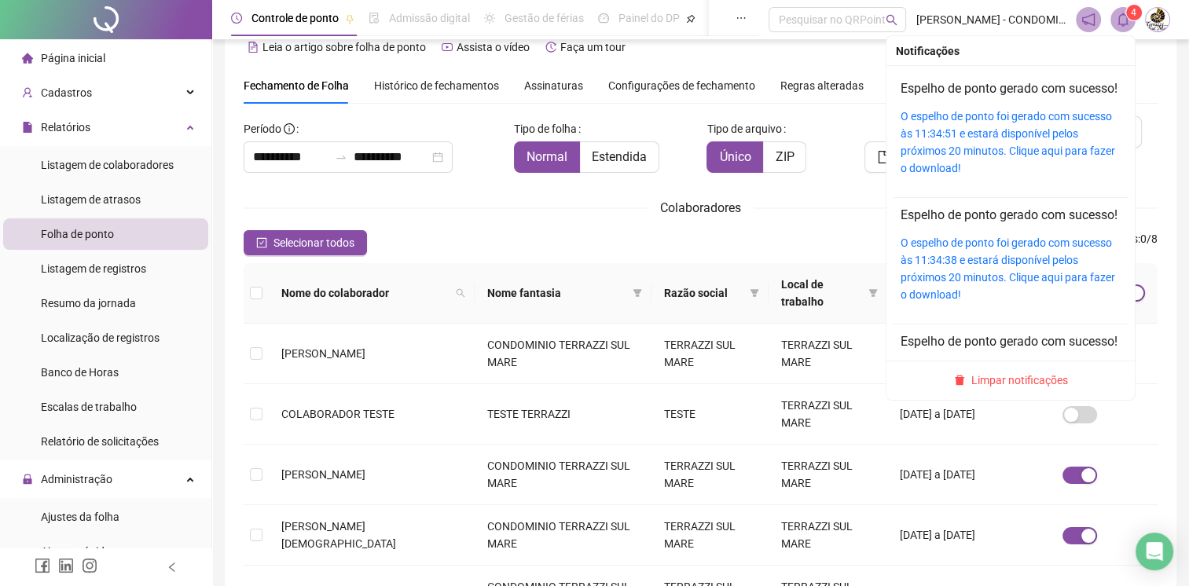
click at [1123, 14] on icon "bell" at bounding box center [1123, 20] width 11 height 14
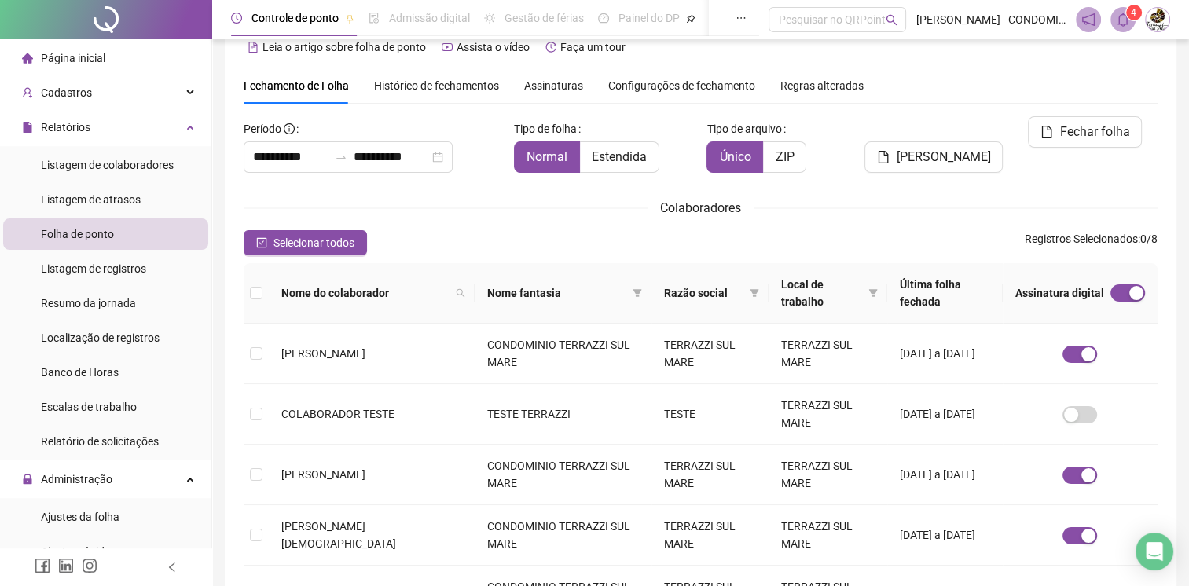
click at [1129, 3] on header "Controle de ponto Admissão digital Gestão de férias Painel do DP Folha de pagam…" at bounding box center [700, 19] width 977 height 39
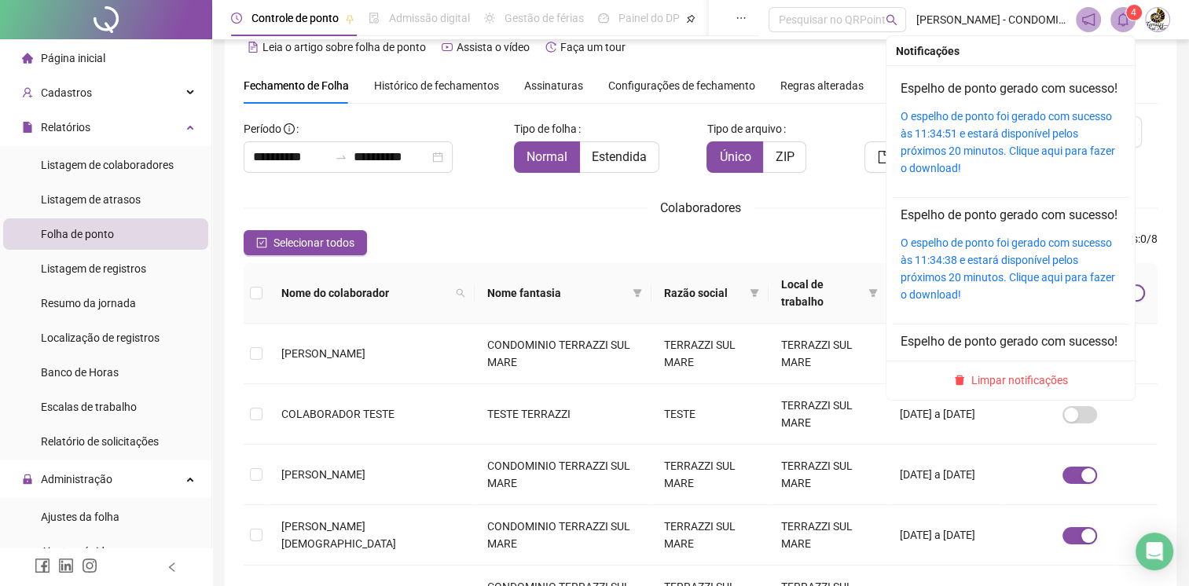
click at [1122, 22] on icon "bell" at bounding box center [1123, 20] width 14 height 14
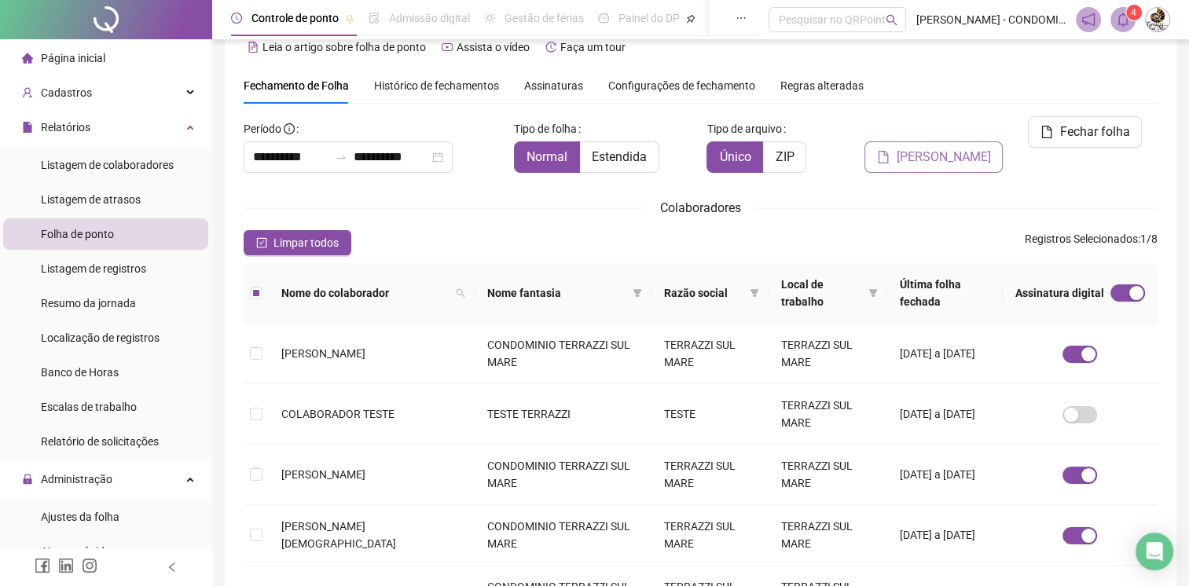
click at [933, 148] on span "[PERSON_NAME]" at bounding box center [943, 157] width 94 height 19
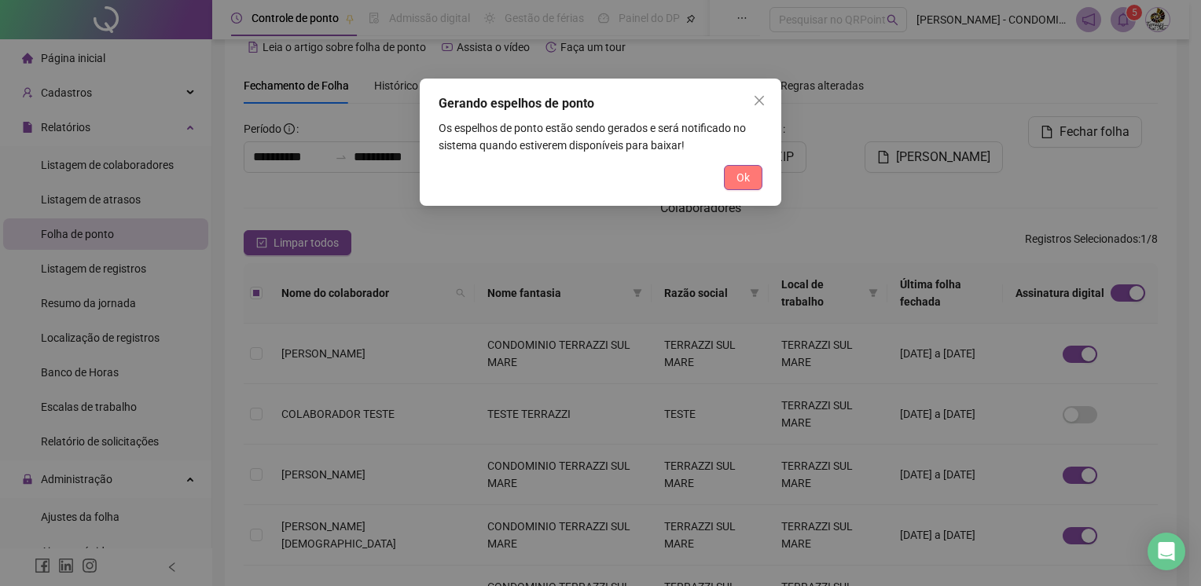
click at [733, 175] on button "Ok" at bounding box center [743, 177] width 39 height 25
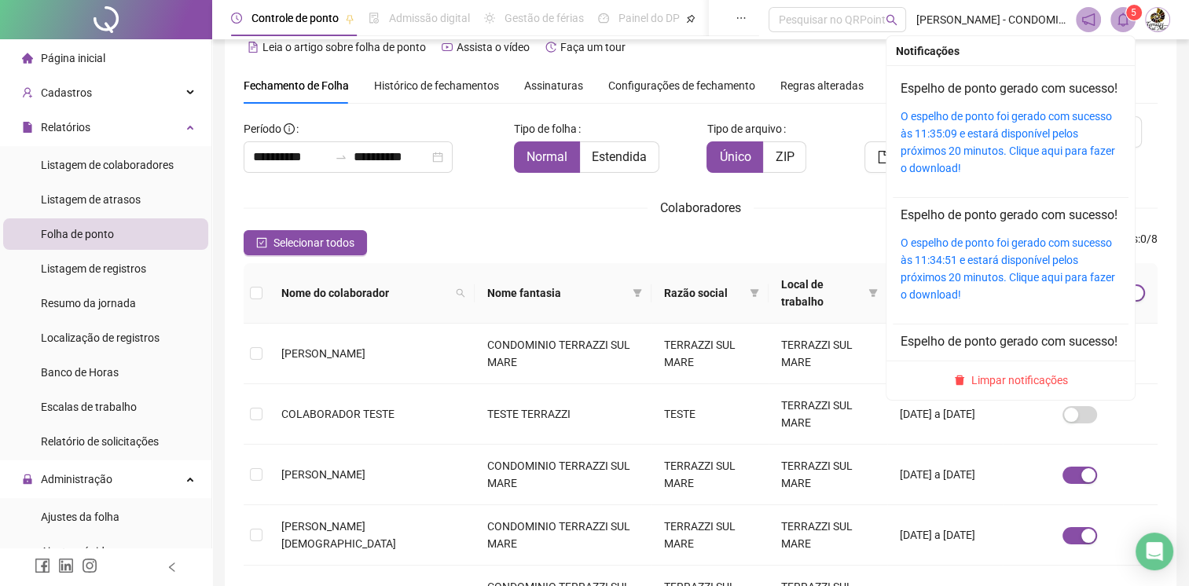
click at [865, 141] on button "[PERSON_NAME]" at bounding box center [934, 156] width 138 height 31
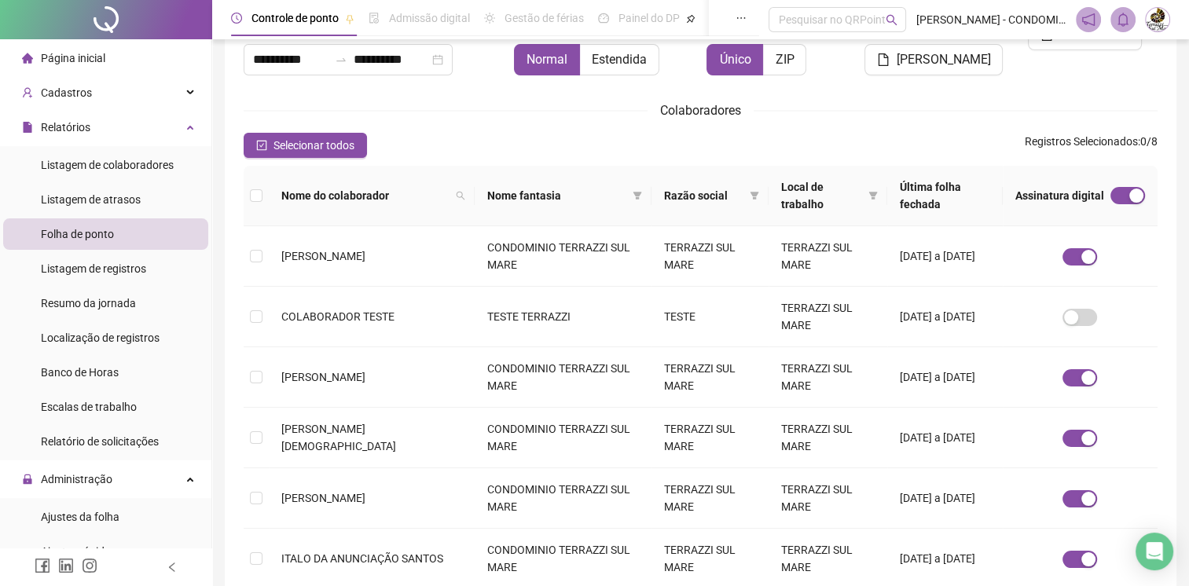
scroll to position [384, 0]
